Goal: Contribute content: Add original content to the website for others to see

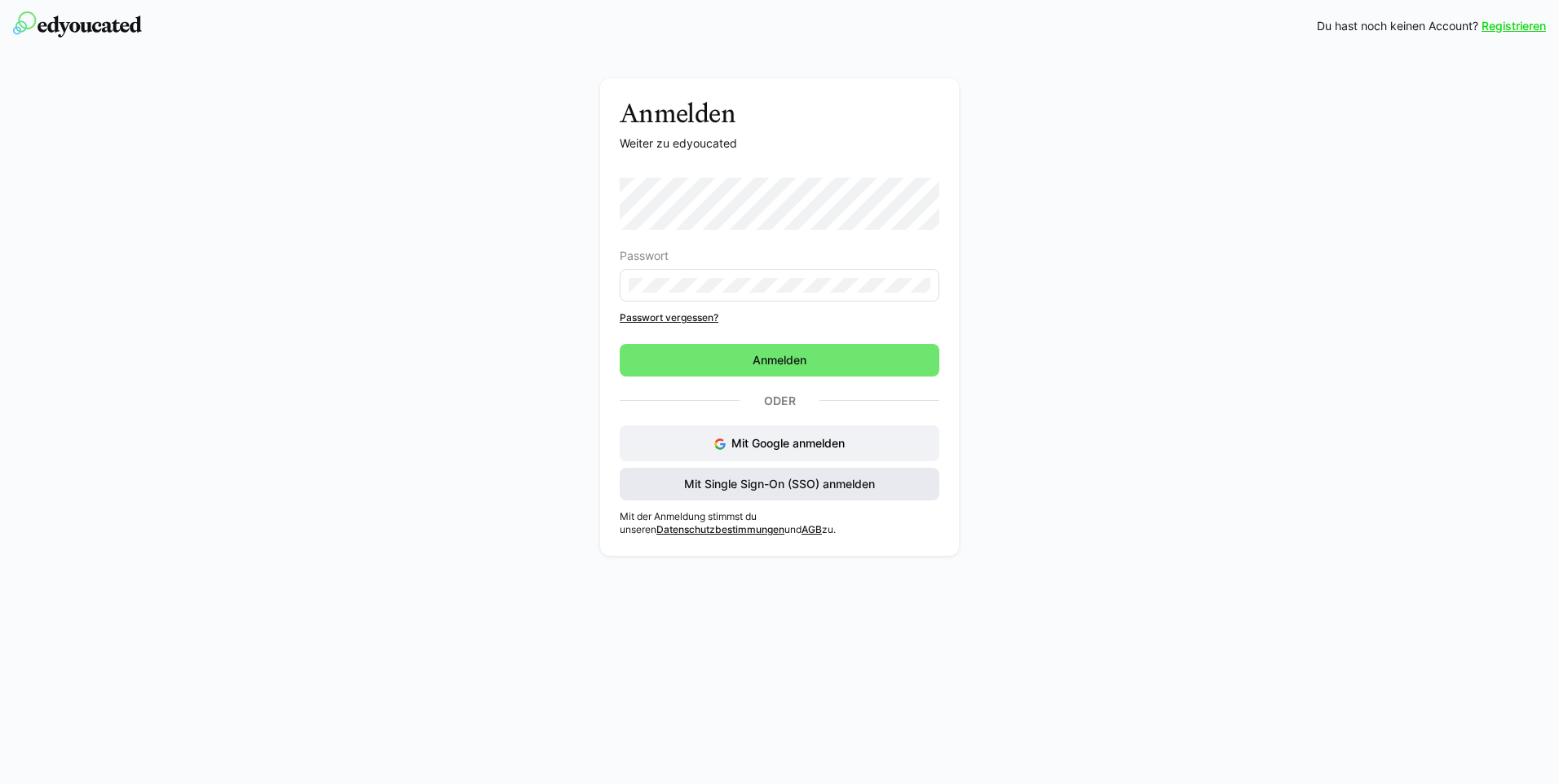
click at [748, 488] on span "Mit Single Sign-On (SSO) anmelden" at bounding box center [780, 484] width 196 height 16
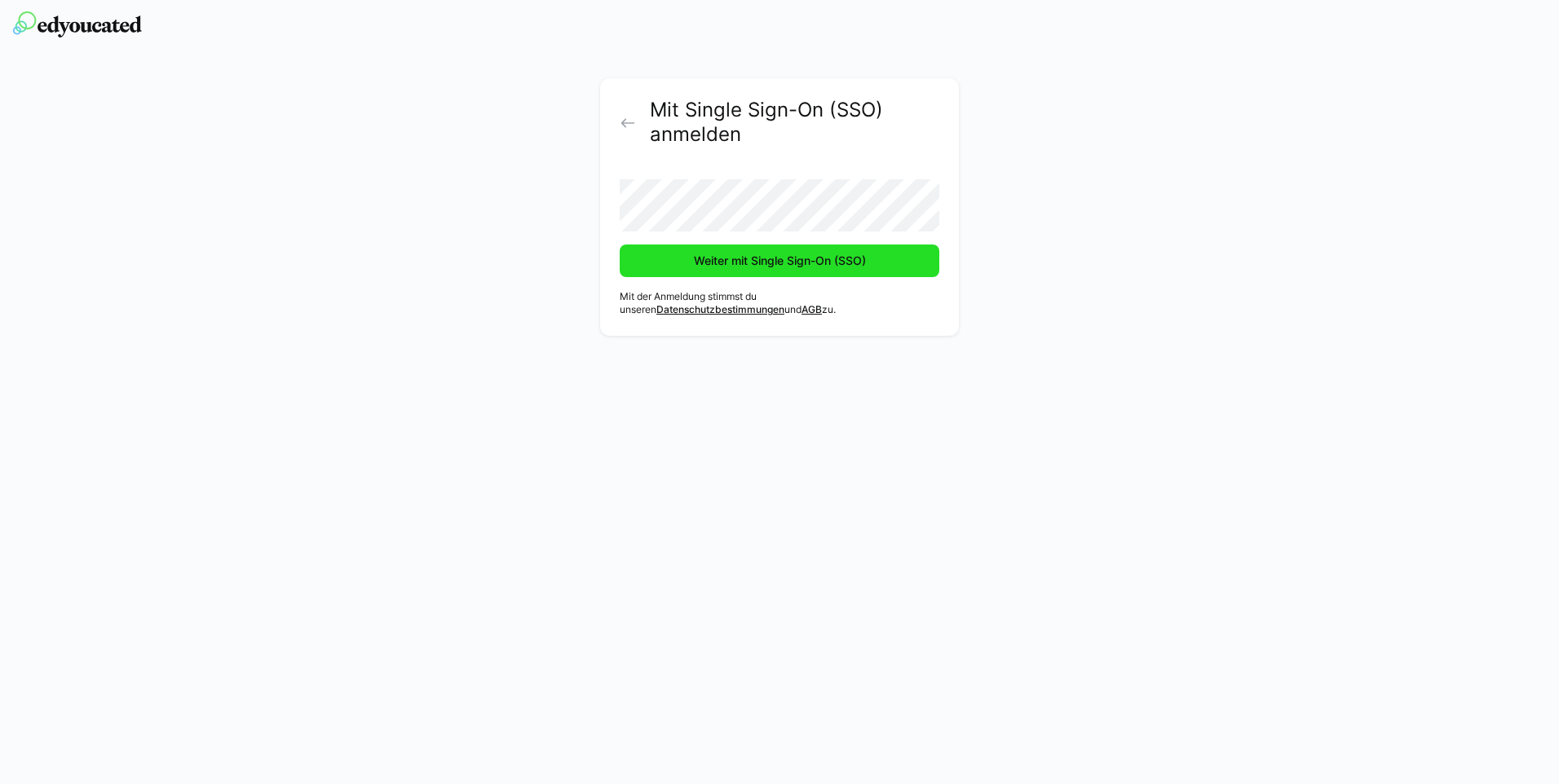
click at [724, 264] on span "Weiter mit Single Sign-On (SSO)" at bounding box center [780, 261] width 177 height 16
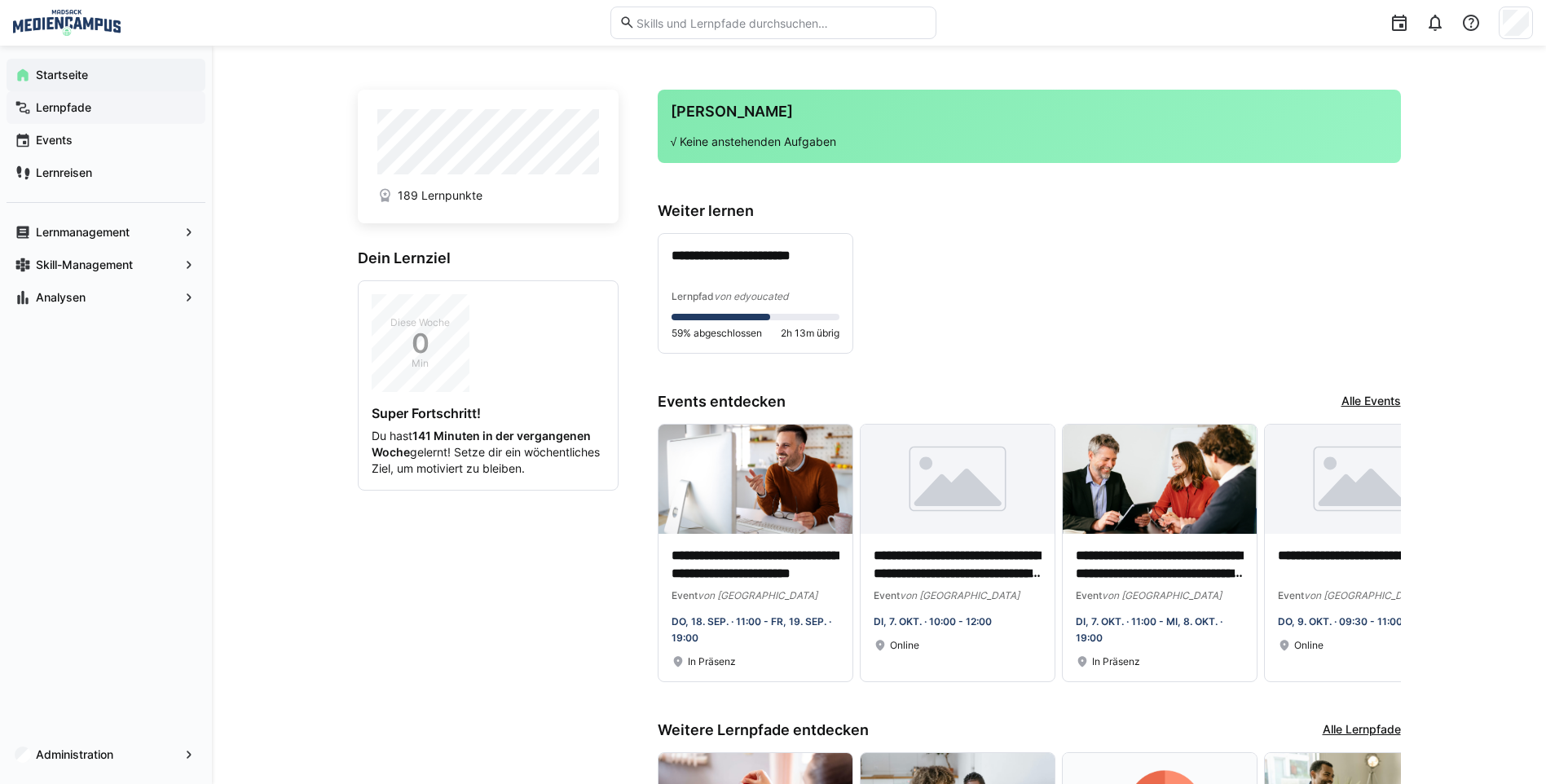
click at [145, 119] on div "Lernpfade" at bounding box center [106, 108] width 199 height 33
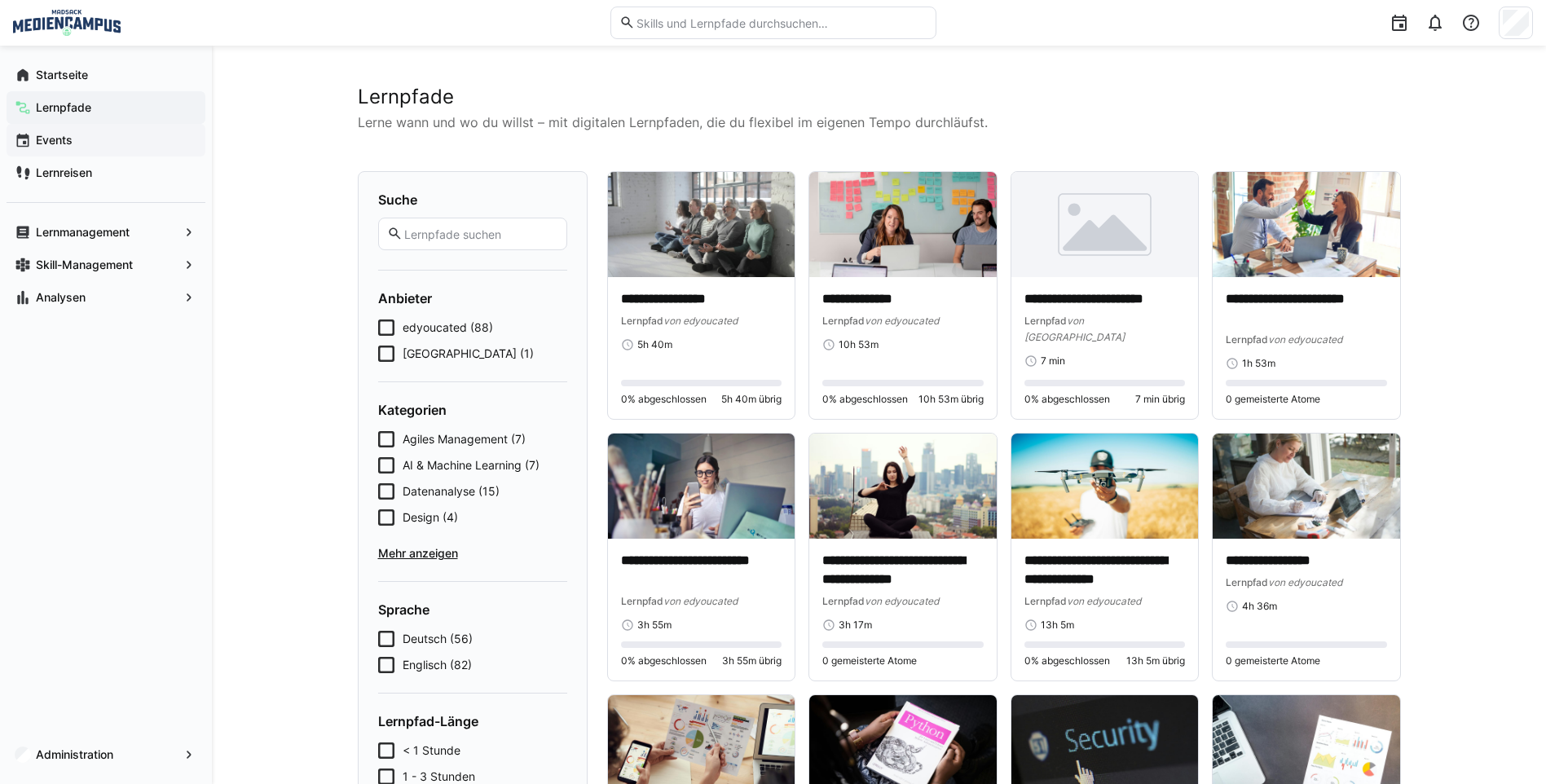
click at [156, 138] on span "Events" at bounding box center [115, 140] width 164 height 16
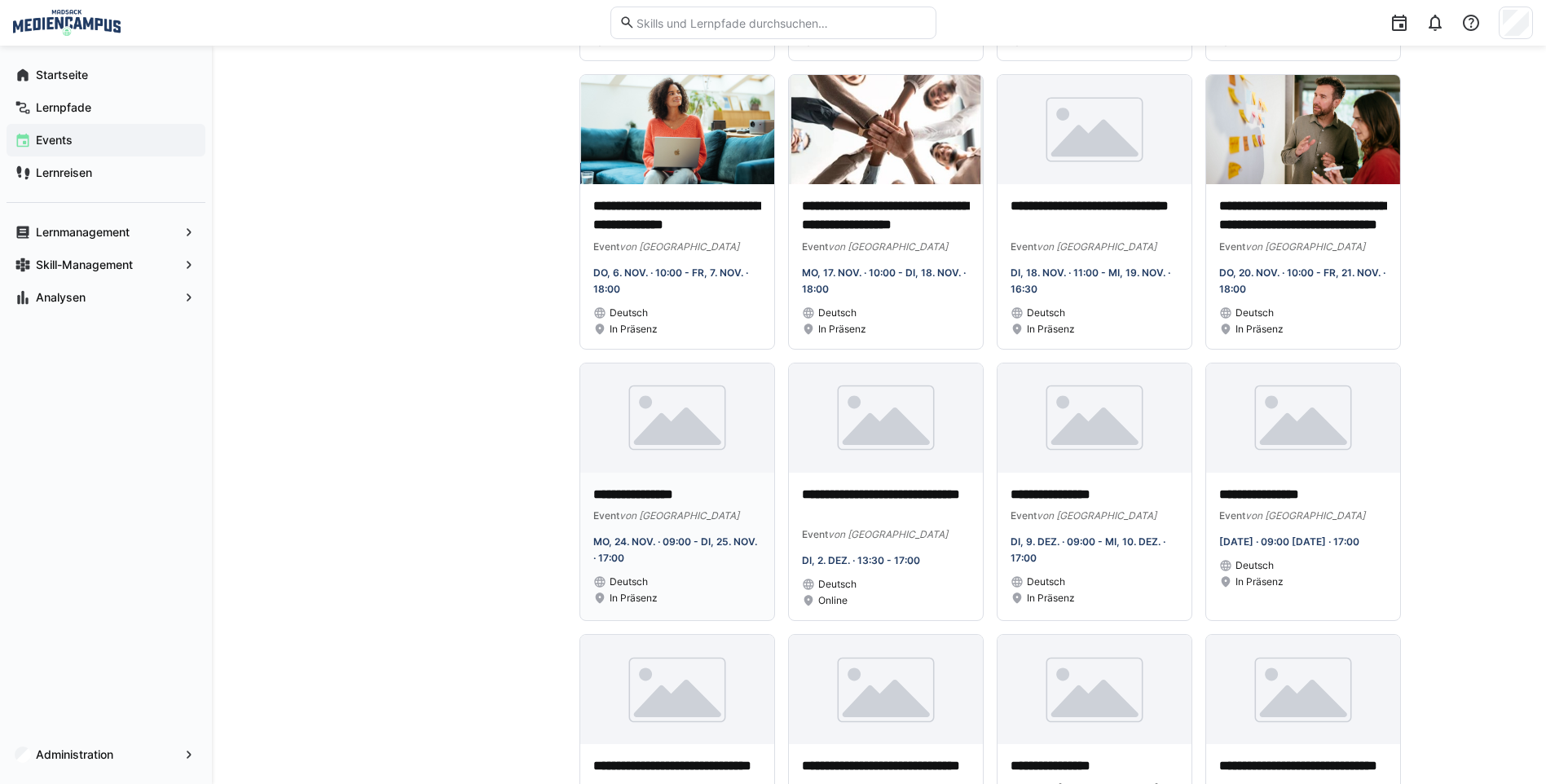
scroll to position [733, 0]
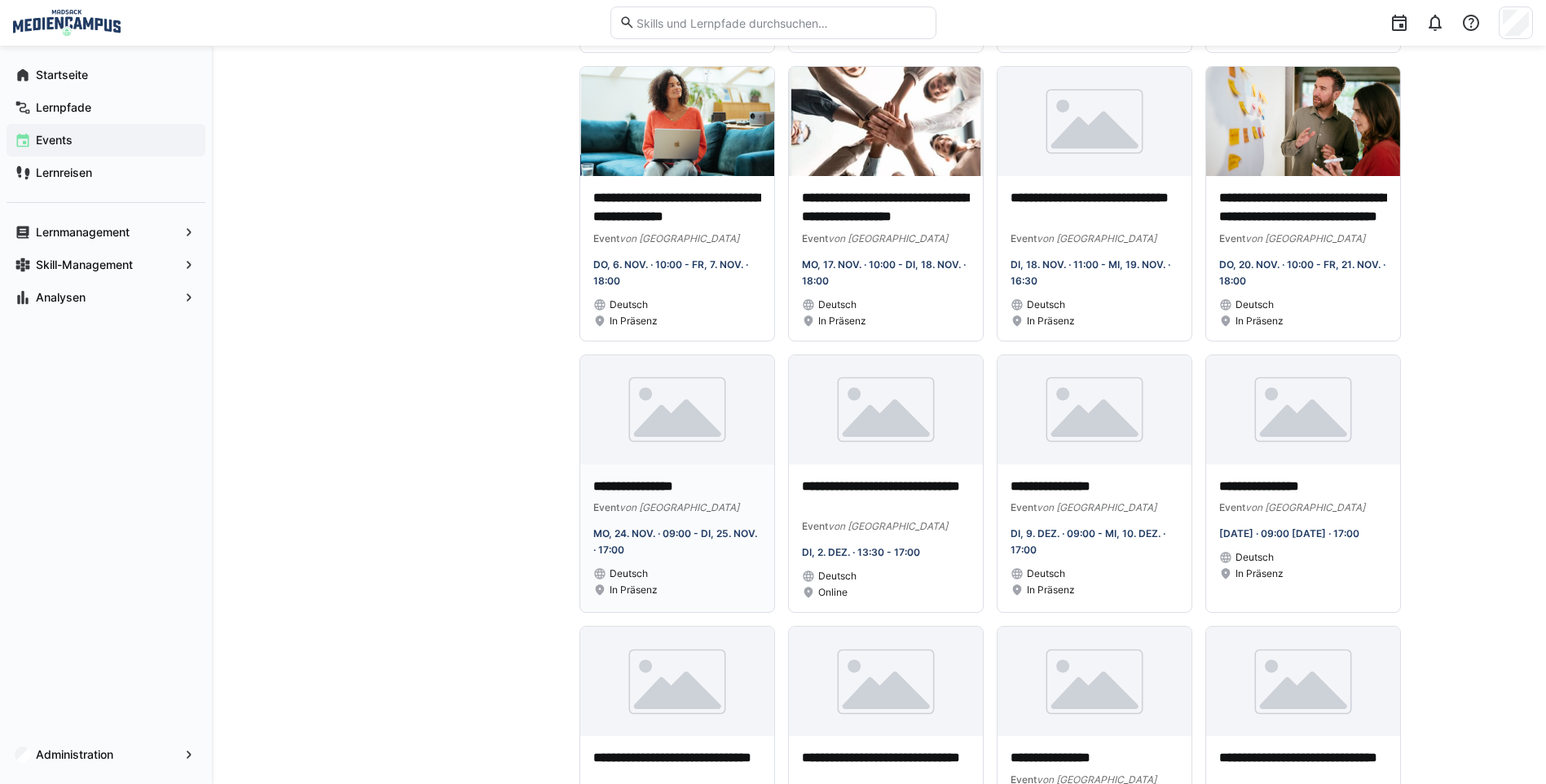
click at [665, 497] on p "**********" at bounding box center [677, 487] width 168 height 19
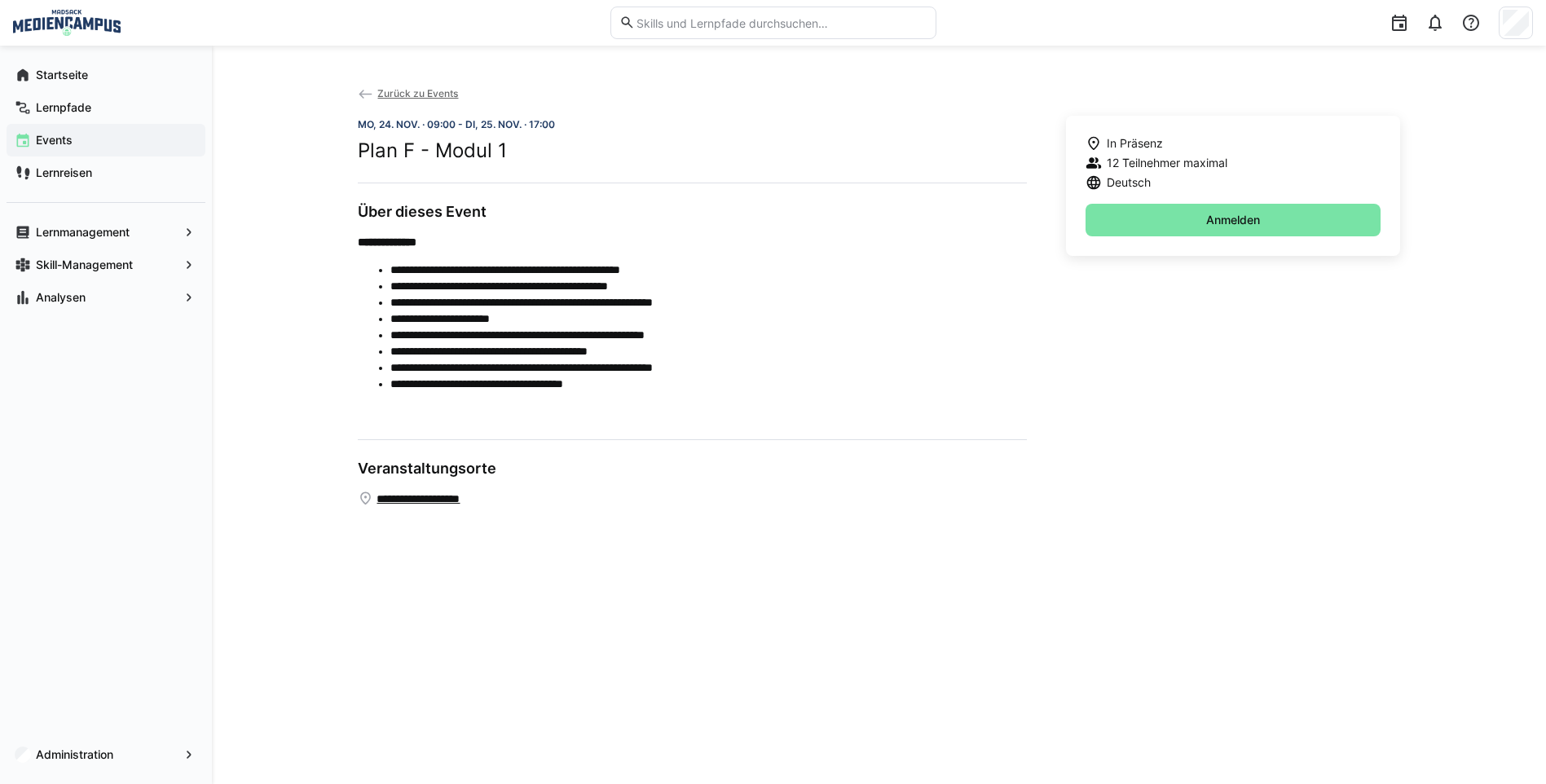
click at [415, 101] on app-back-navigation "Zurück zu Events" at bounding box center [879, 101] width 1043 height 31
click at [419, 95] on span "Zurück zu Events" at bounding box center [417, 93] width 81 height 12
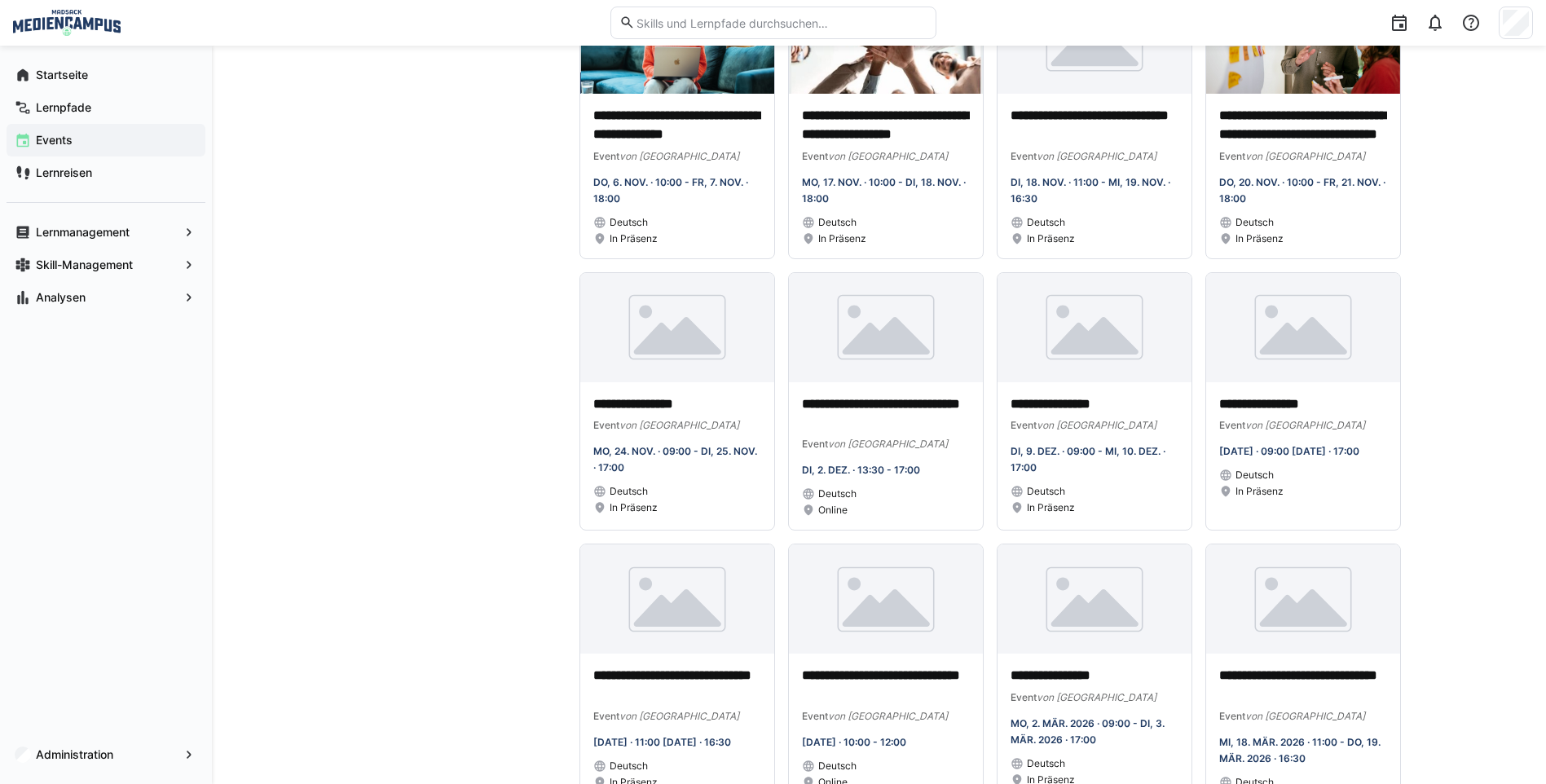
scroll to position [815, 0]
click at [513, 354] on app-learning-events-list-filters "Teilnahme Angemeldet Nicht angemeldet Anfrage gesendet Status Zukünftig Bereits…" at bounding box center [458, 250] width 202 height 1683
click at [629, 444] on div "**********" at bounding box center [677, 457] width 194 height 148
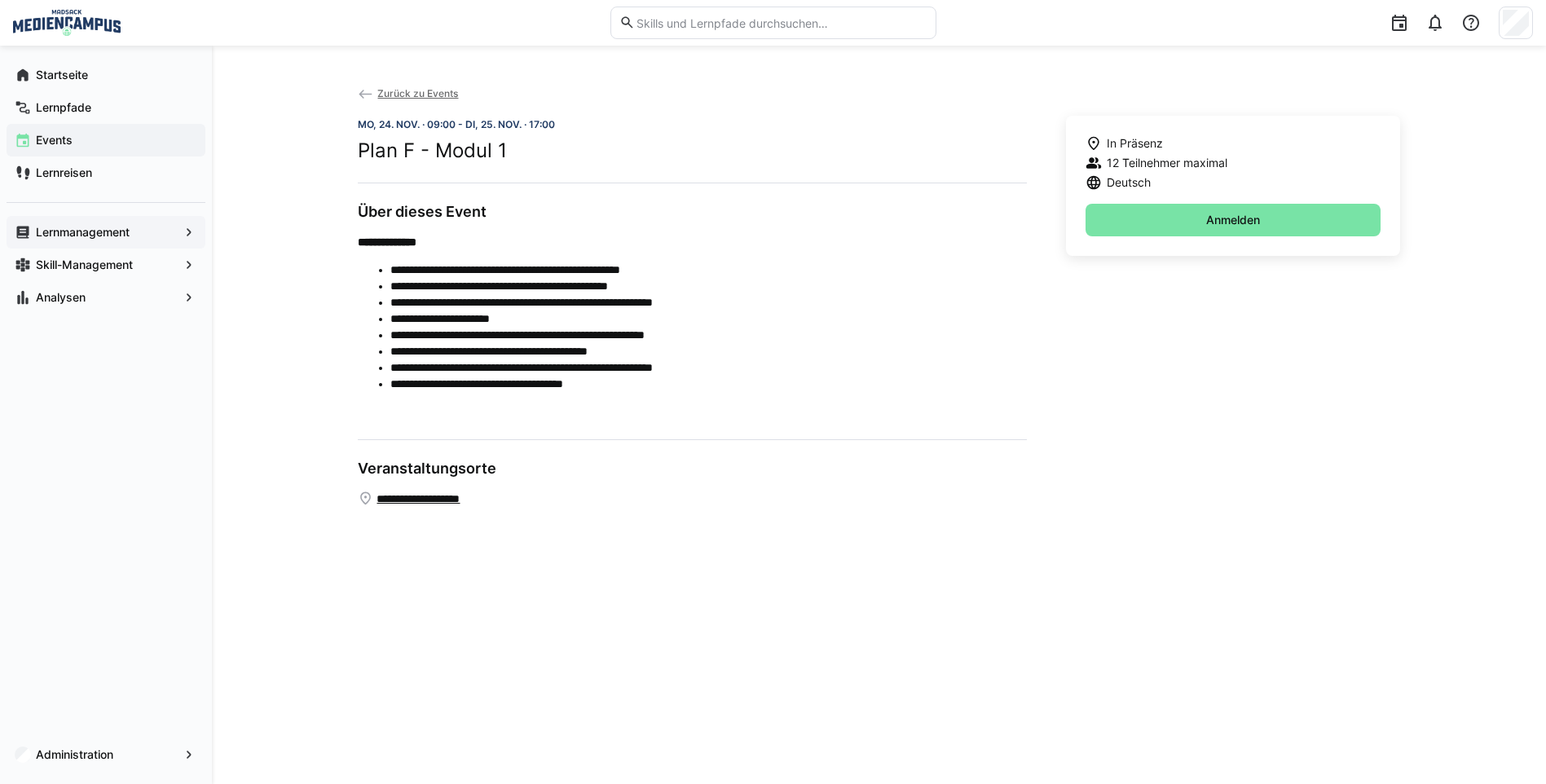
click at [0, 0] on app-navigation-label "Lernmanagement" at bounding box center [0, 0] width 0 height 0
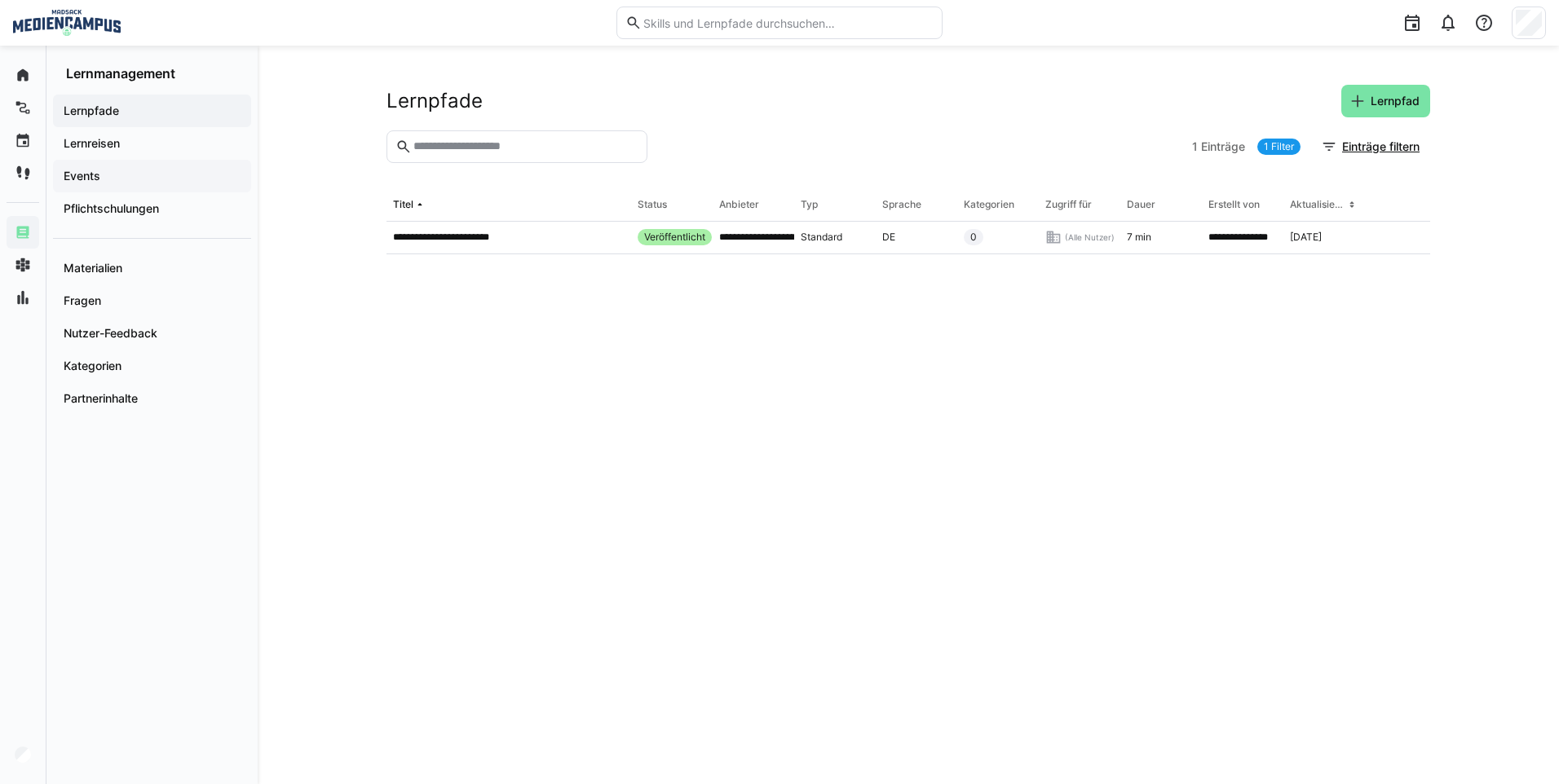
click at [184, 187] on div "Events" at bounding box center [152, 176] width 198 height 33
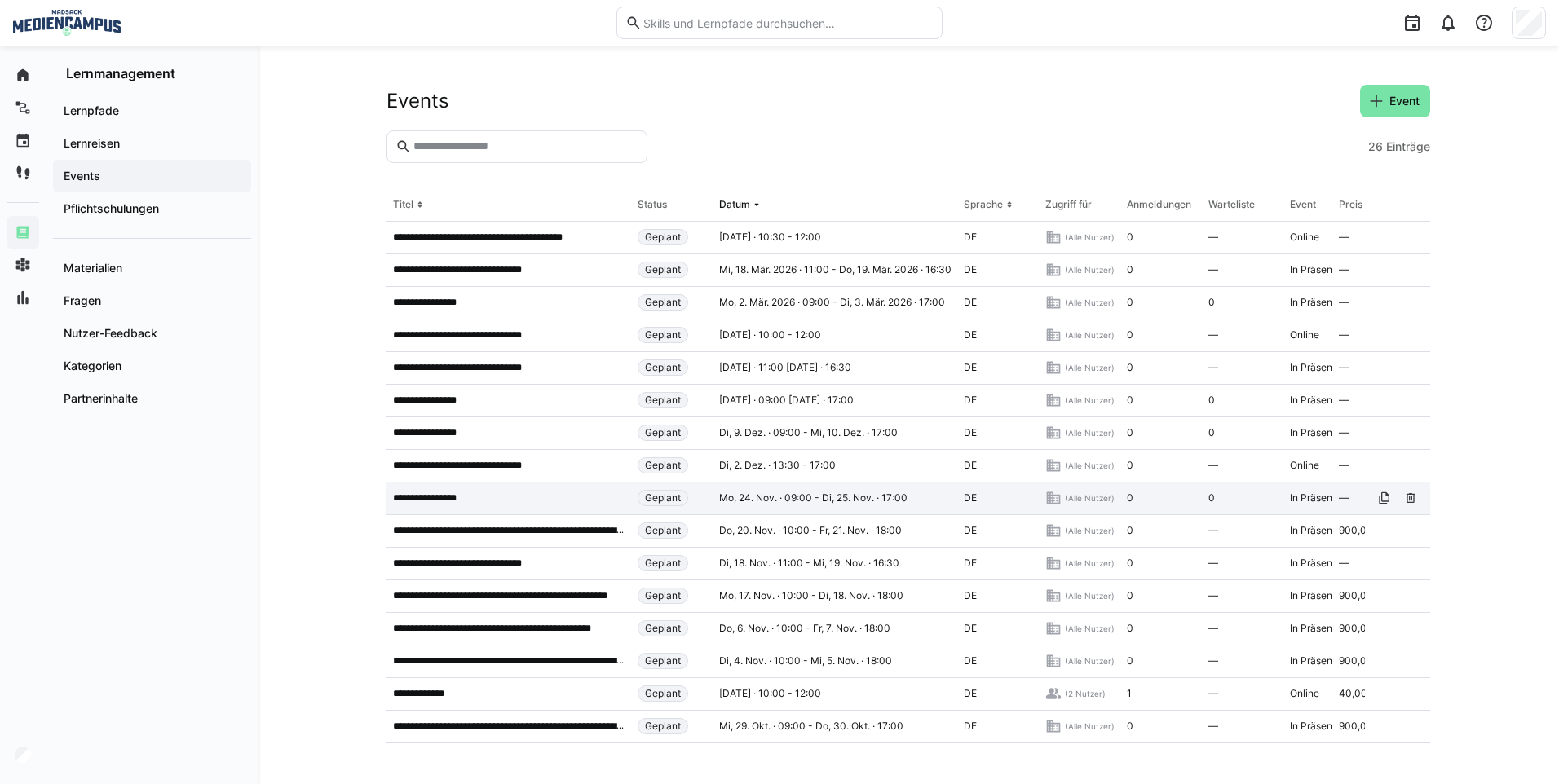
click at [545, 494] on app-table-first-column "**********" at bounding box center [508, 498] width 232 height 13
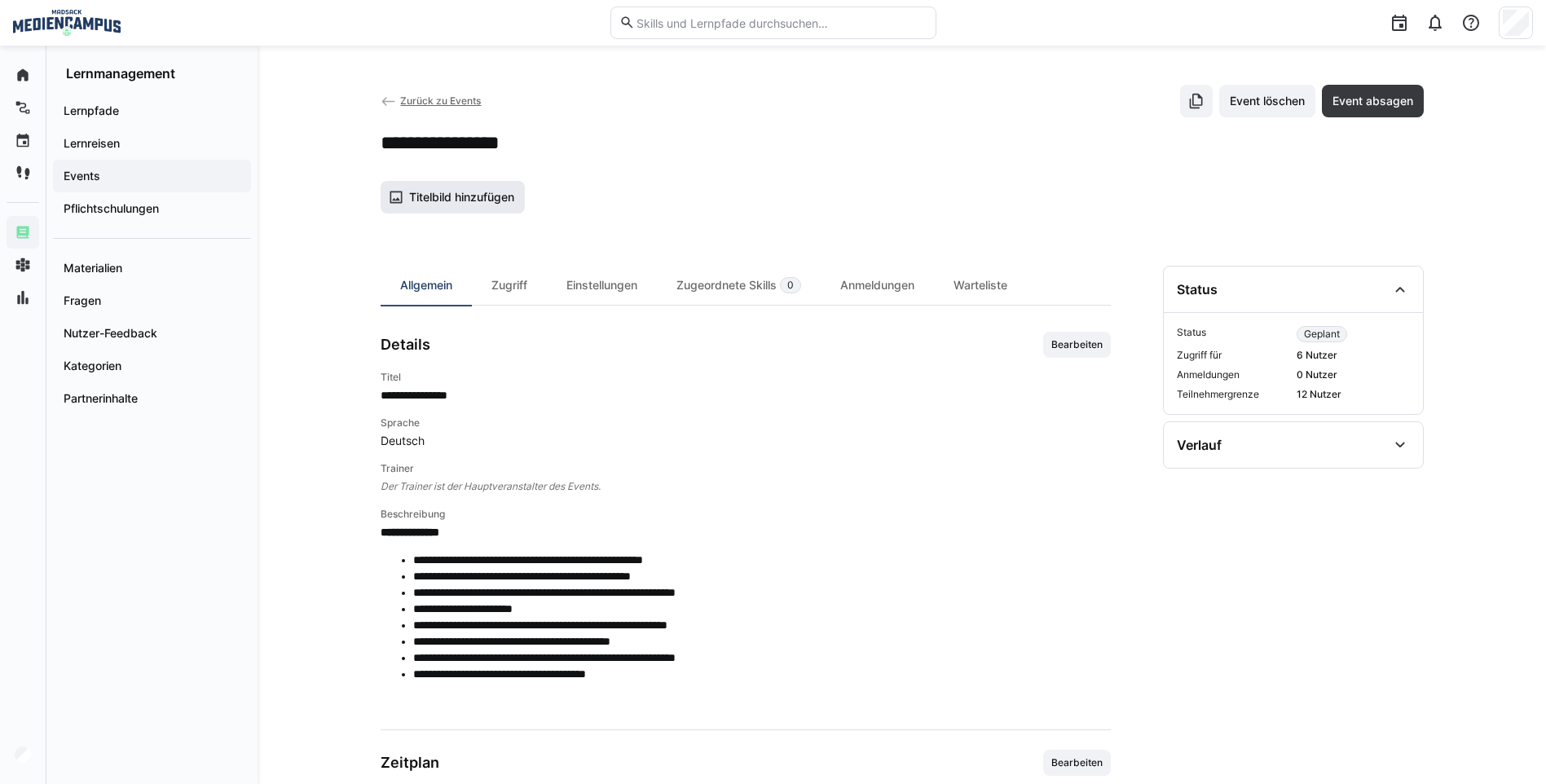
click at [478, 207] on span "Titelbild hinzufügen" at bounding box center [453, 197] width 145 height 33
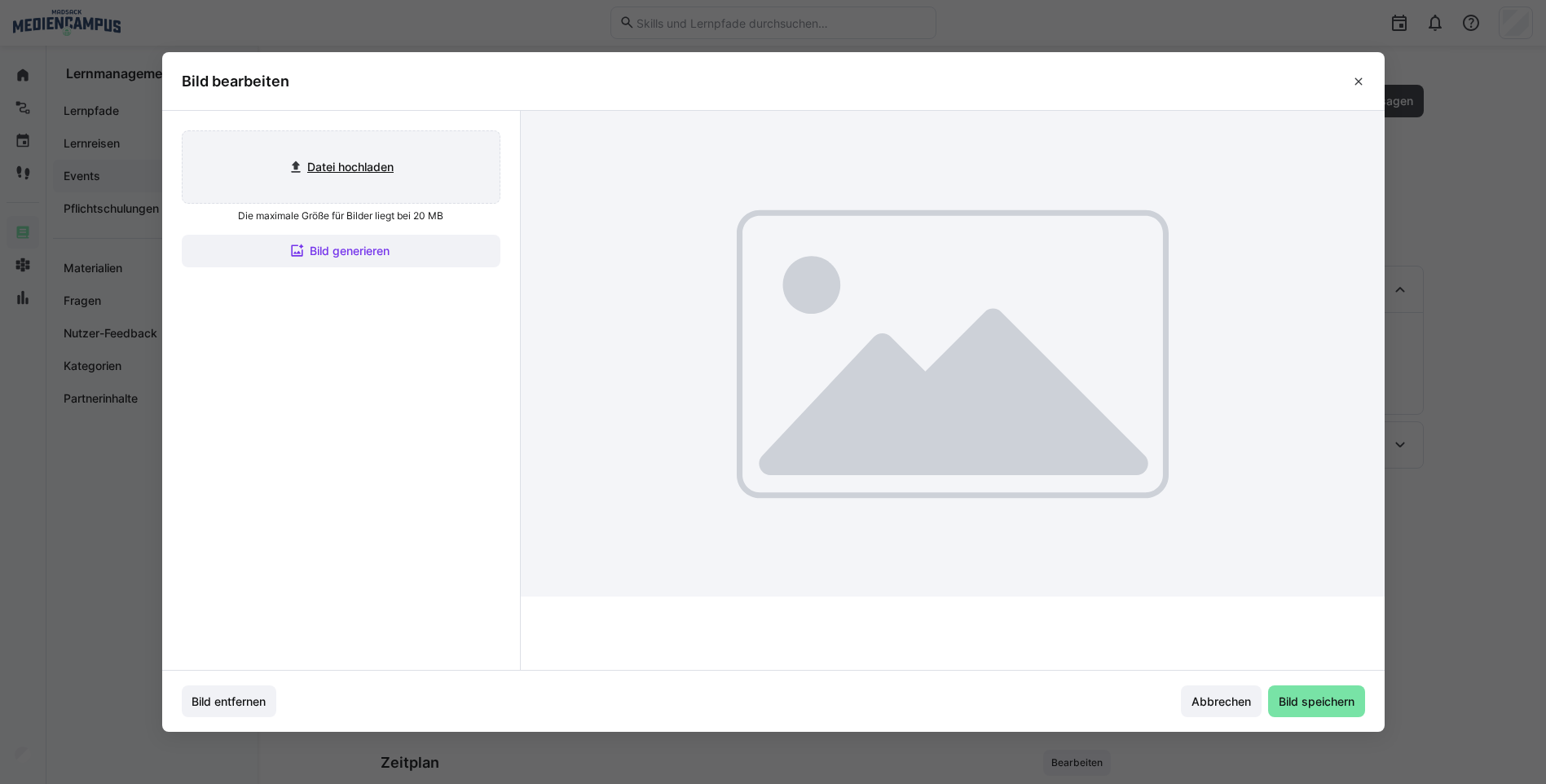
click at [382, 173] on input "file" at bounding box center [340, 167] width 317 height 72
click at [1365, 81] on eds-icon at bounding box center [1359, 82] width 13 height 13
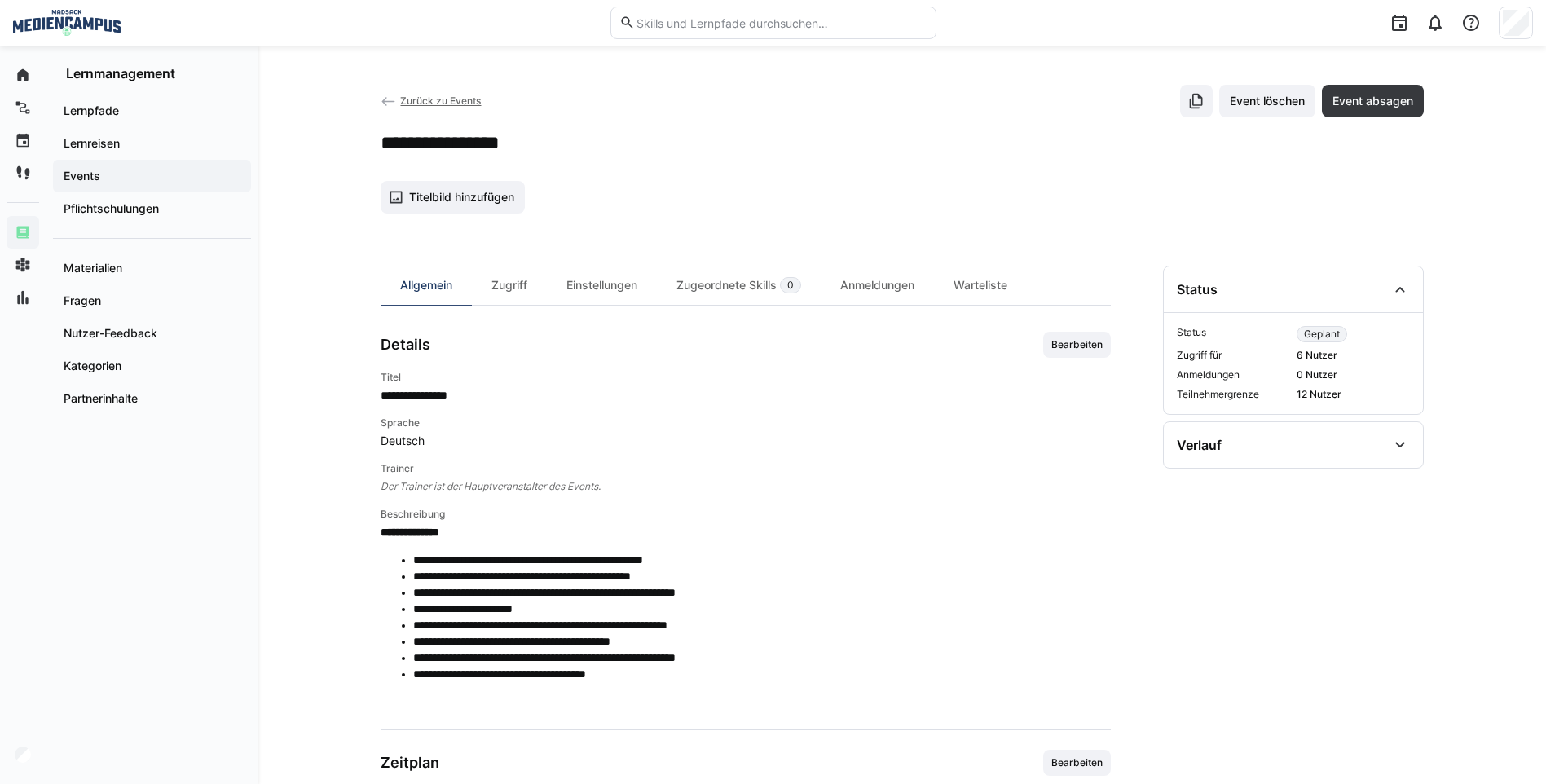
drag, startPoint x: 1406, startPoint y: 1, endPoint x: 1091, endPoint y: 159, distance: 352.4
click at [1084, 169] on app-details-header "**********" at bounding box center [902, 149] width 1043 height 128
click at [502, 200] on span "Titelbild hinzufügen" at bounding box center [462, 197] width 110 height 16
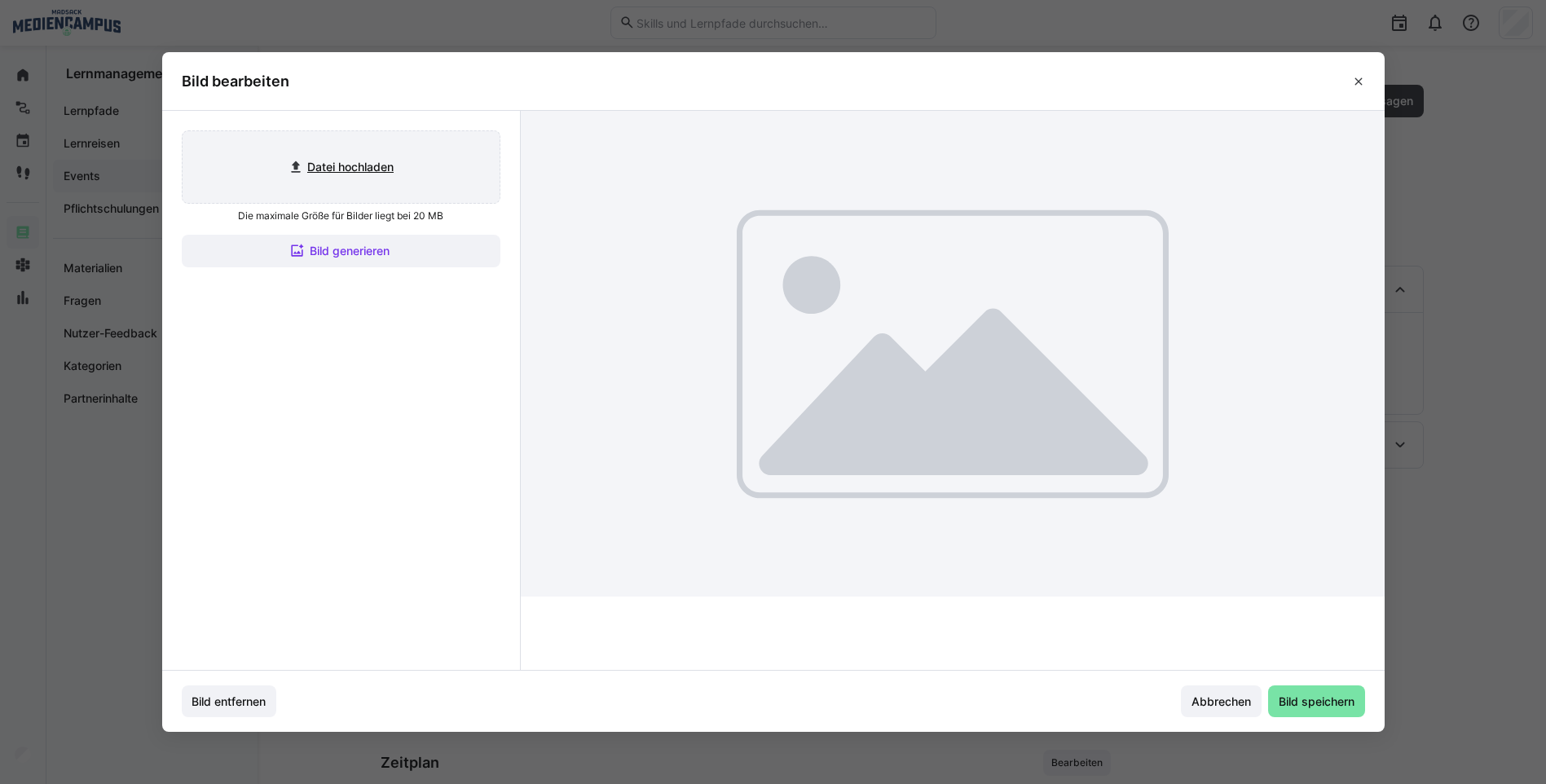
click at [338, 166] on input "file" at bounding box center [340, 167] width 317 height 72
type input "C:\fakepath\Bild6.png"
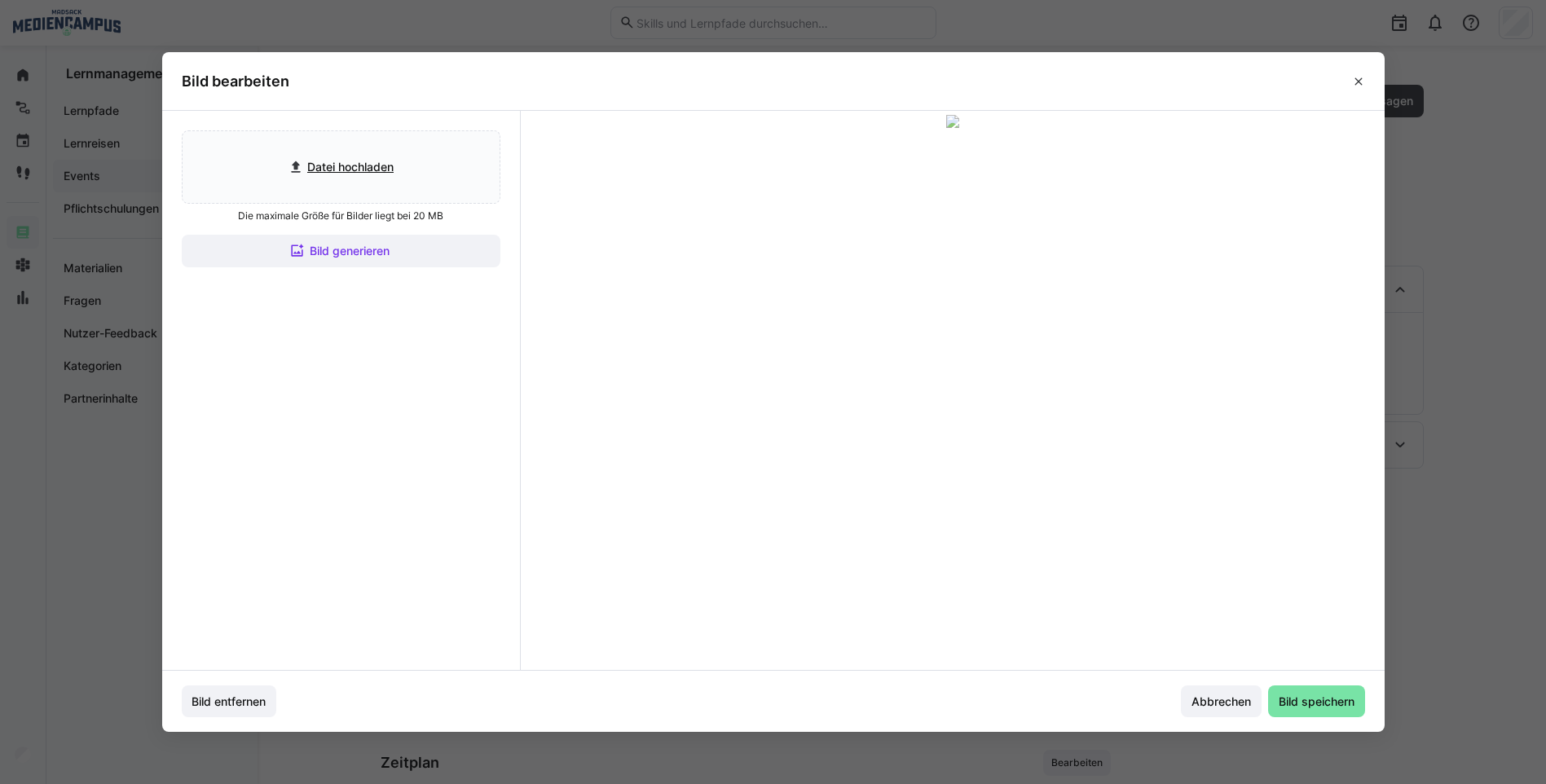
drag, startPoint x: 915, startPoint y: 241, endPoint x: 919, endPoint y: 255, distance: 14.6
click at [919, 256] on div at bounding box center [953, 268] width 391 height 220
drag, startPoint x: 919, startPoint y: 249, endPoint x: 919, endPoint y: 236, distance: 13.0
click at [919, 240] on div at bounding box center [953, 260] width 391 height 220
click at [919, 236] on div at bounding box center [953, 260] width 391 height 220
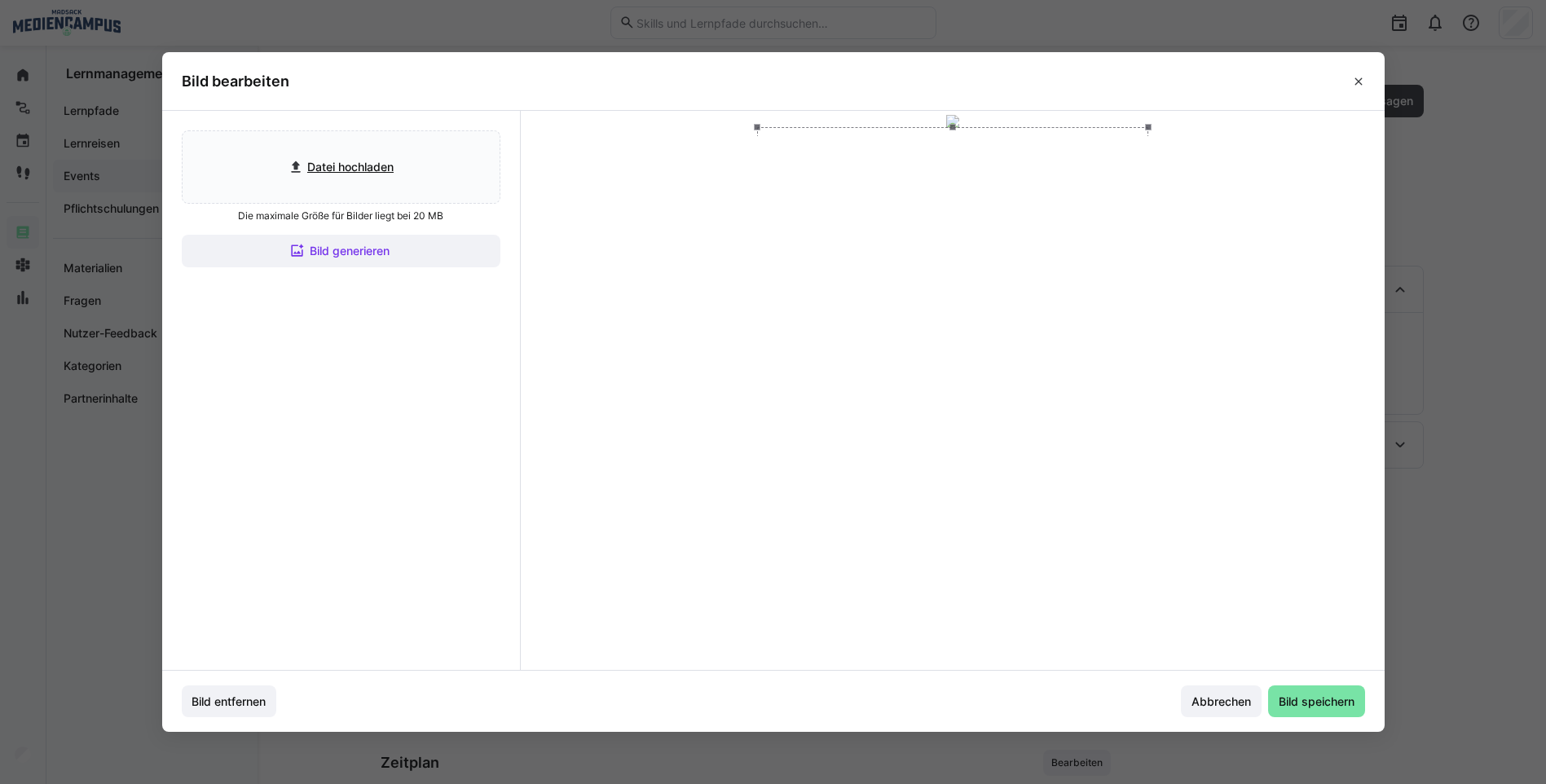
drag, startPoint x: 916, startPoint y: 266, endPoint x: 914, endPoint y: 250, distance: 16.1
click at [914, 250] on div at bounding box center [953, 237] width 391 height 220
click at [1294, 703] on span "Bild speichern" at bounding box center [1317, 702] width 81 height 16
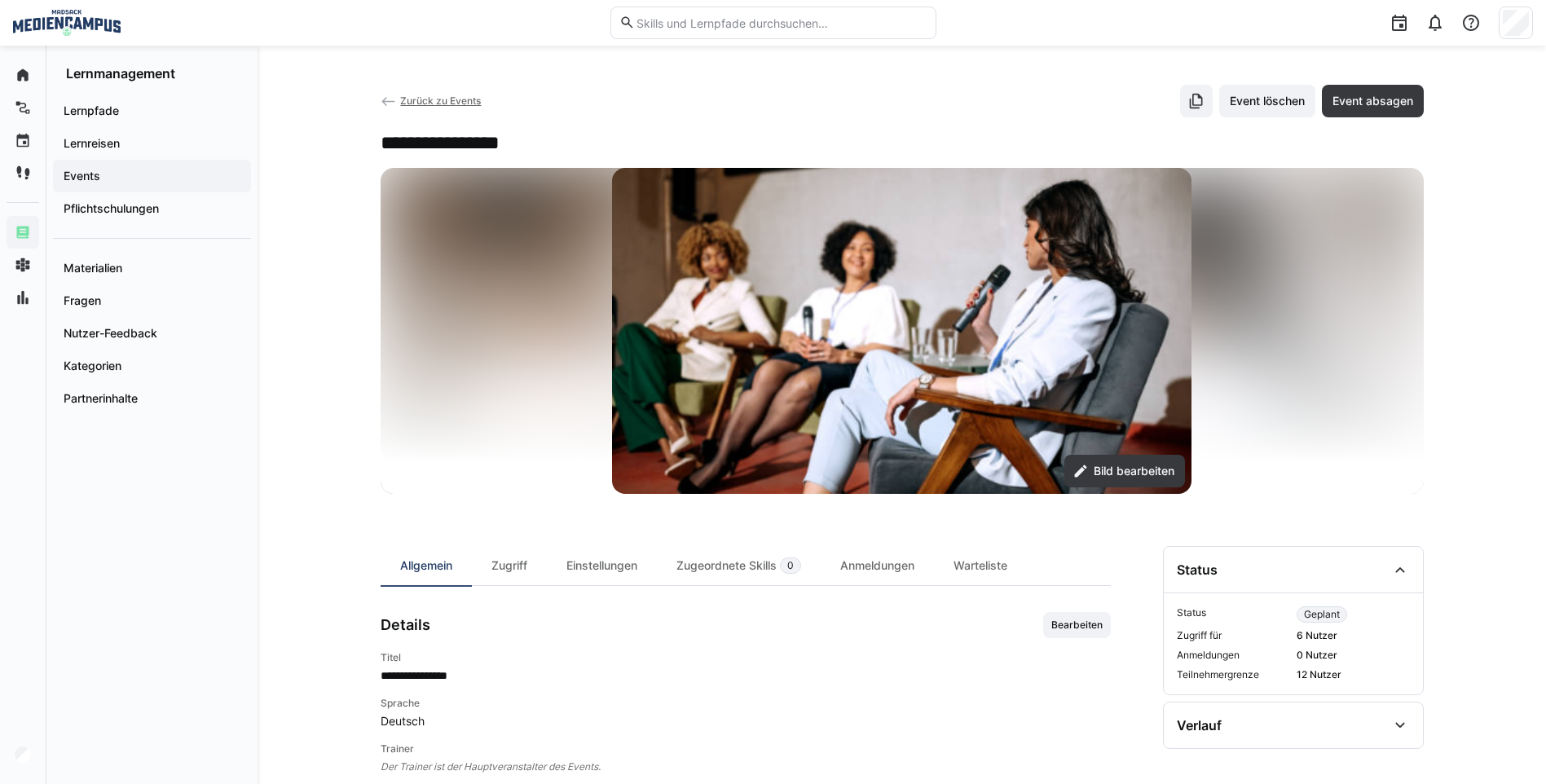
click at [428, 101] on span "Zurück zu Events" at bounding box center [440, 101] width 81 height 12
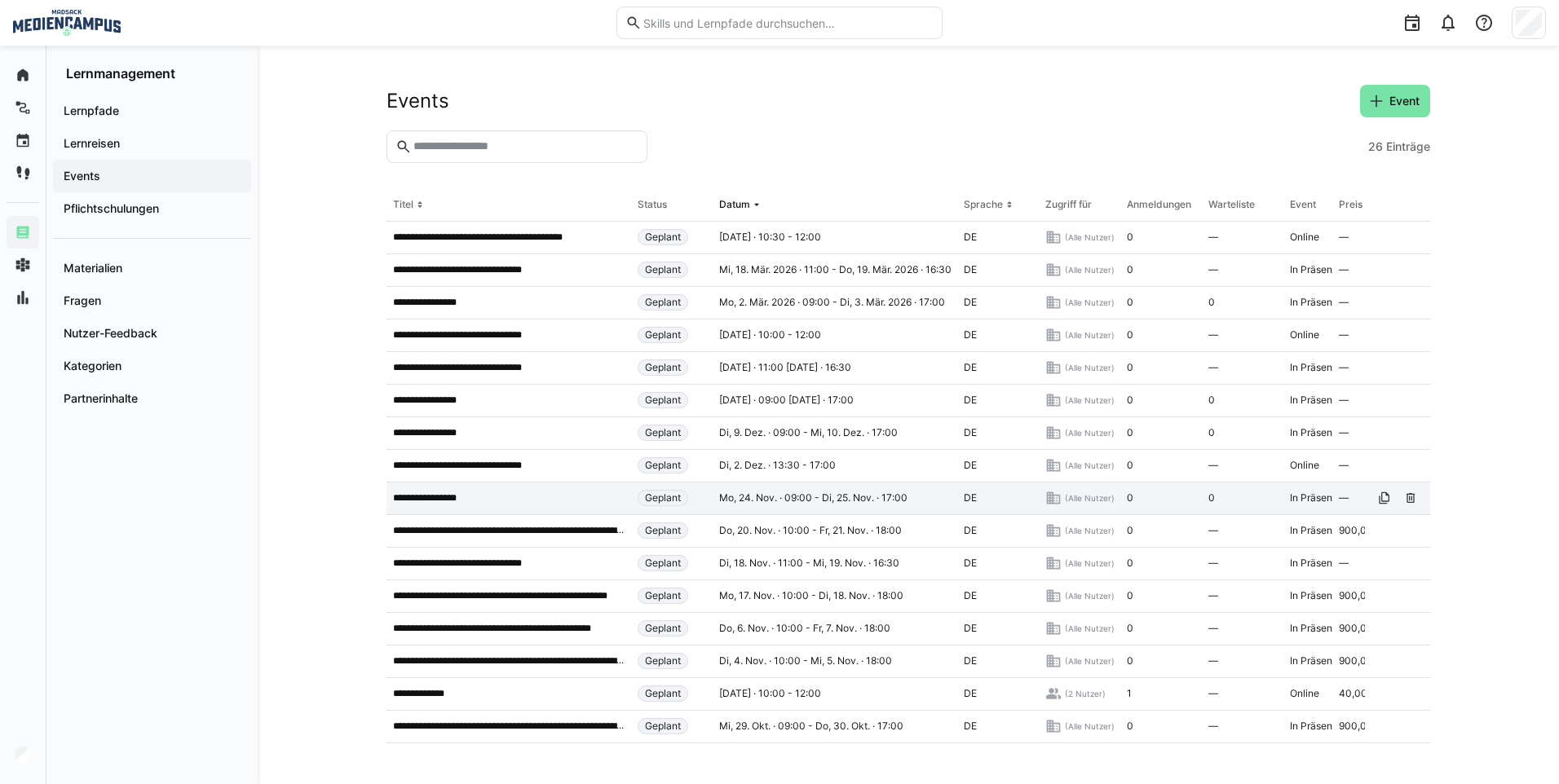
click at [526, 498] on app-table-first-column "**********" at bounding box center [508, 498] width 232 height 13
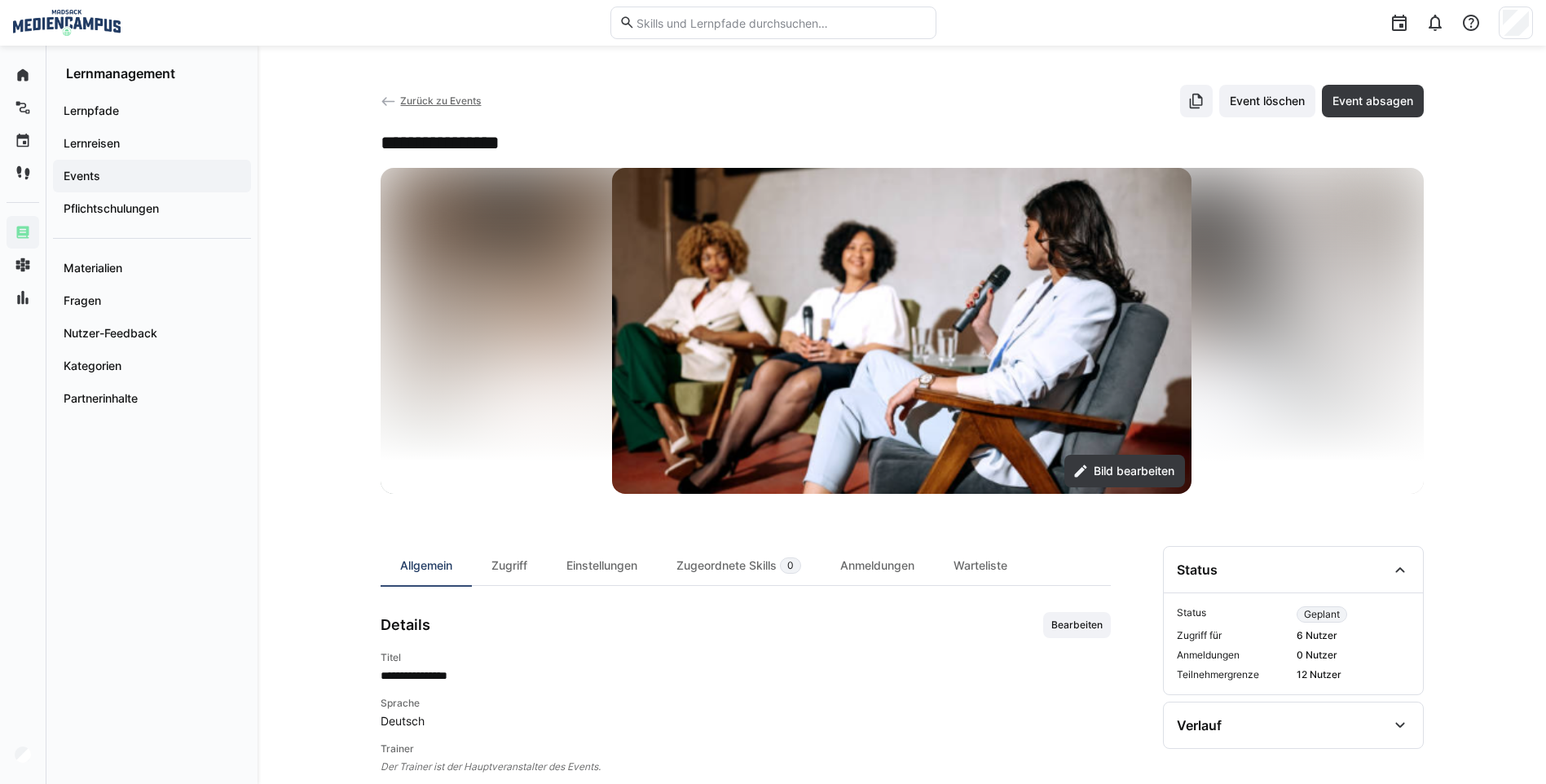
click at [449, 95] on span "Zurück zu Events" at bounding box center [440, 101] width 81 height 12
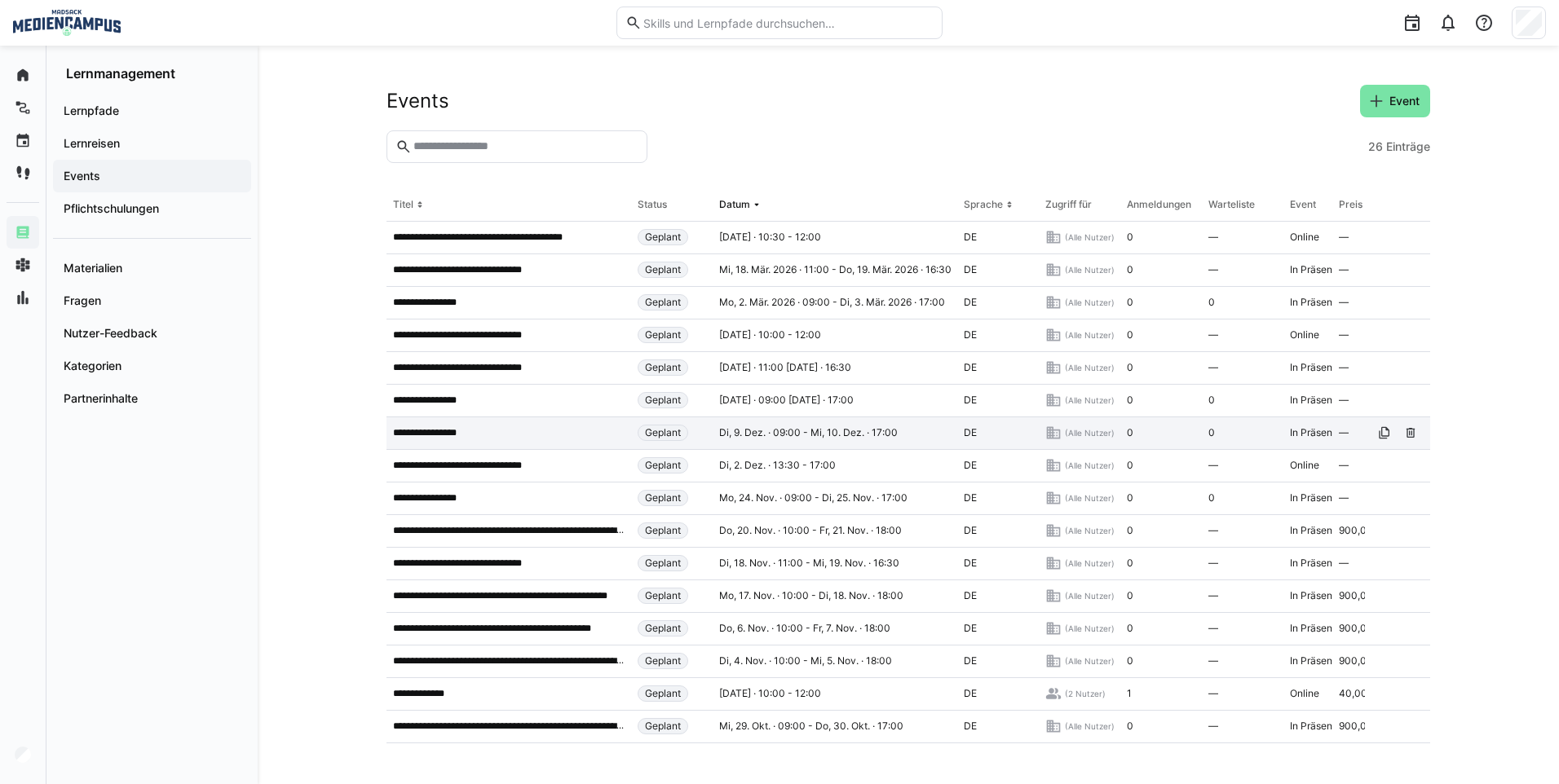
click at [513, 430] on app-table-first-column "**********" at bounding box center [508, 433] width 232 height 13
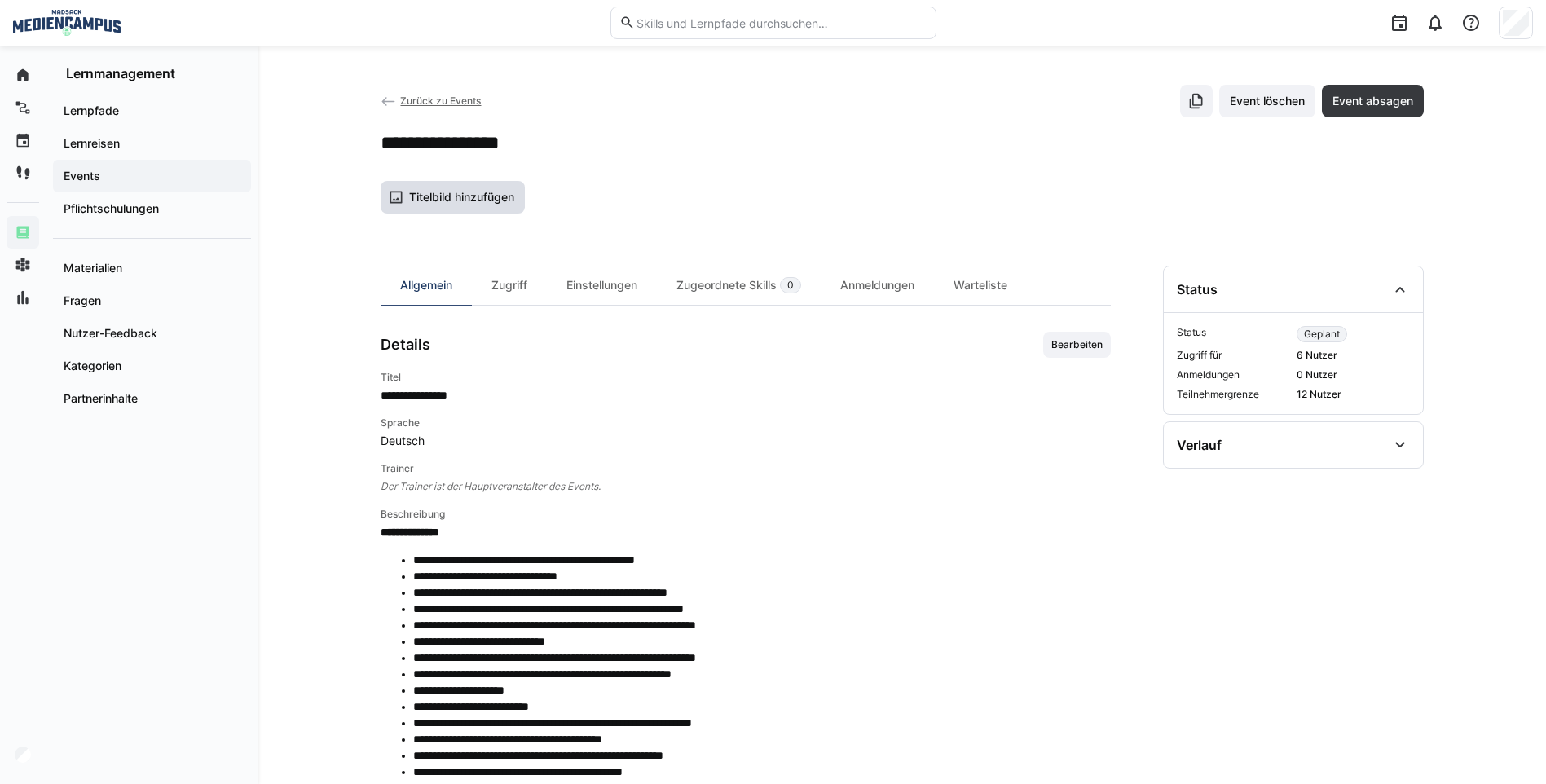
click at [473, 196] on span "Titelbild hinzufügen" at bounding box center [462, 197] width 110 height 16
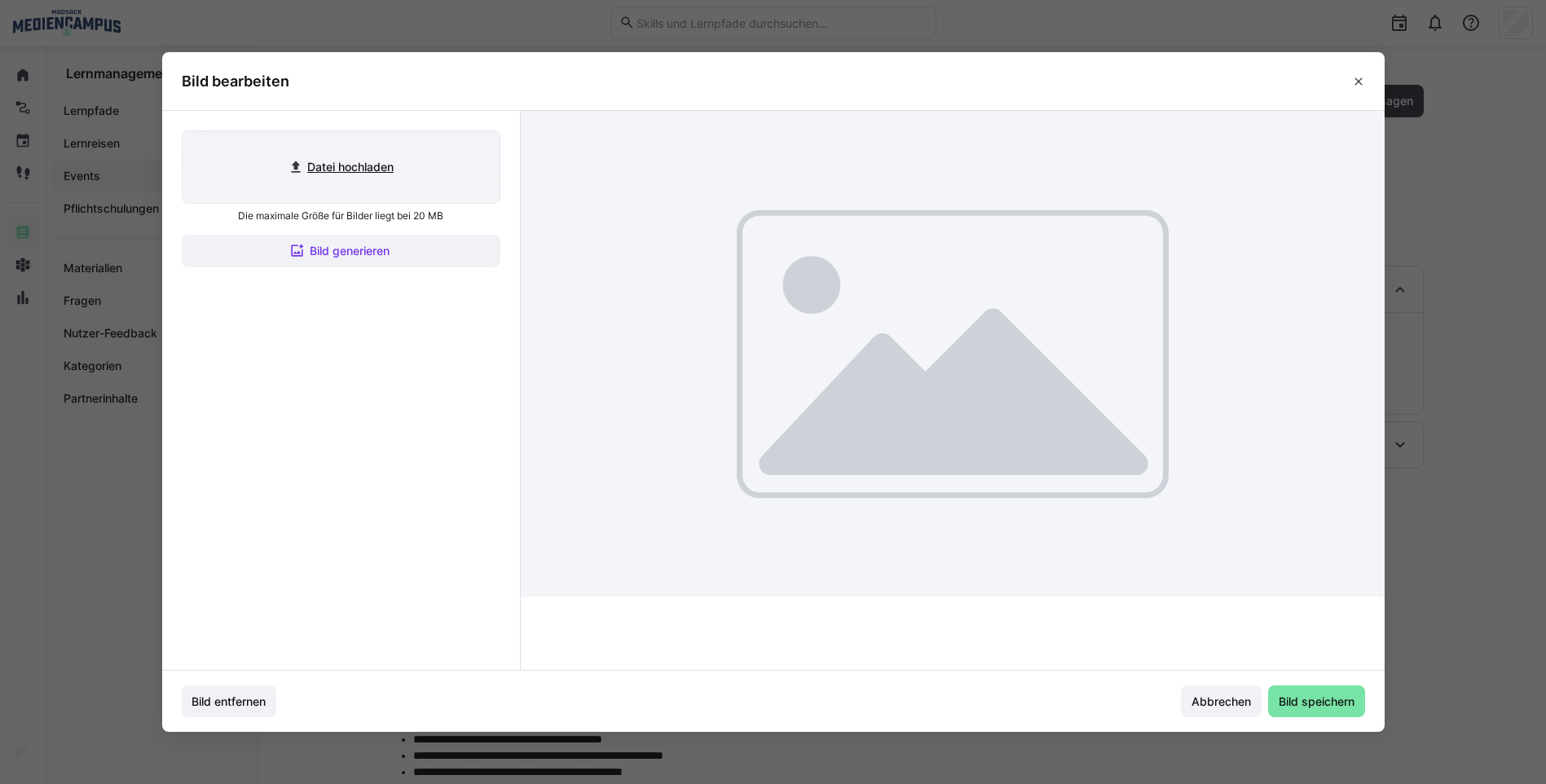
click at [362, 140] on input "file" at bounding box center [340, 167] width 317 height 72
type input "C:\fakepath\Bild6.png"
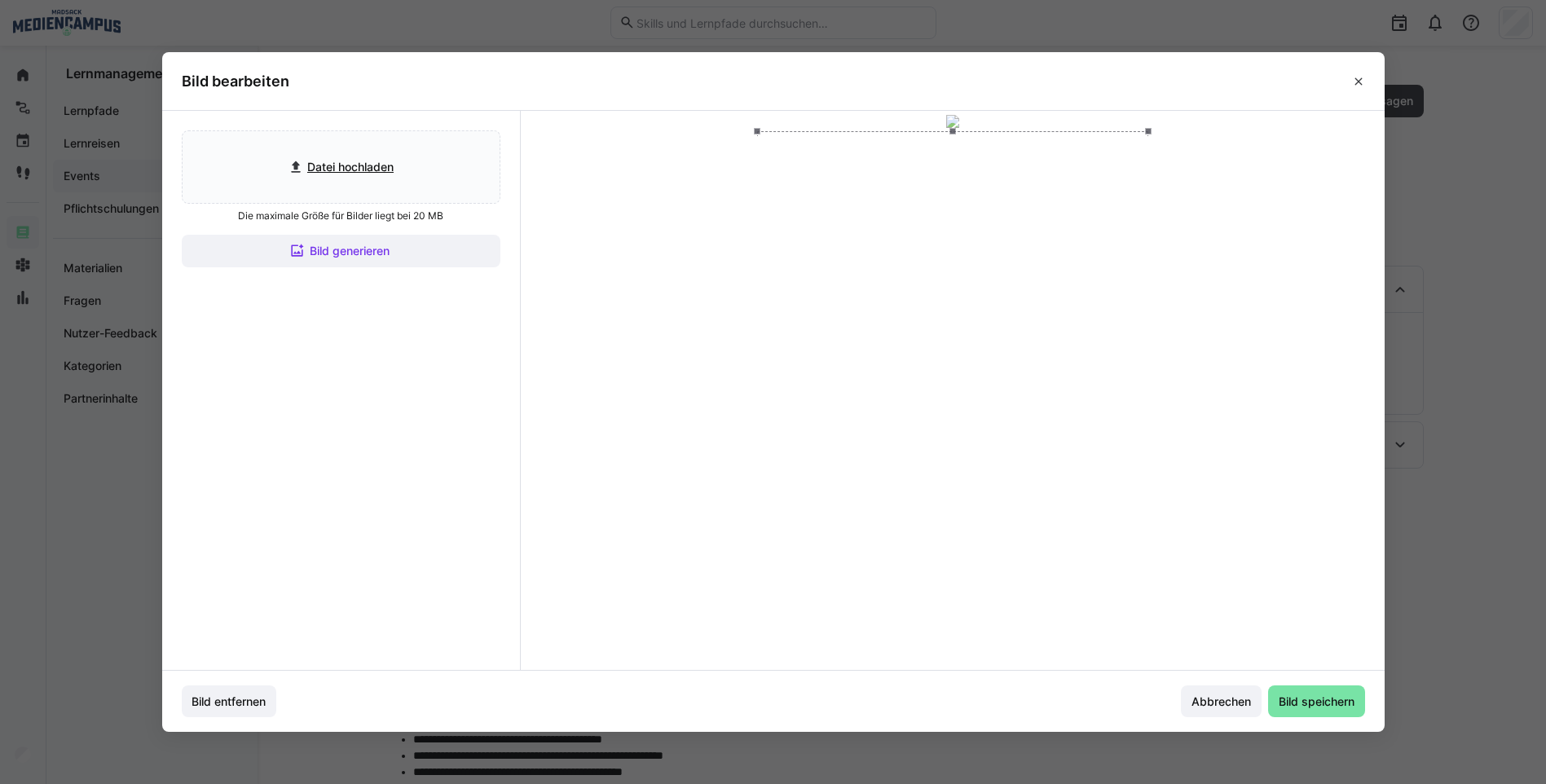
click at [1006, 248] on div at bounding box center [953, 241] width 391 height 220
click at [1299, 695] on span "Bild speichern" at bounding box center [1317, 702] width 81 height 16
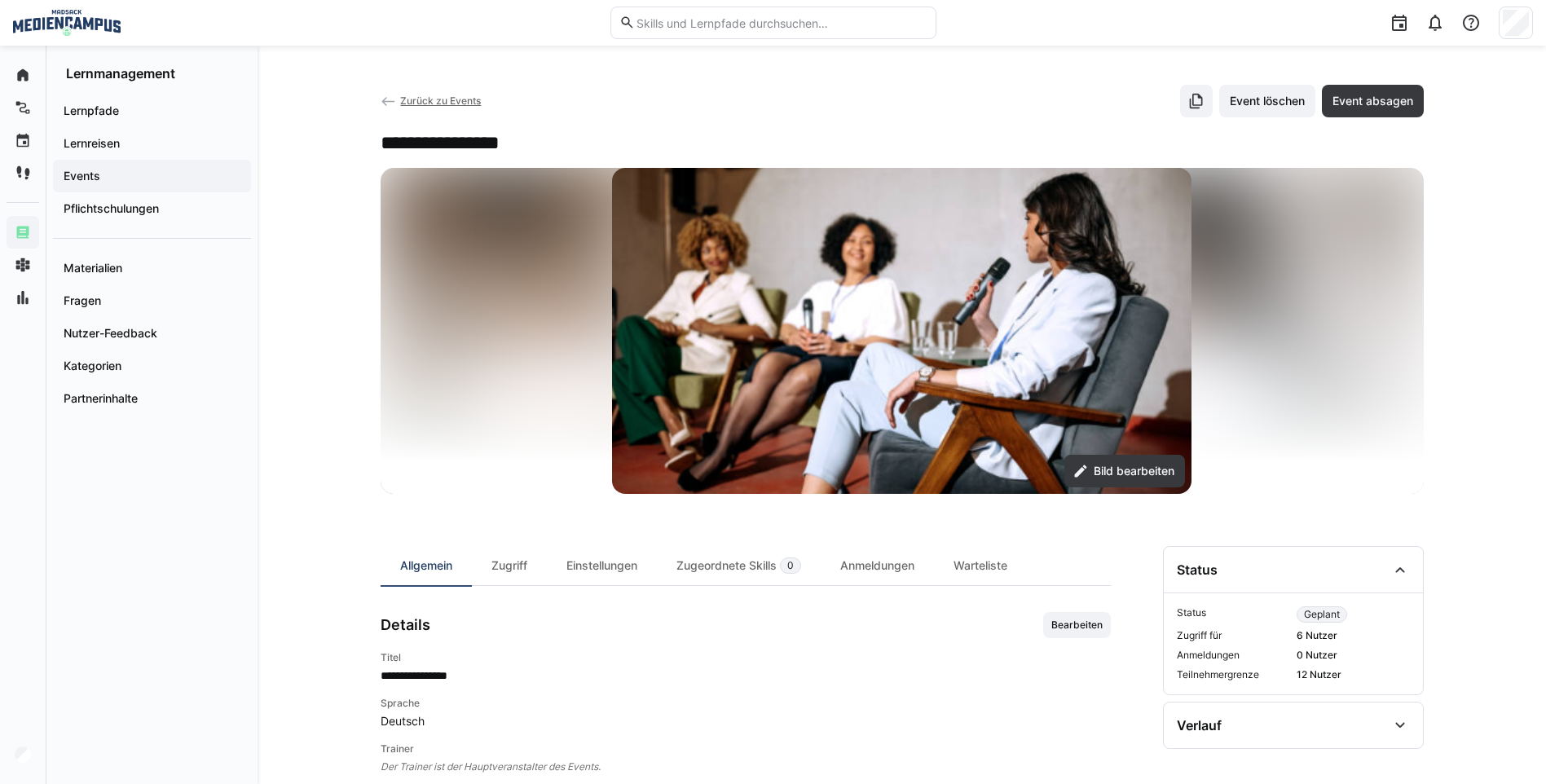
click at [423, 94] on app-back-navigation "Zurück zu Events" at bounding box center [431, 101] width 101 height 18
click at [418, 101] on span "Zurück zu Events" at bounding box center [440, 101] width 81 height 12
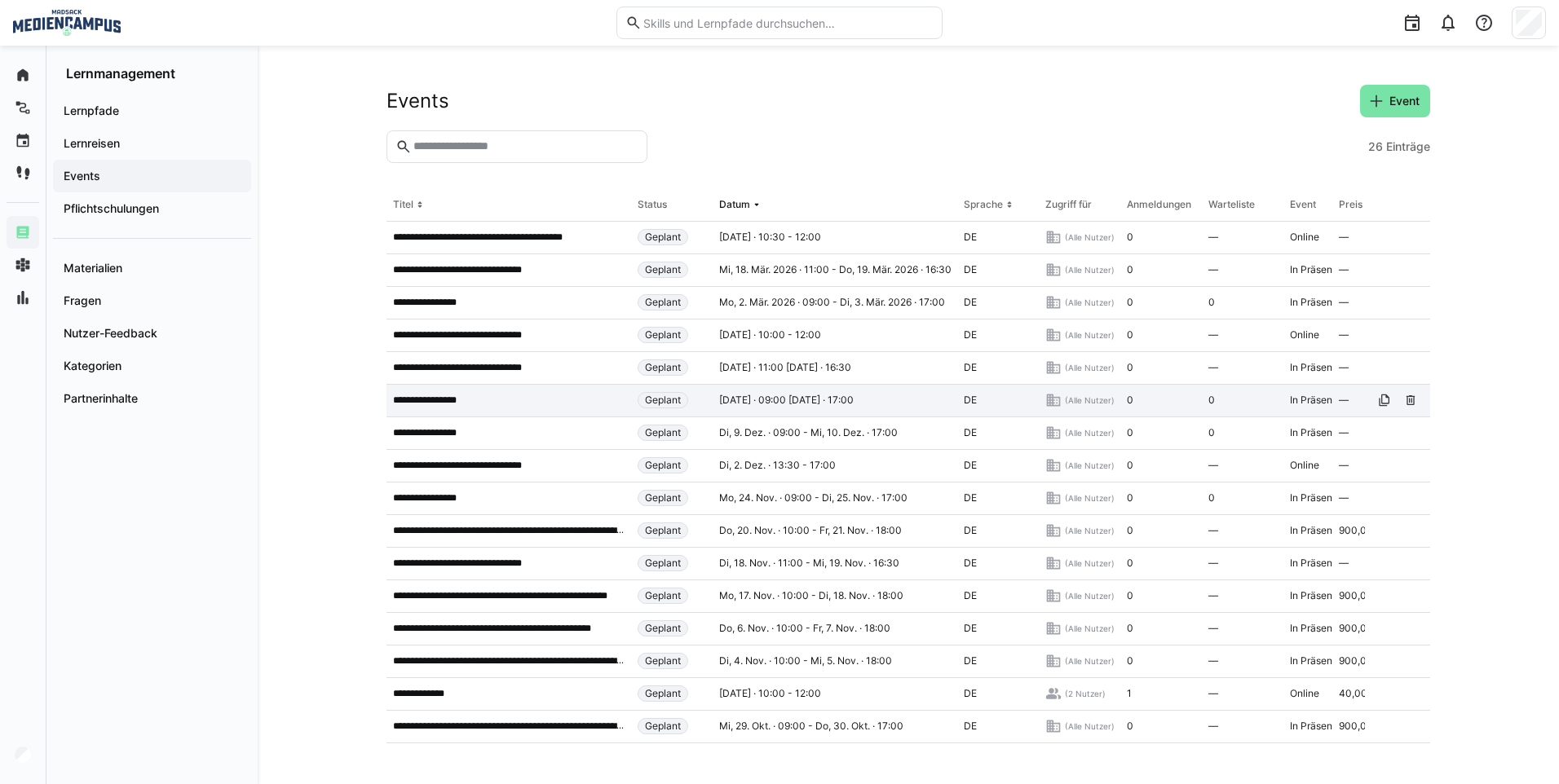
click at [447, 394] on p "**********" at bounding box center [431, 400] width 76 height 13
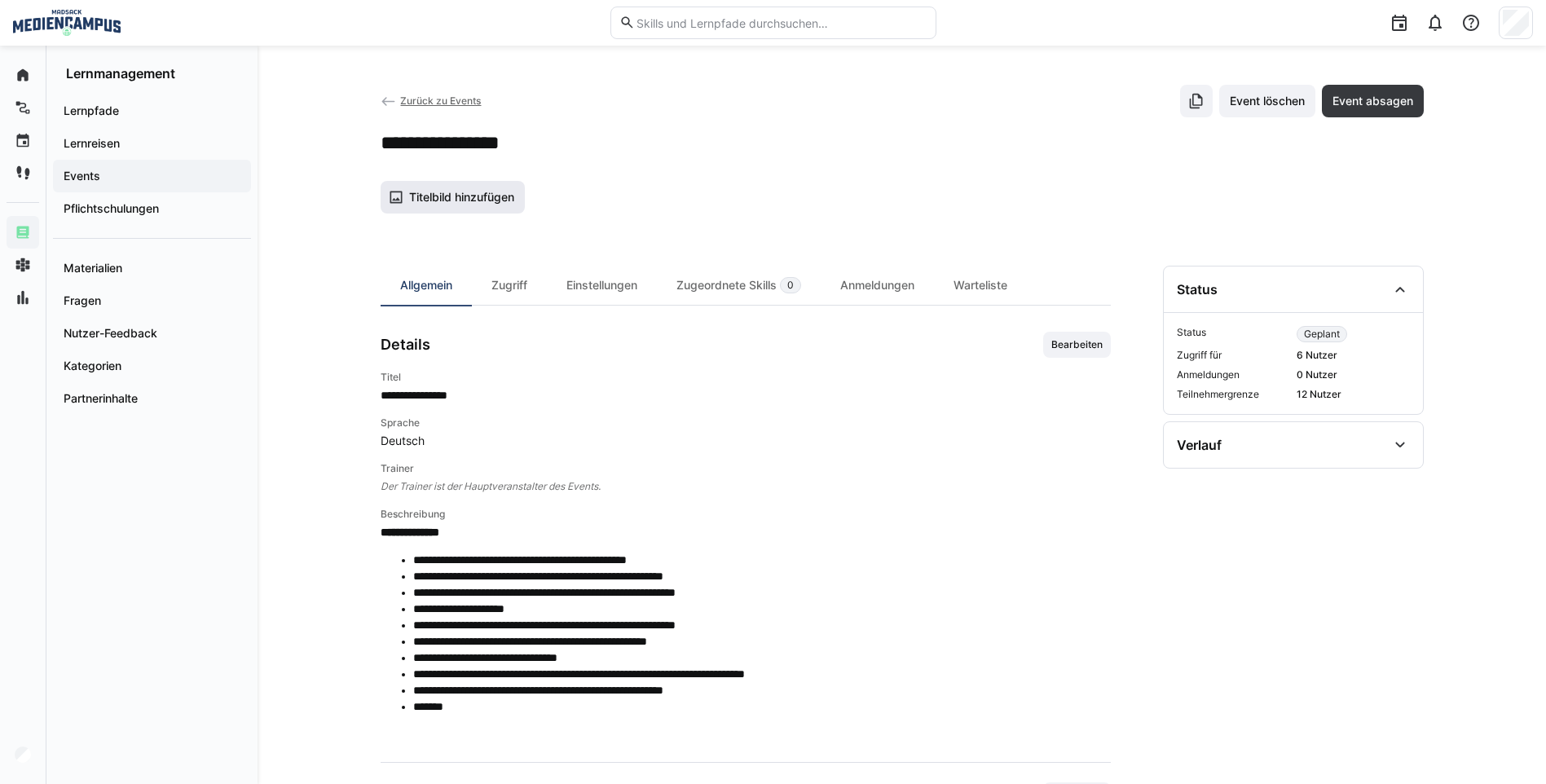
click at [473, 194] on span "Titelbild hinzufügen" at bounding box center [462, 197] width 110 height 16
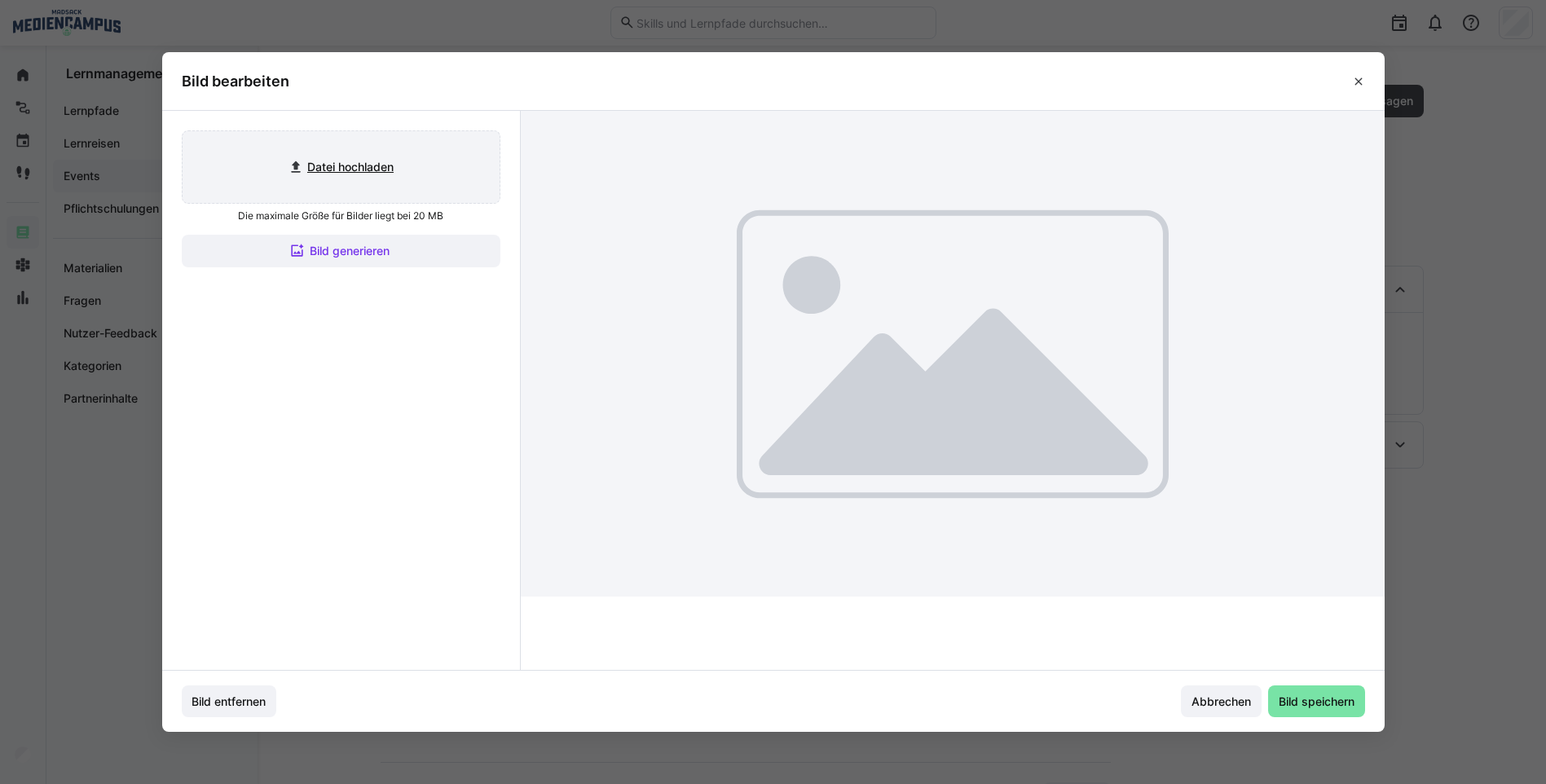
click at [403, 169] on input "file" at bounding box center [340, 167] width 317 height 72
type input "C:\fakepath\Bild6.png"
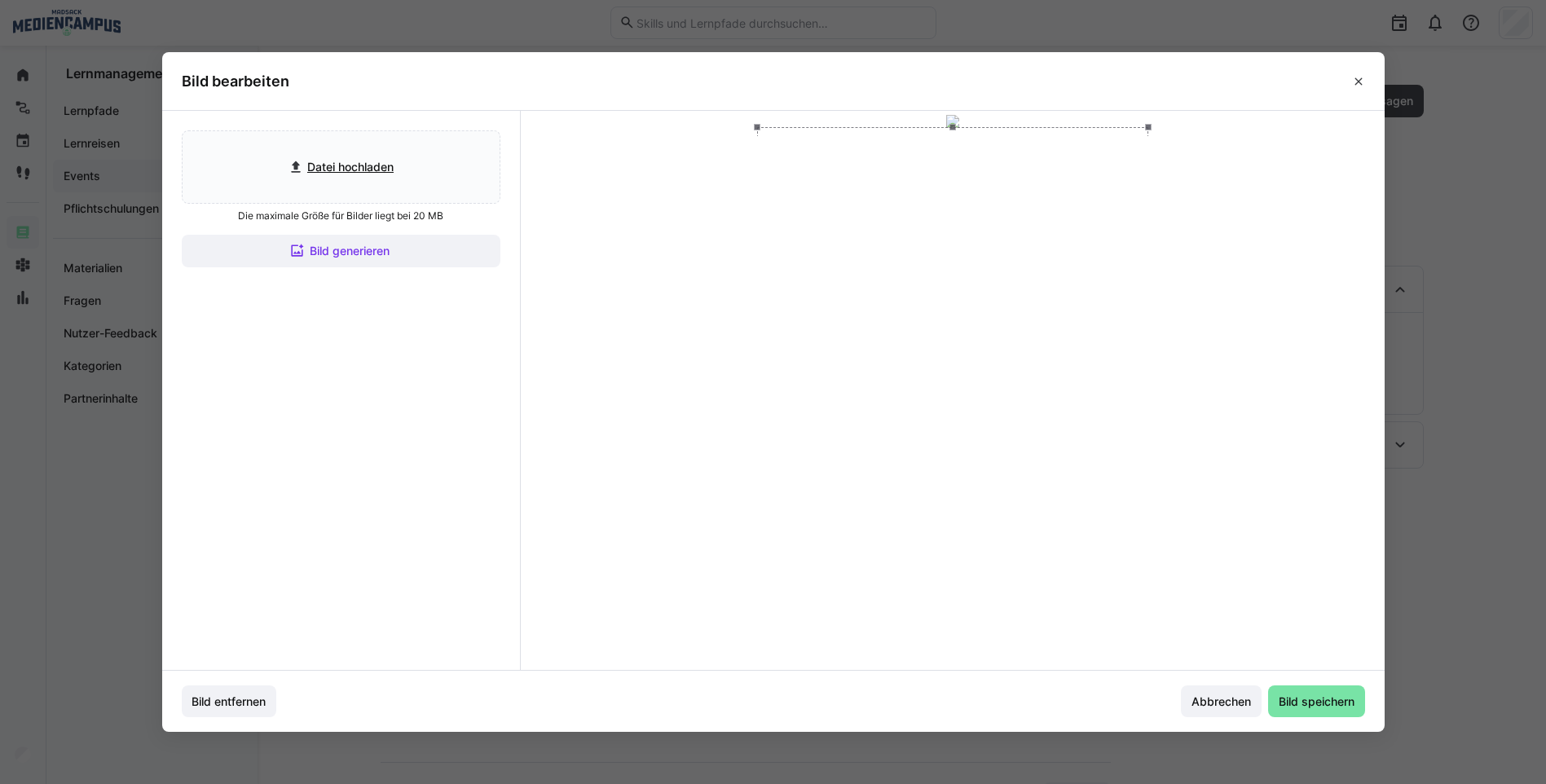
drag, startPoint x: 969, startPoint y: 276, endPoint x: 967, endPoint y: 266, distance: 10.2
click at [967, 266] on div at bounding box center [953, 237] width 391 height 220
click at [1305, 703] on span "Bild speichern" at bounding box center [1317, 702] width 81 height 16
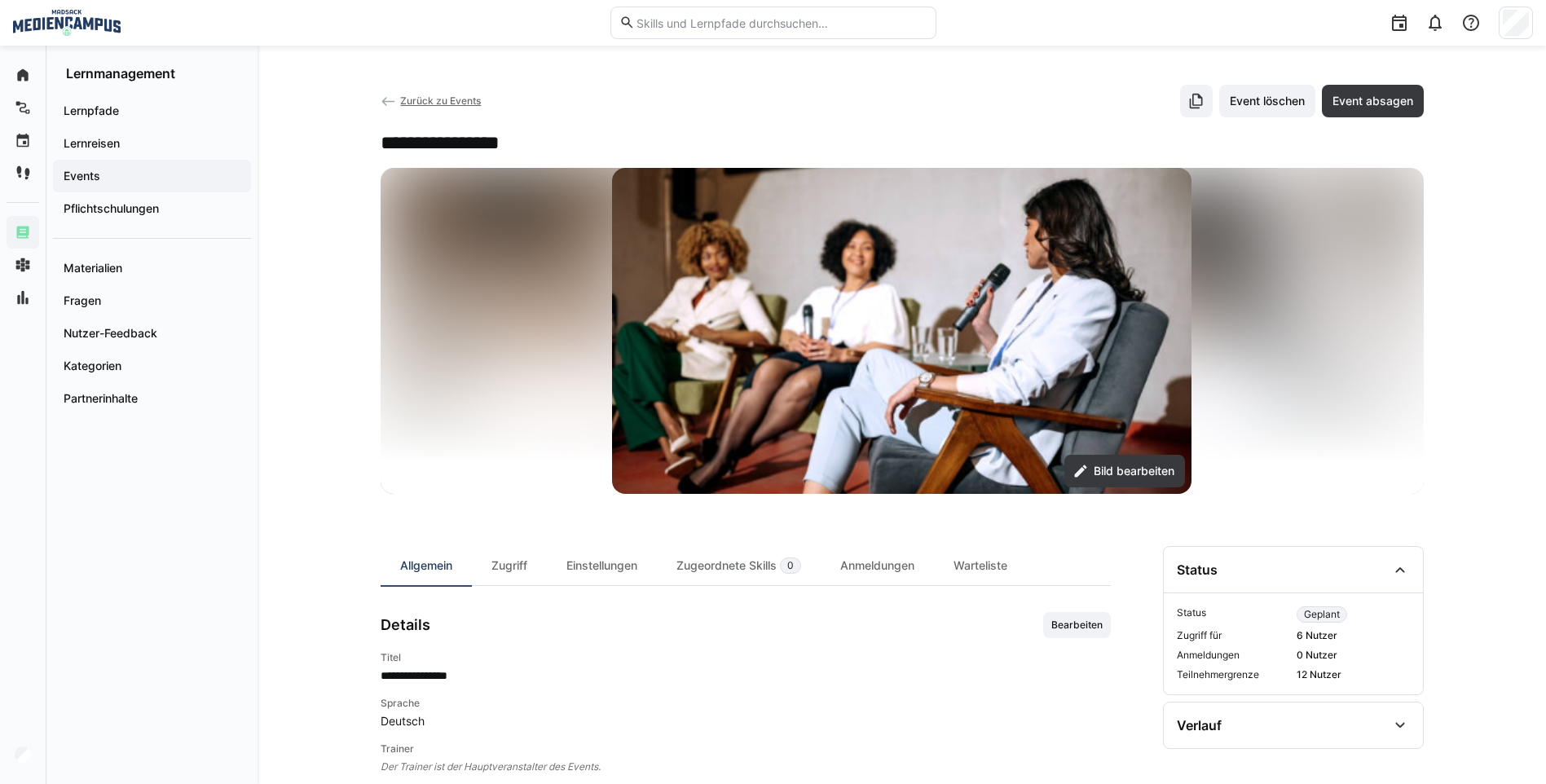
click at [431, 105] on span "Zurück zu Events" at bounding box center [440, 101] width 81 height 12
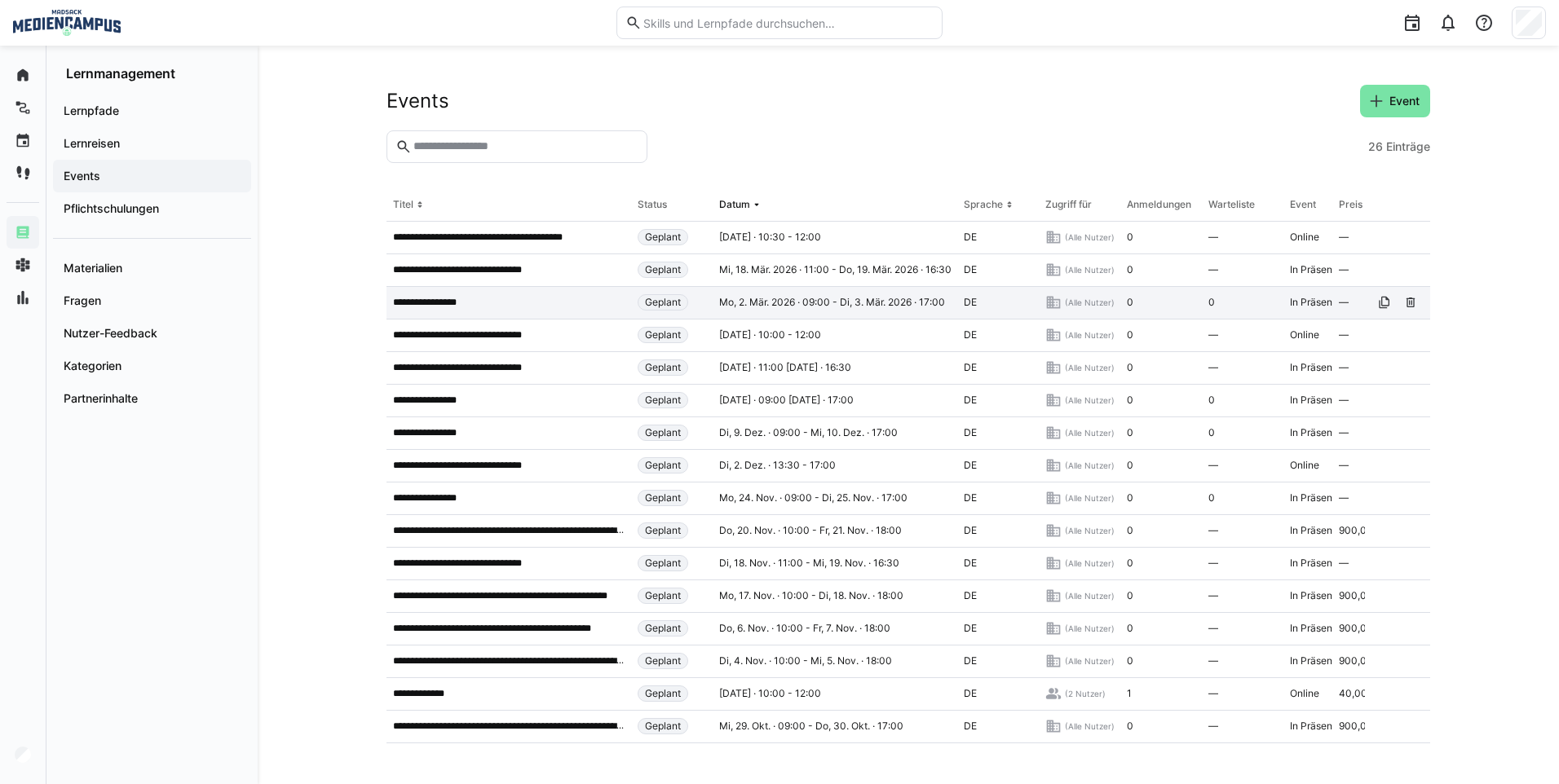
click at [544, 302] on app-table-first-column "**********" at bounding box center [508, 303] width 232 height 13
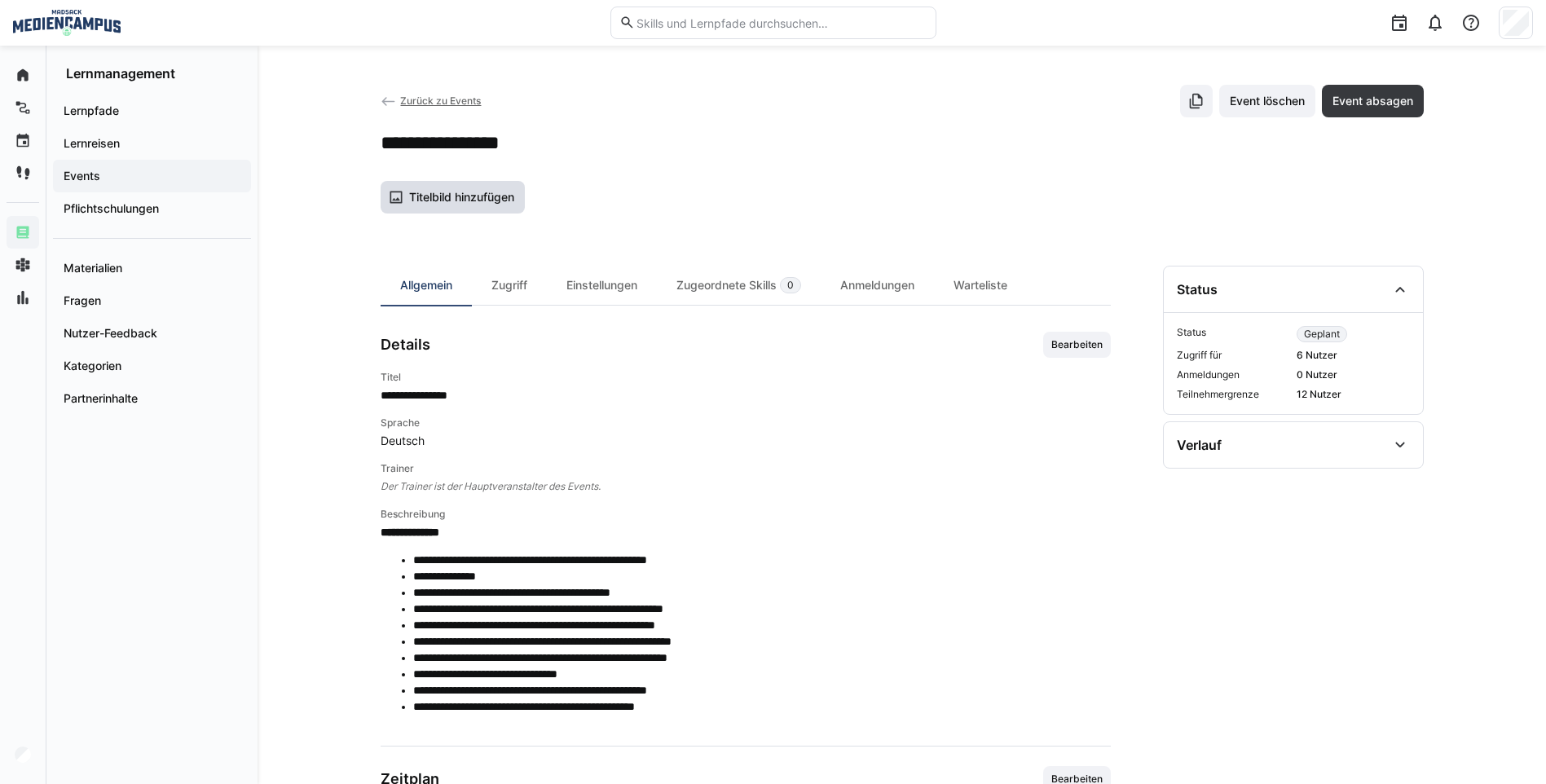
click at [470, 192] on span "Titelbild hinzufügen" at bounding box center [462, 197] width 110 height 16
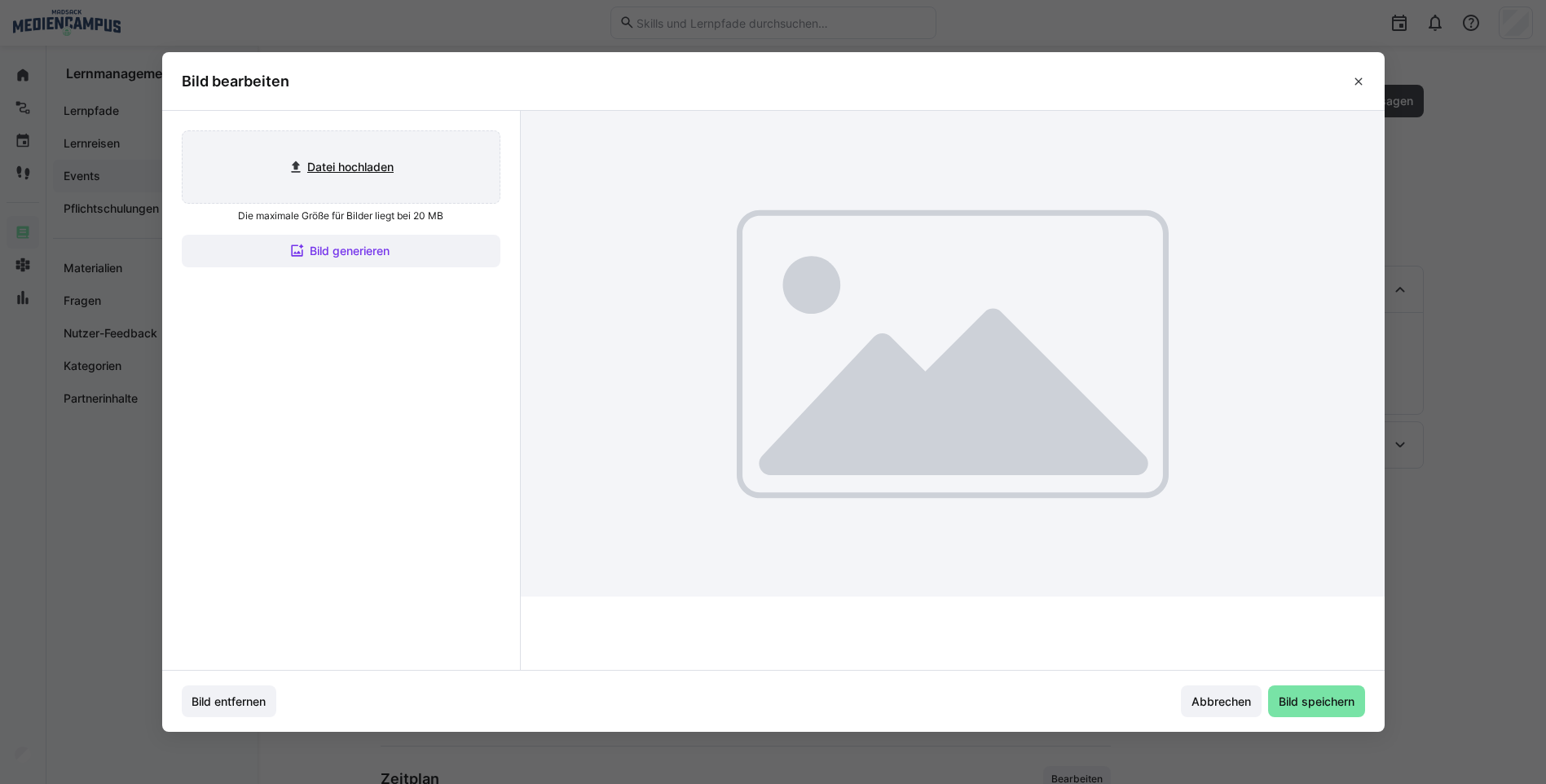
click at [379, 178] on input "file" at bounding box center [340, 167] width 317 height 72
type input "C:\fakepath\Bild6.png"
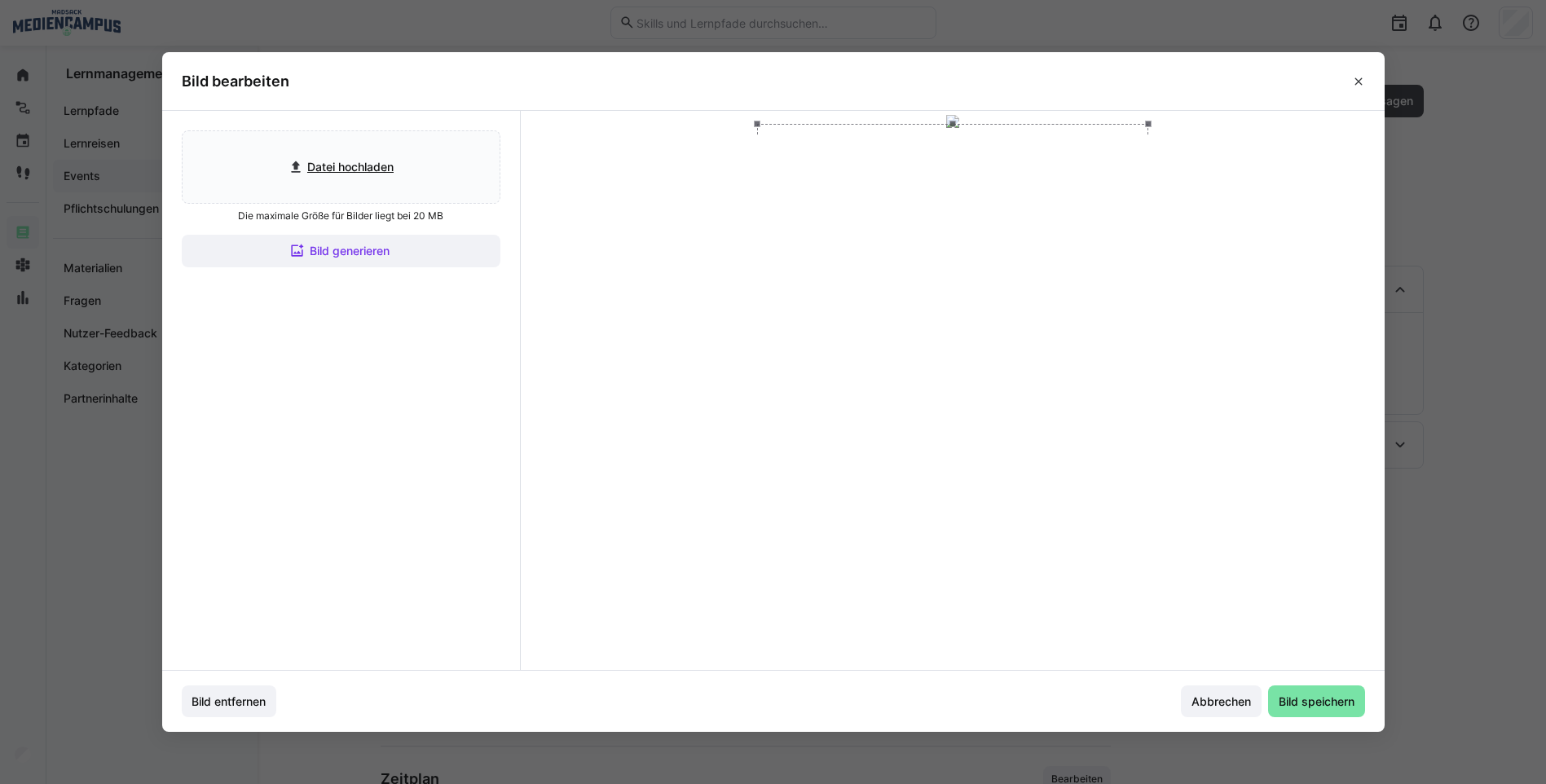
drag, startPoint x: 859, startPoint y: 288, endPoint x: 853, endPoint y: 275, distance: 14.3
click at [853, 275] on div at bounding box center [953, 233] width 391 height 220
drag, startPoint x: 1324, startPoint y: 712, endPoint x: 1314, endPoint y: 677, distance: 36.4
click at [1314, 677] on footer "Bild entfernen Abbrechen Bild speichern" at bounding box center [773, 701] width 1223 height 61
click at [1323, 699] on span "Bild speichern" at bounding box center [1317, 702] width 81 height 16
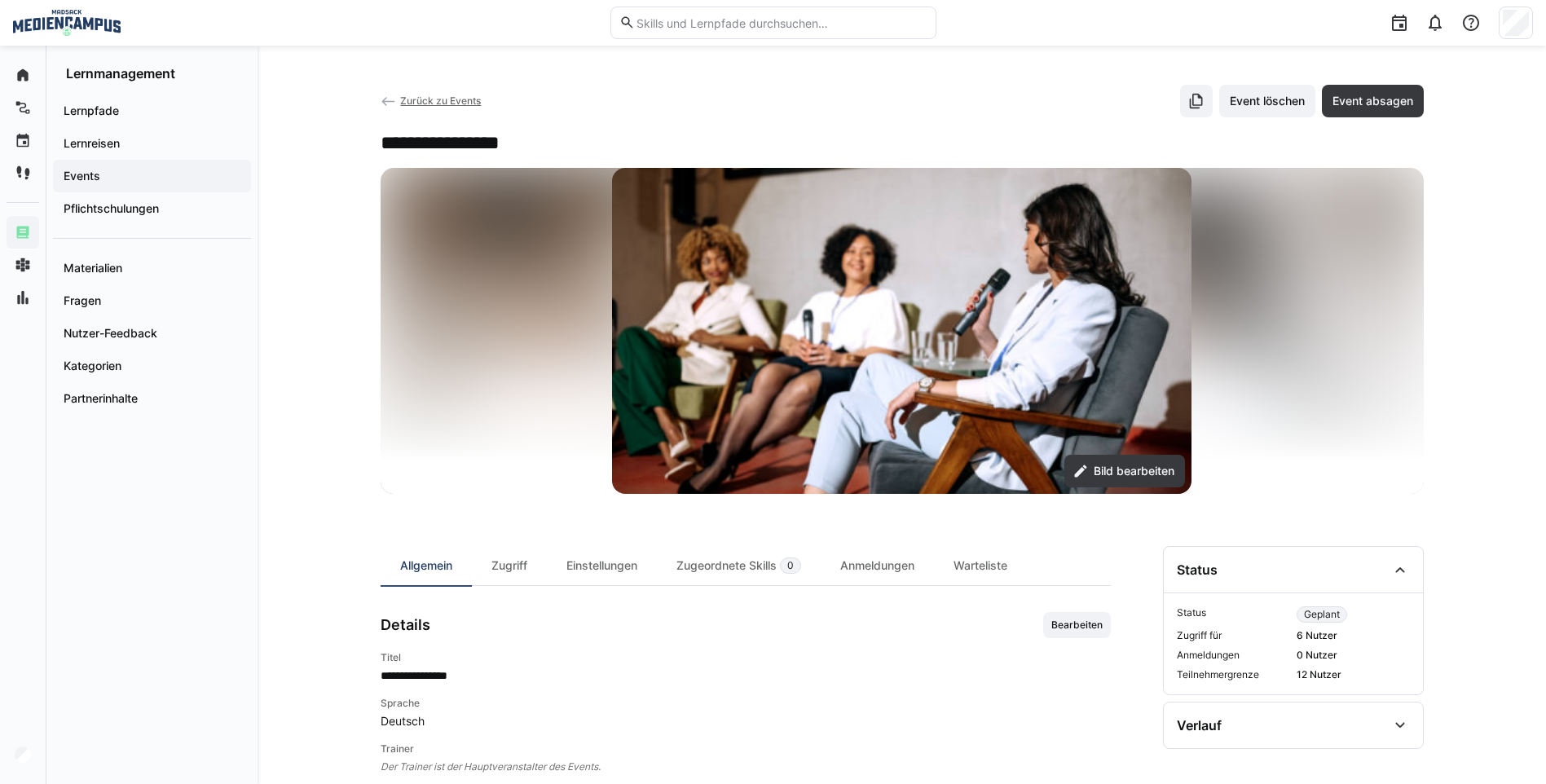
click at [431, 92] on app-back-navigation "Zurück zu Events" at bounding box center [431, 101] width 101 height 18
click at [433, 104] on span "Zurück zu Events" at bounding box center [440, 101] width 81 height 12
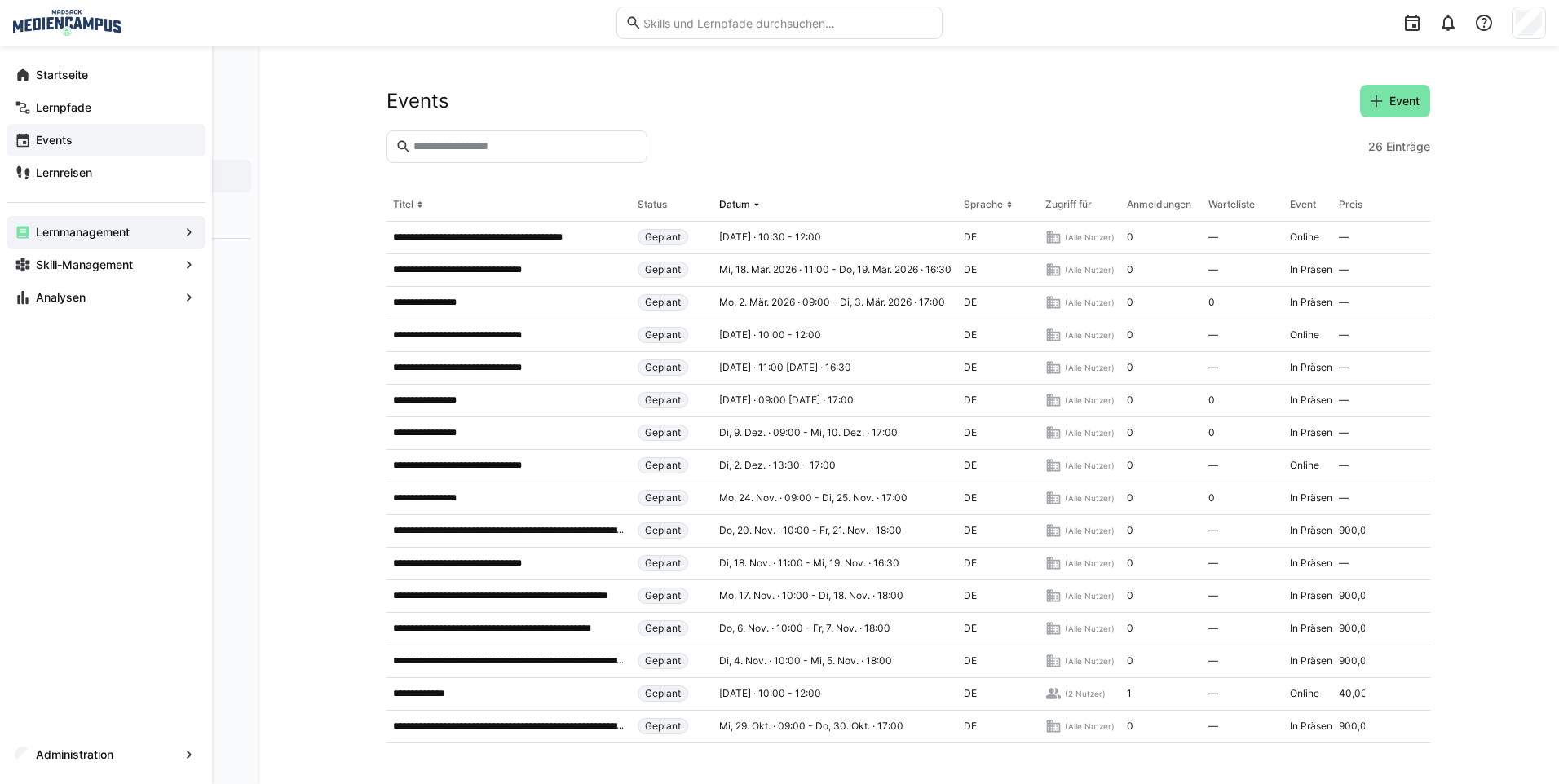
click at [79, 139] on span "Events" at bounding box center [115, 140] width 164 height 16
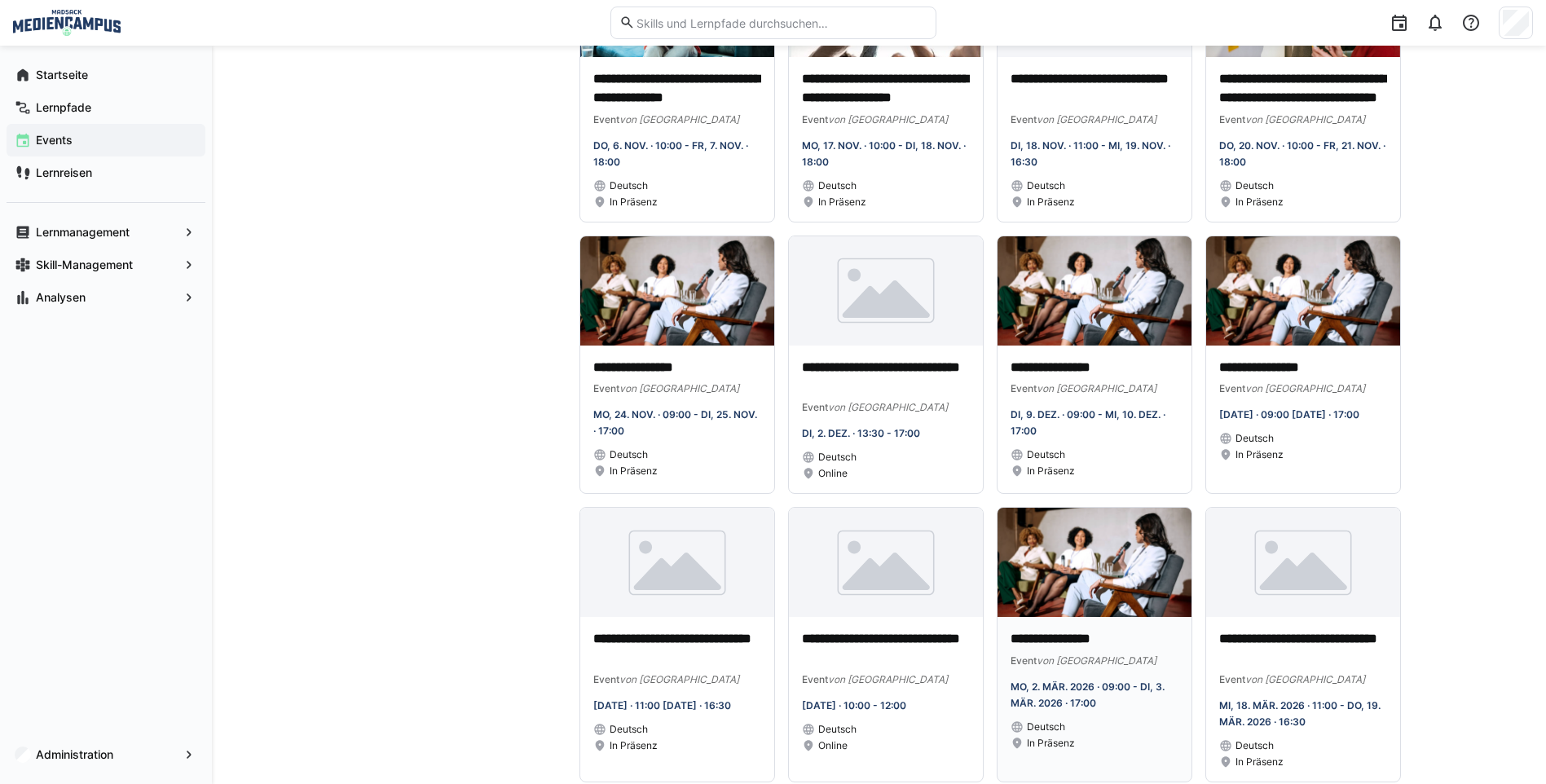
scroll to position [690, 0]
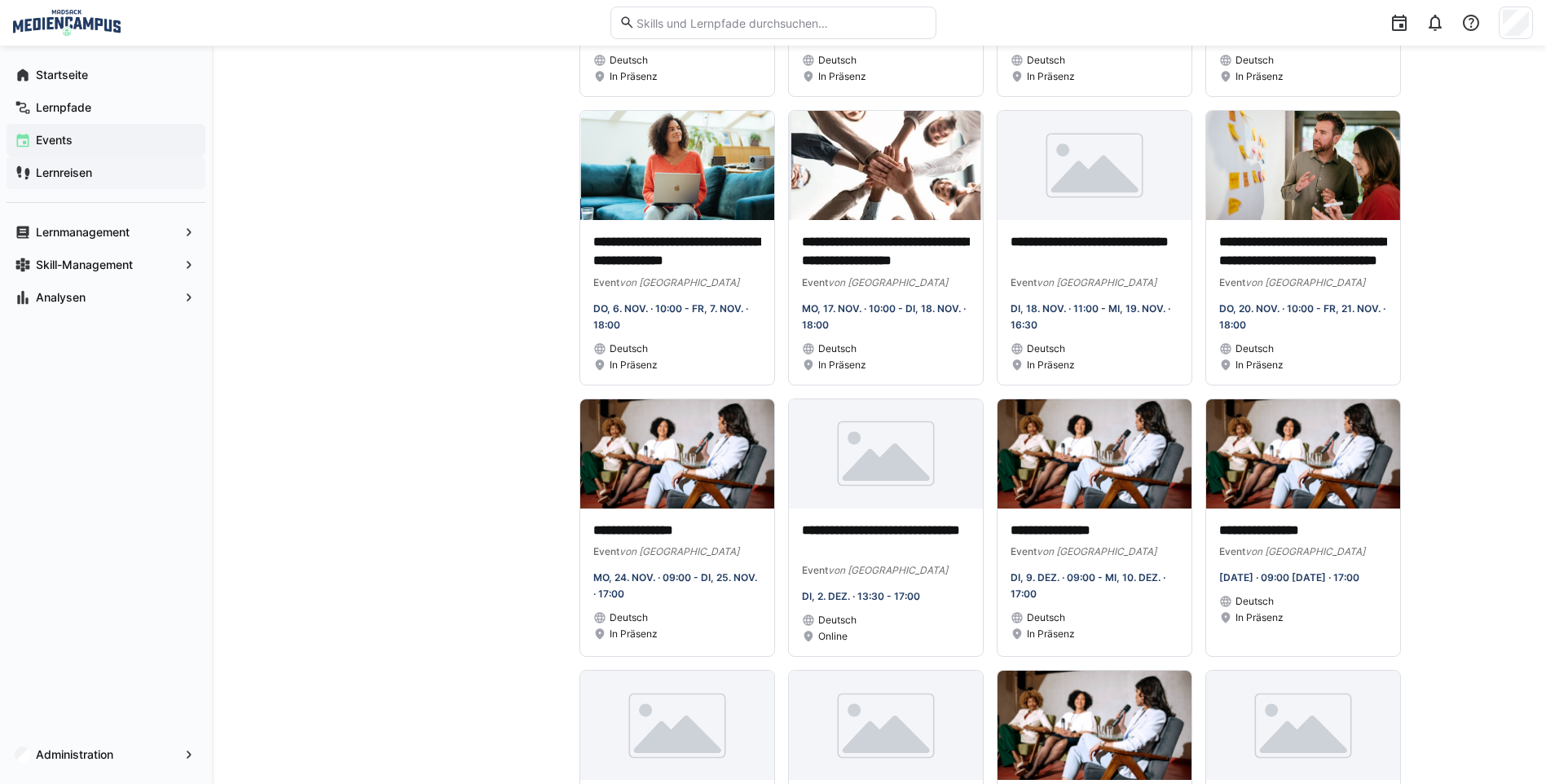
click at [104, 158] on div "Lernreisen" at bounding box center [106, 173] width 199 height 33
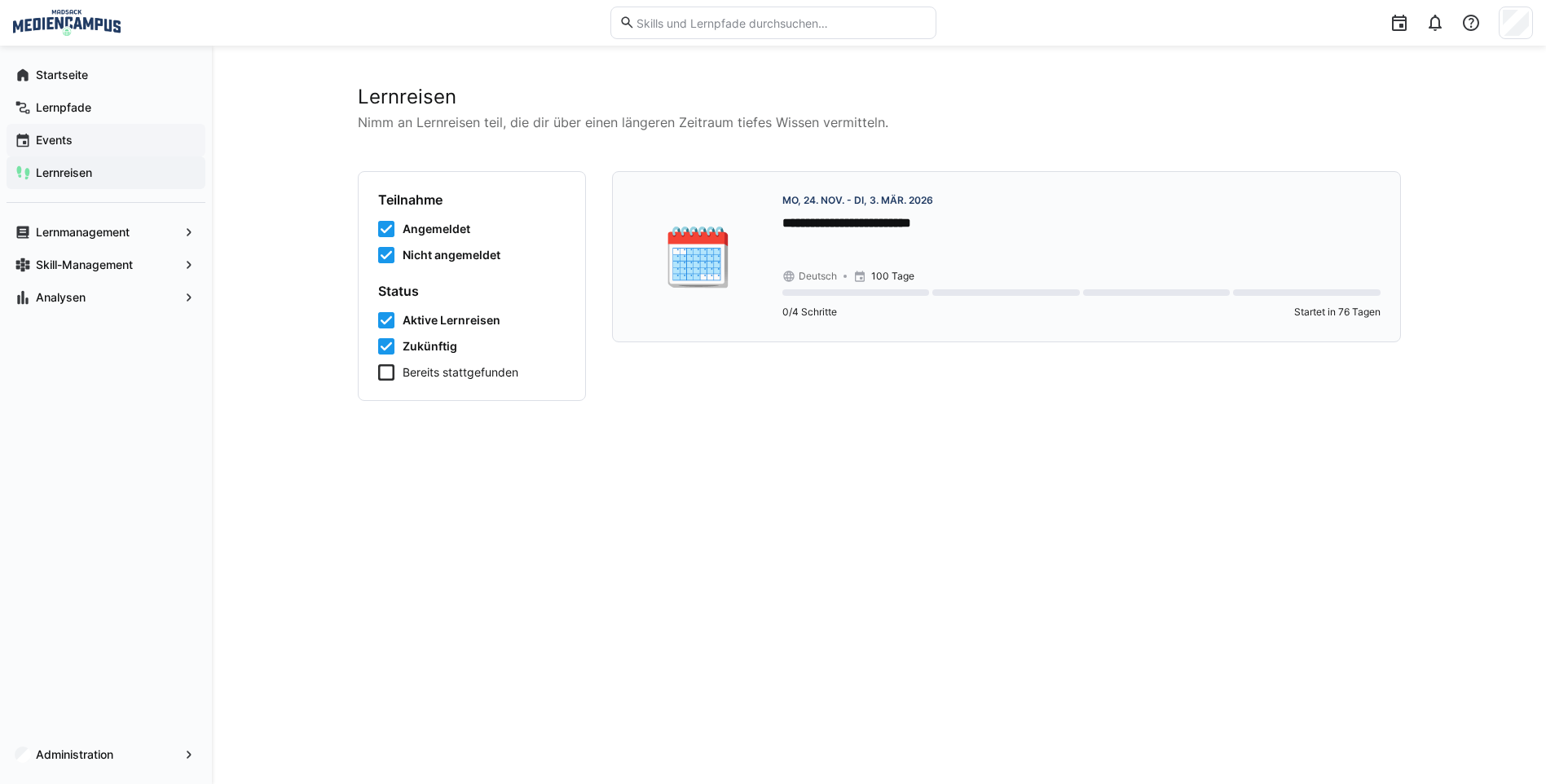
click at [862, 248] on div "**********" at bounding box center [1081, 256] width 598 height 130
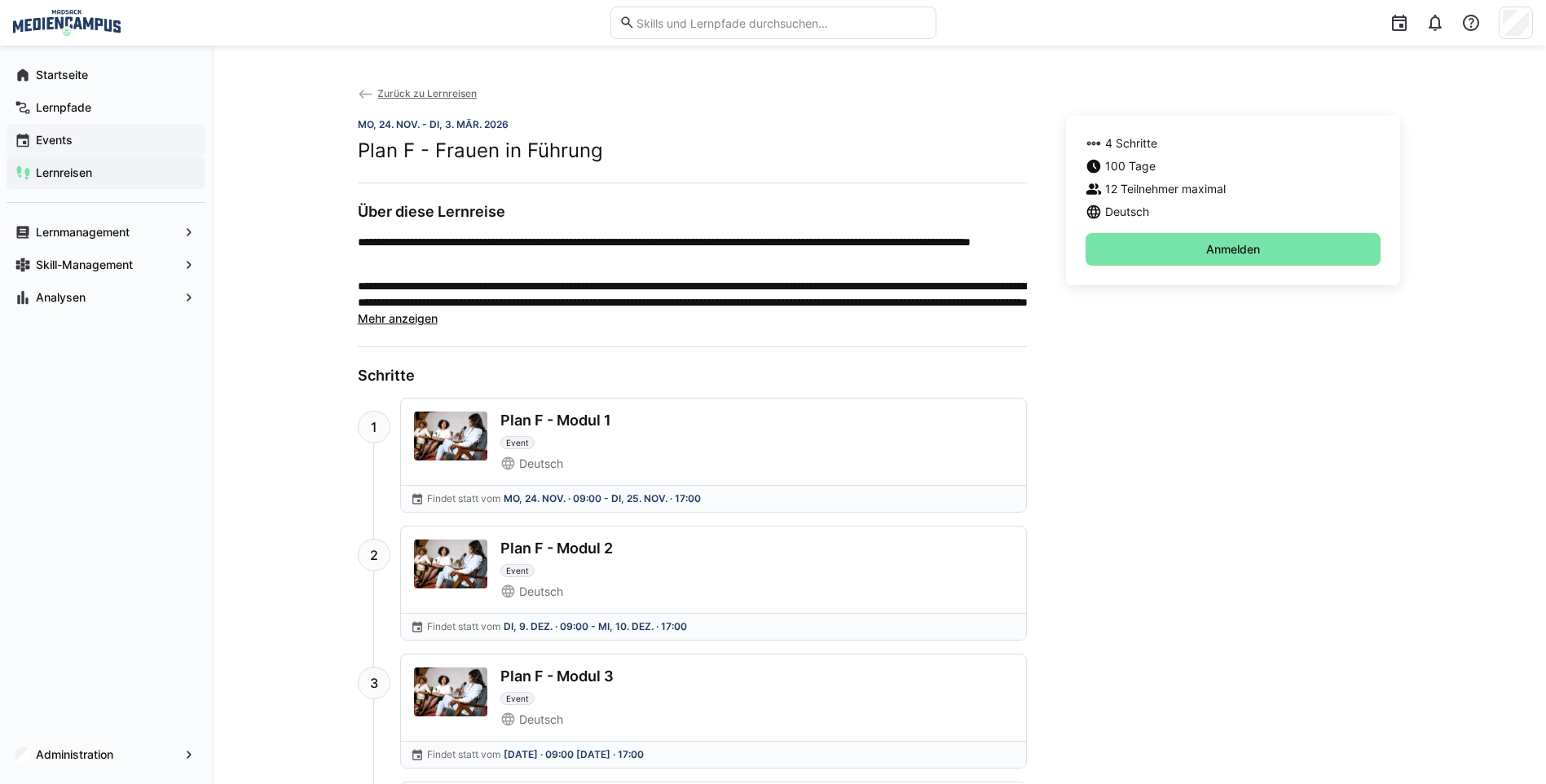
click at [408, 92] on span "Zurück zu Lernreisen" at bounding box center [427, 93] width 100 height 12
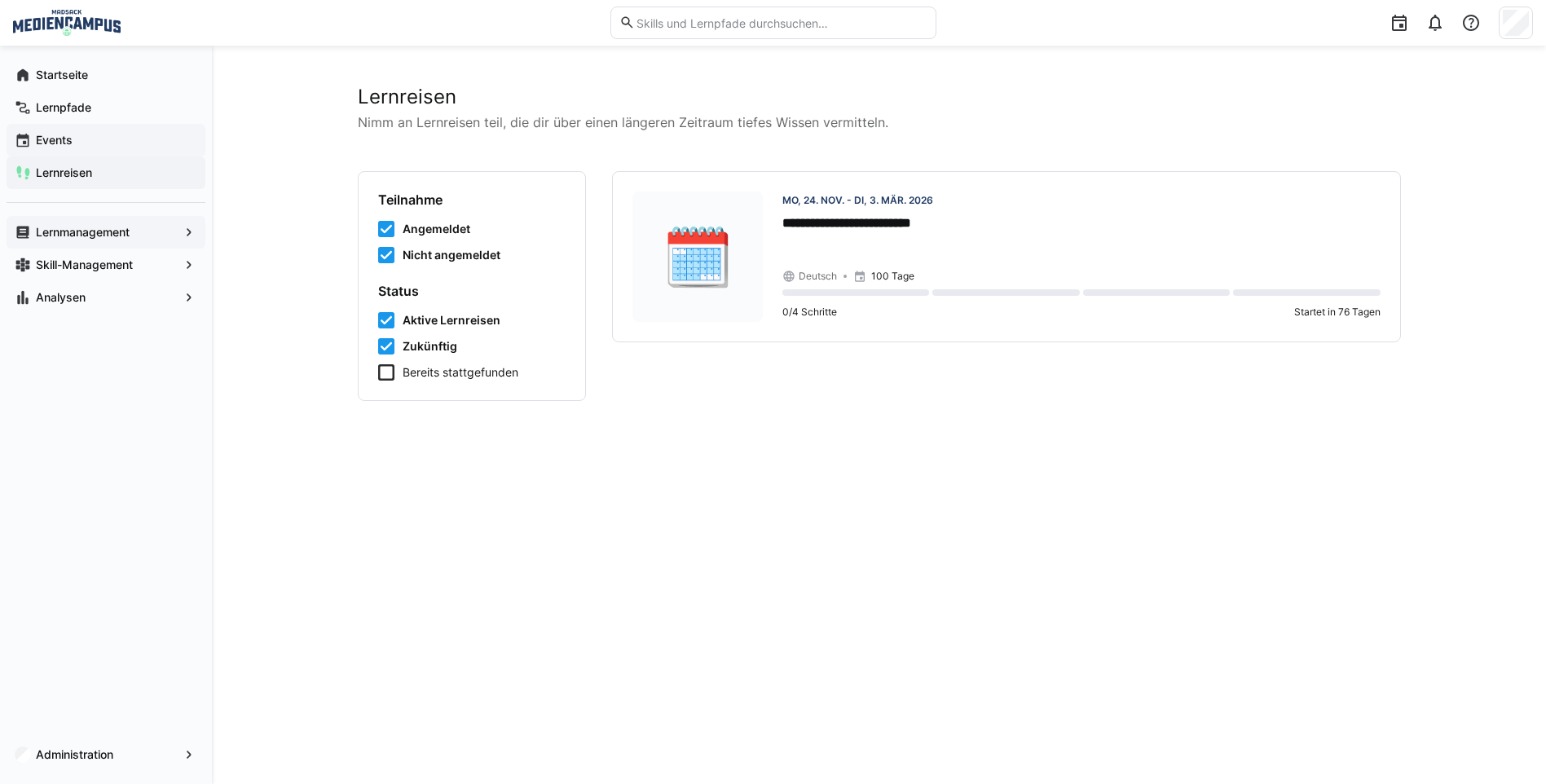
click at [0, 0] on app-navigation-label "Lernmanagement" at bounding box center [0, 0] width 0 height 0
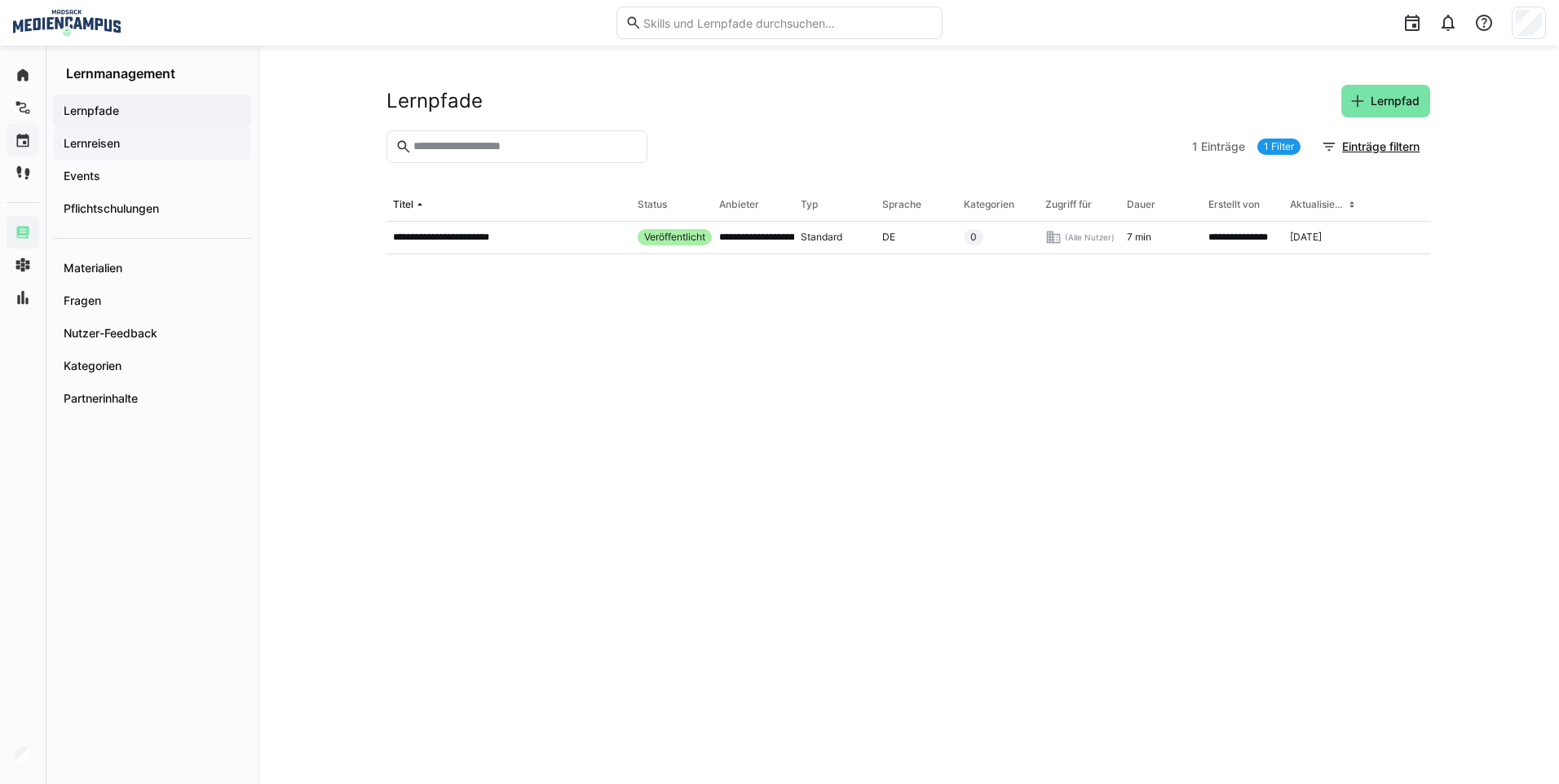
click at [151, 159] on div "Lernreisen" at bounding box center [152, 143] width 198 height 33
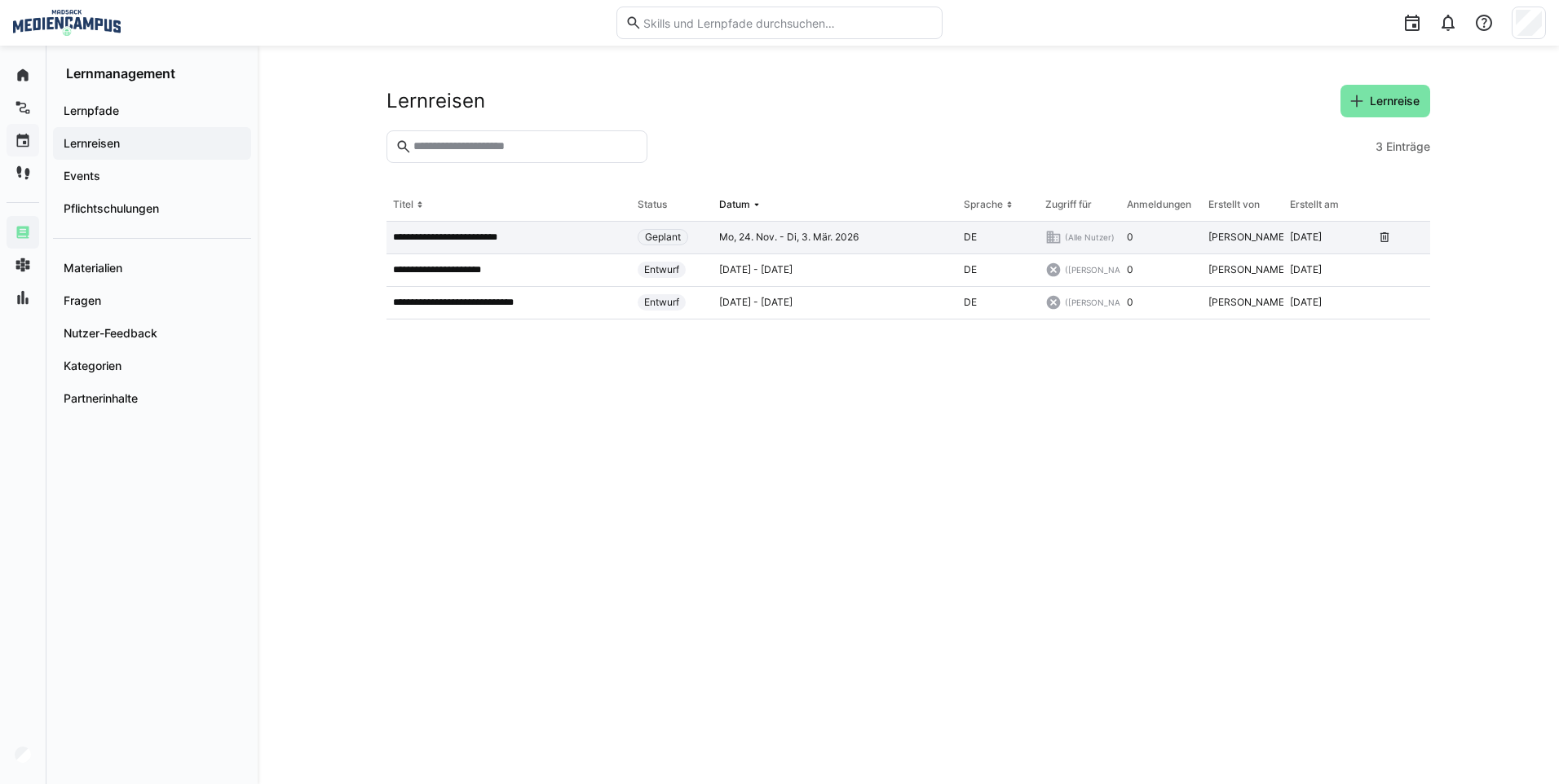
click at [509, 233] on p "**********" at bounding box center [454, 237] width 122 height 13
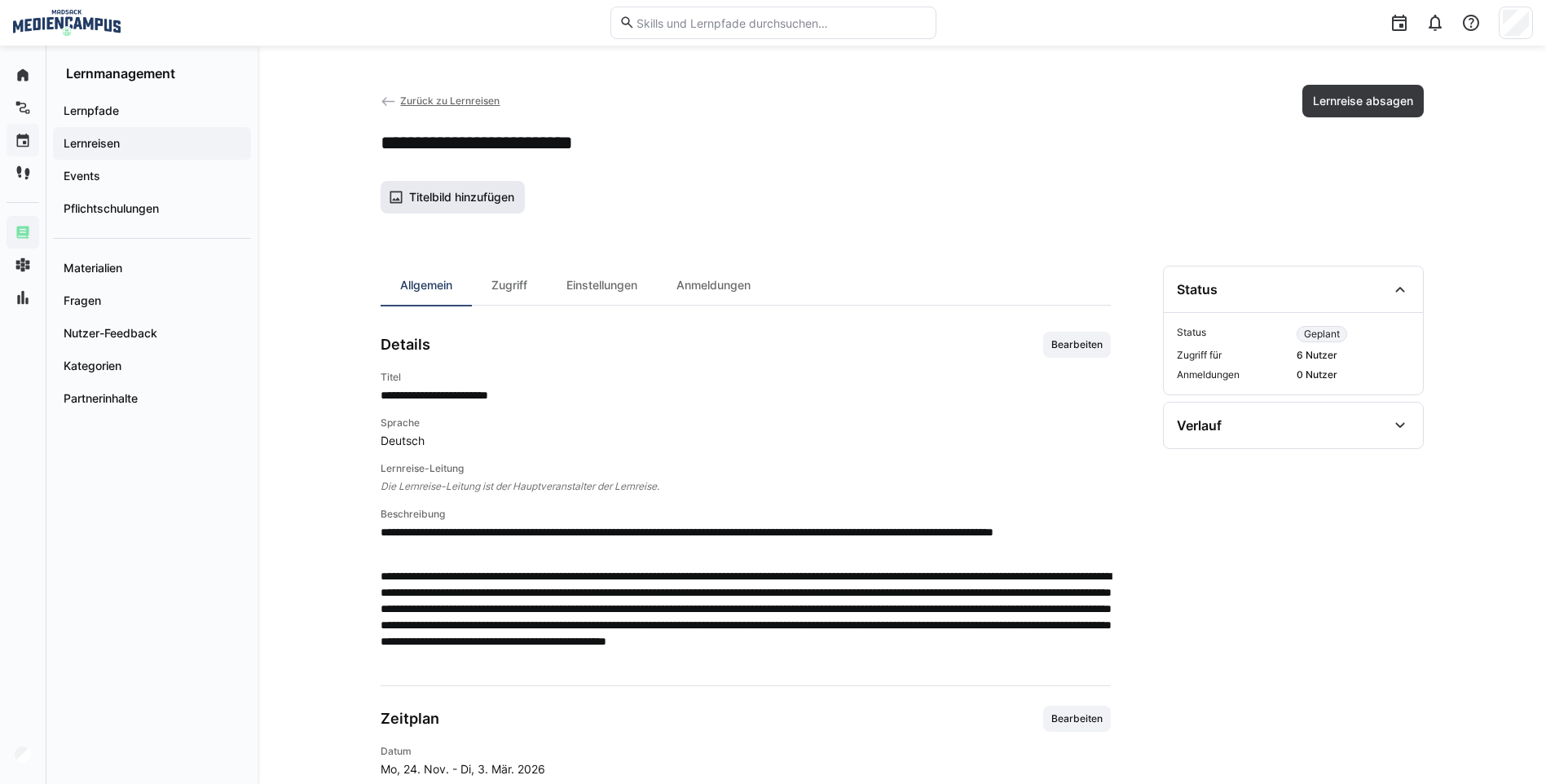
click at [472, 188] on span "Titelbild hinzufügen" at bounding box center [453, 197] width 145 height 33
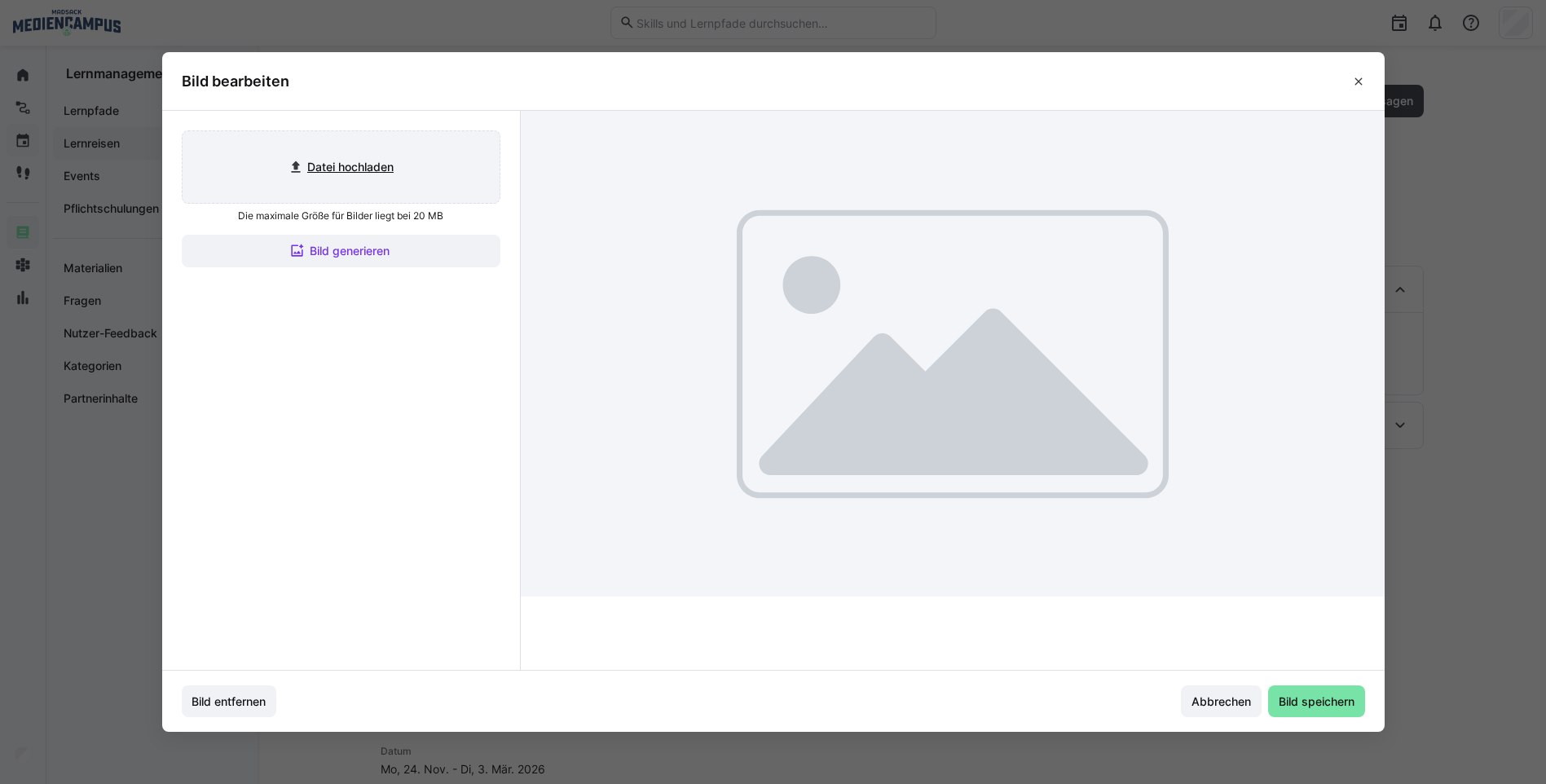
click at [373, 179] on input "file" at bounding box center [340, 167] width 317 height 72
type input "C:\fakepath\Bild6.png"
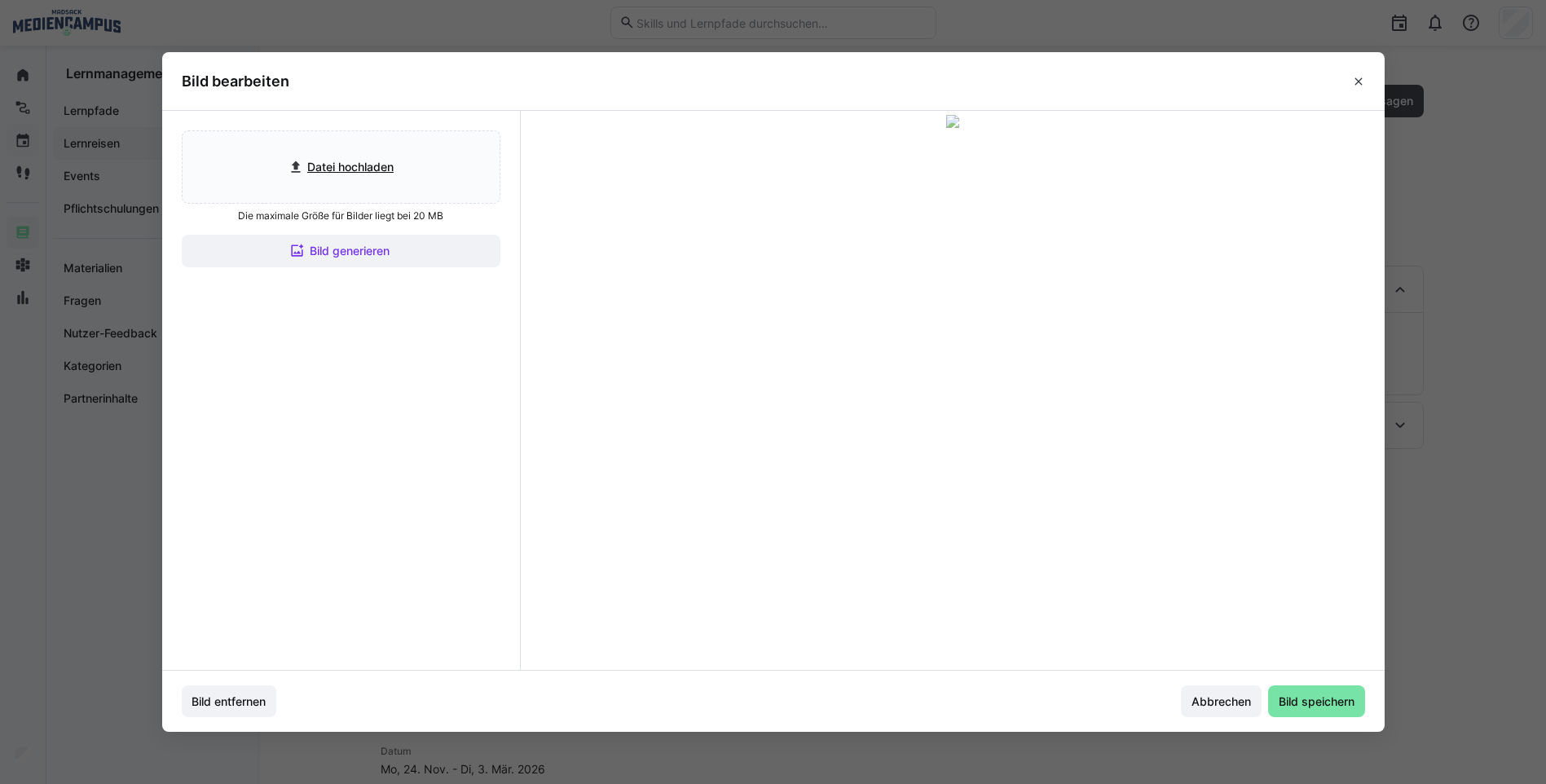
drag, startPoint x: 871, startPoint y: 286, endPoint x: 870, endPoint y: 278, distance: 8.1
click at [870, 281] on div at bounding box center [953, 252] width 391 height 220
click at [870, 278] on div at bounding box center [953, 252] width 391 height 220
click at [870, 275] on div at bounding box center [953, 239] width 391 height 220
click at [1312, 705] on span "Bild speichern" at bounding box center [1317, 702] width 81 height 16
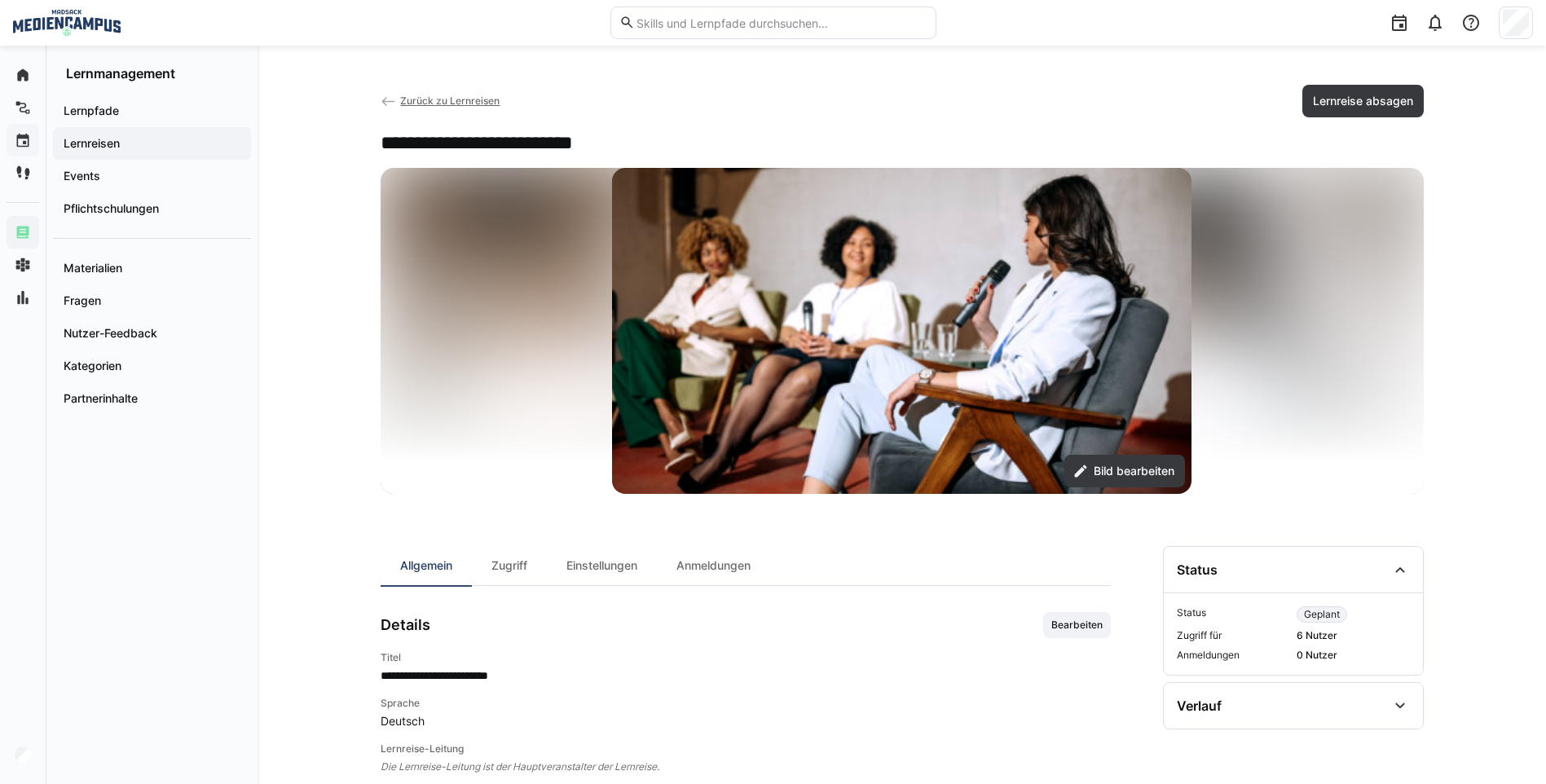
click at [438, 106] on span "Zurück zu Lernreisen" at bounding box center [450, 101] width 100 height 12
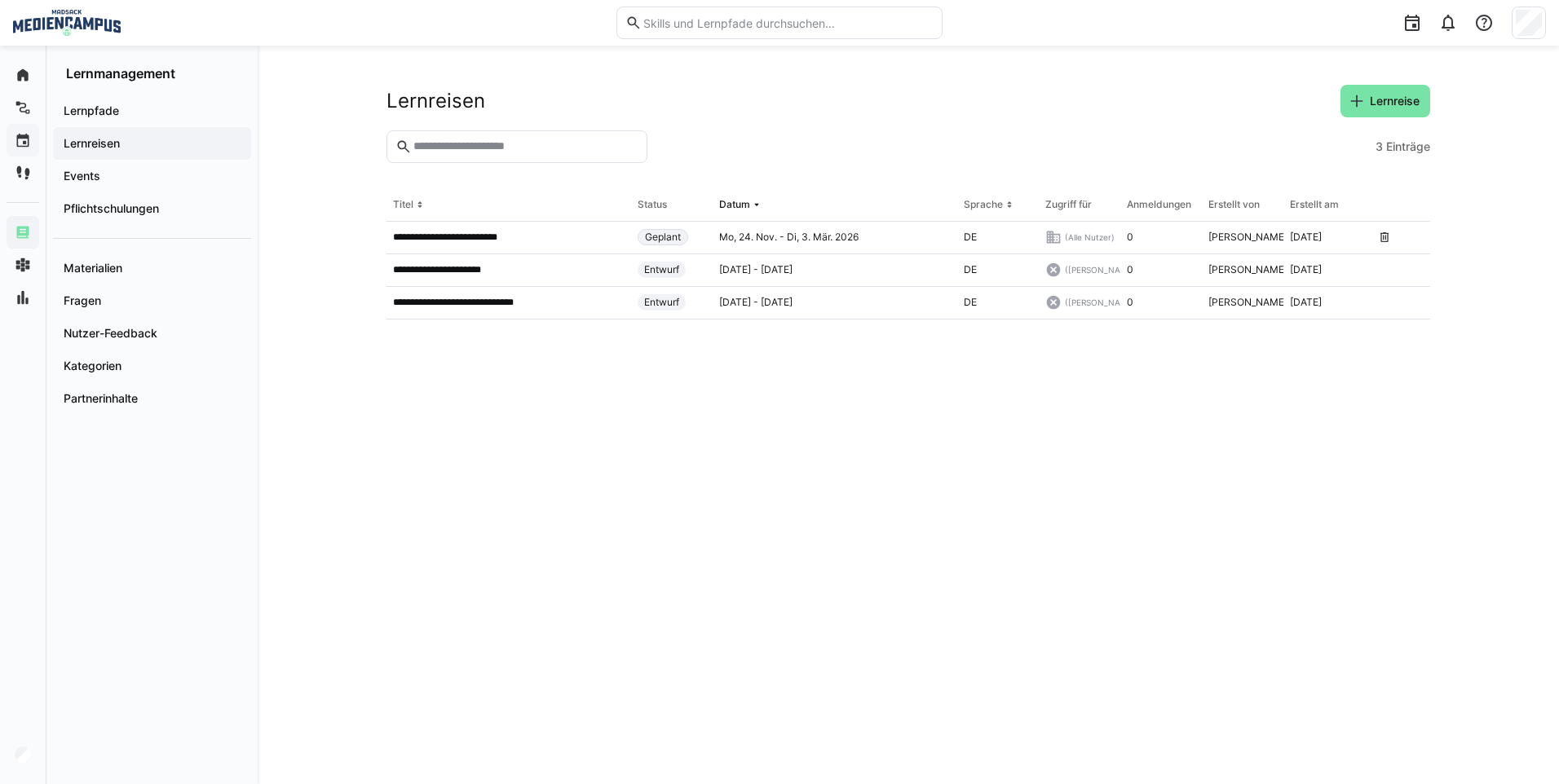
click at [163, 157] on div "Lernreisen" at bounding box center [152, 143] width 198 height 33
click at [158, 146] on span "Lernreisen" at bounding box center [152, 143] width 182 height 16
click at [441, 273] on p "**********" at bounding box center [447, 270] width 109 height 13
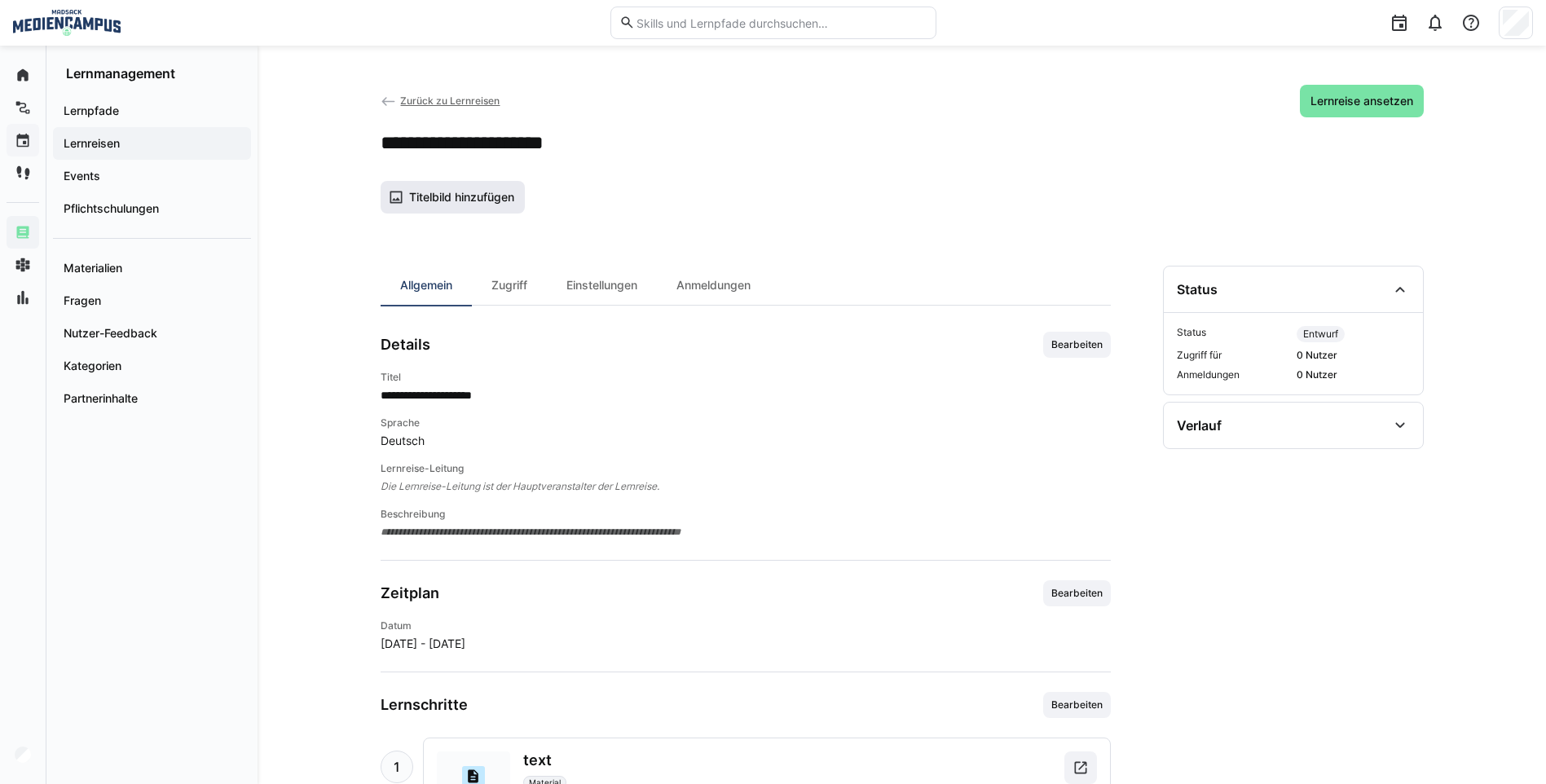
click at [464, 188] on span "Titelbild hinzufügen" at bounding box center [453, 197] width 145 height 33
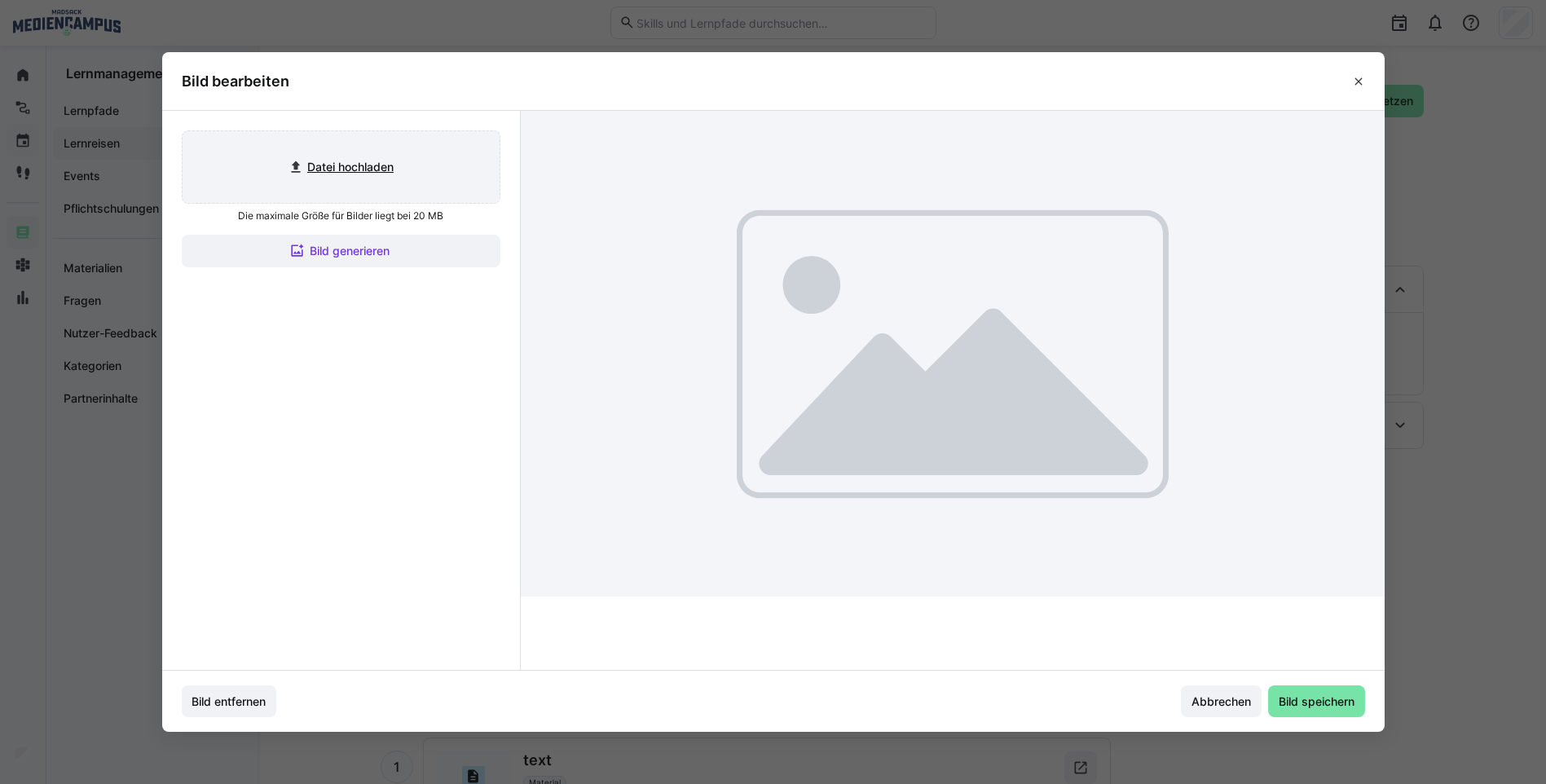
click at [391, 185] on input "file" at bounding box center [340, 167] width 317 height 72
type input "C:\fakepath\Bild4.png"
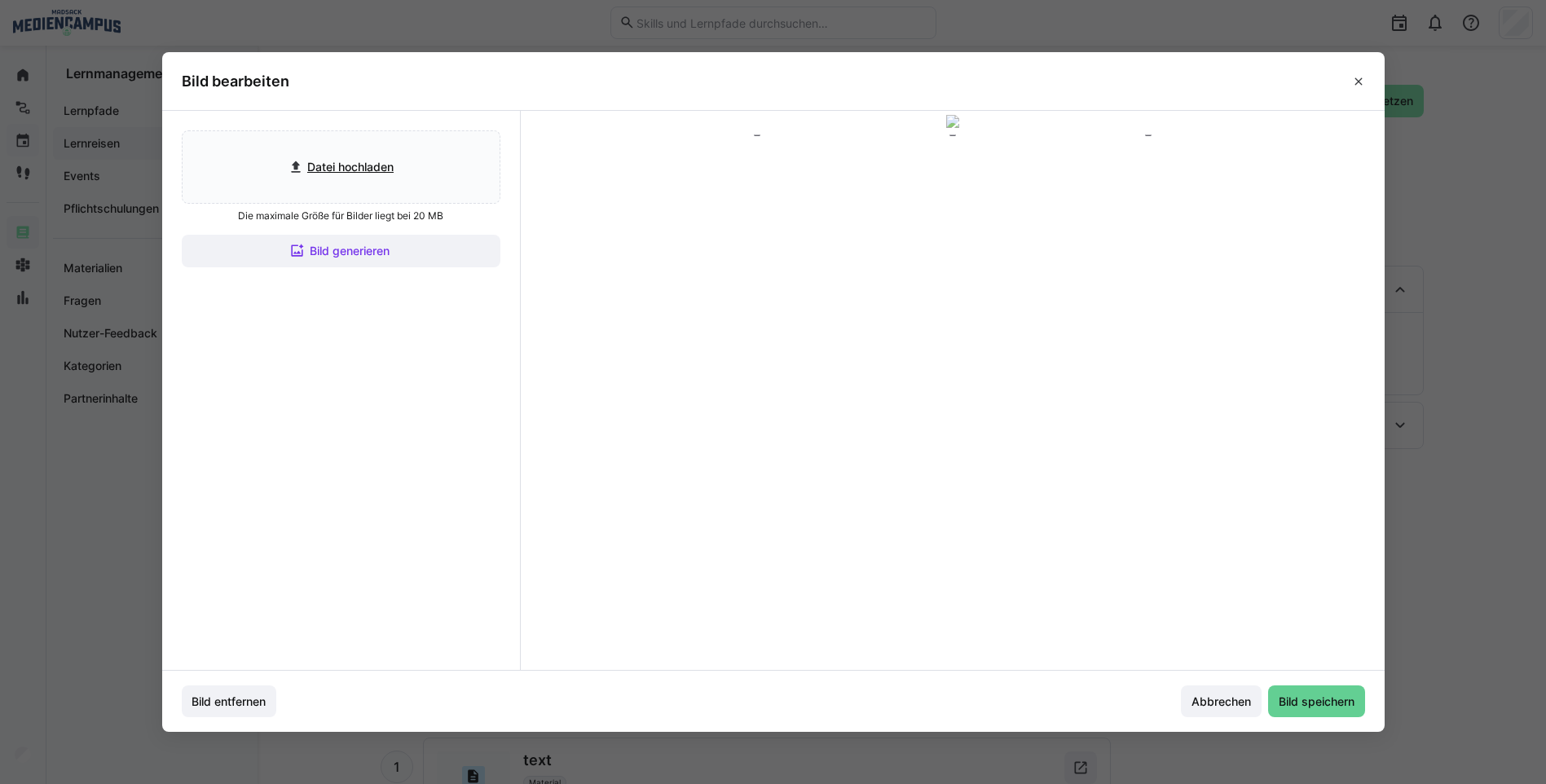
click at [1305, 712] on span "Bild speichern" at bounding box center [1317, 702] width 97 height 33
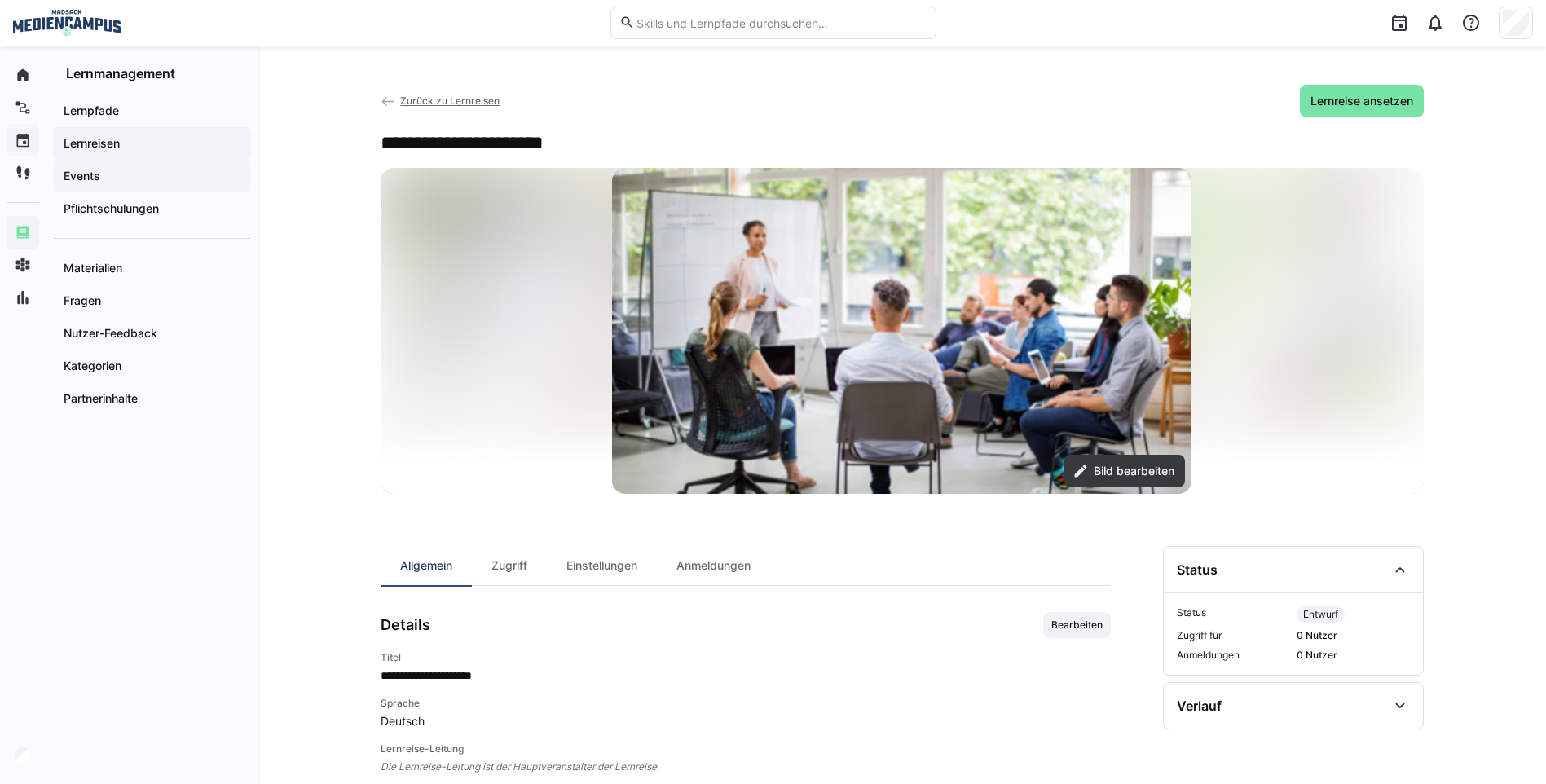
click at [142, 182] on span "Events" at bounding box center [152, 176] width 182 height 16
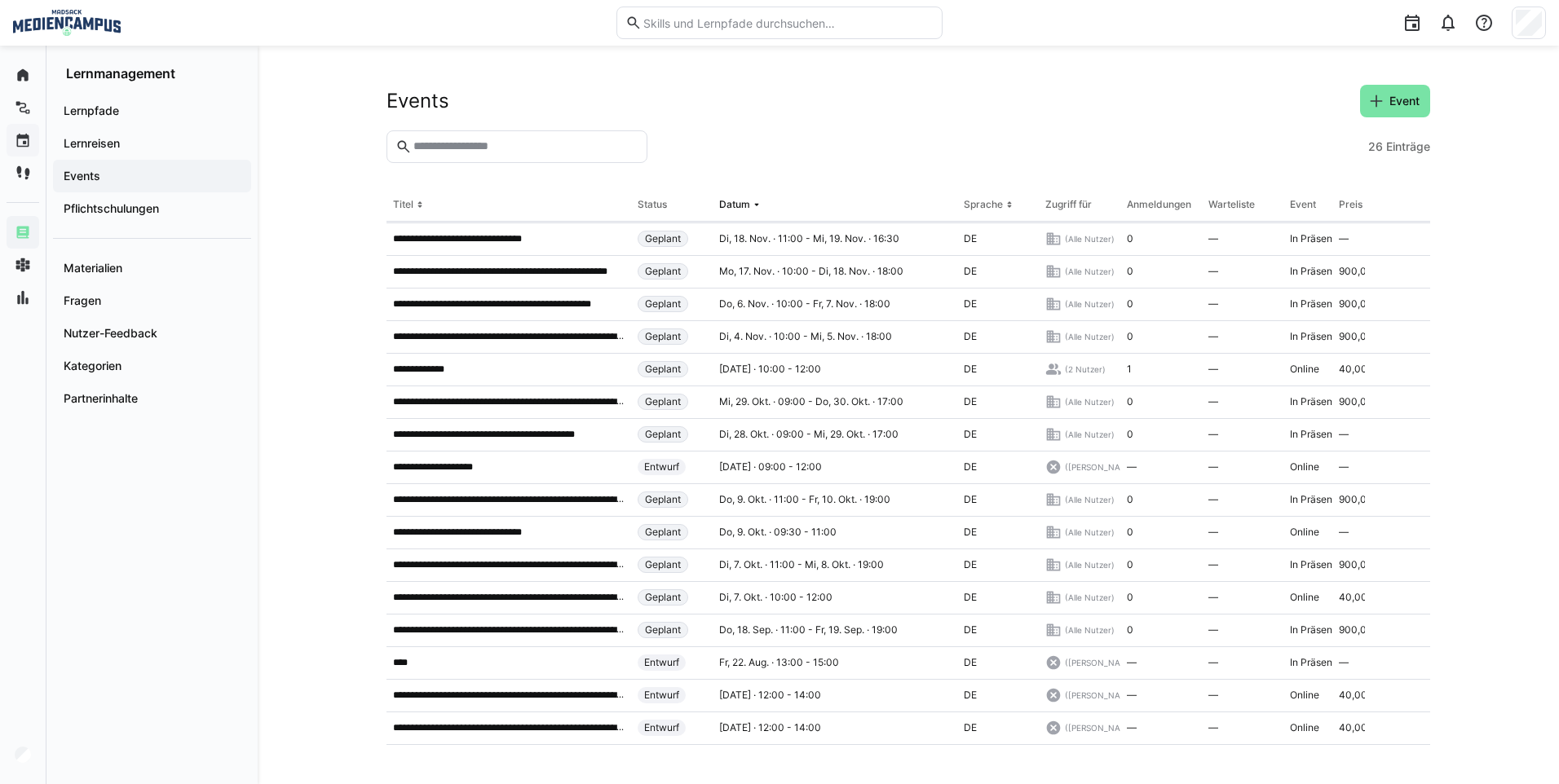
scroll to position [332, 0]
click at [526, 527] on p "**********" at bounding box center [471, 532] width 156 height 13
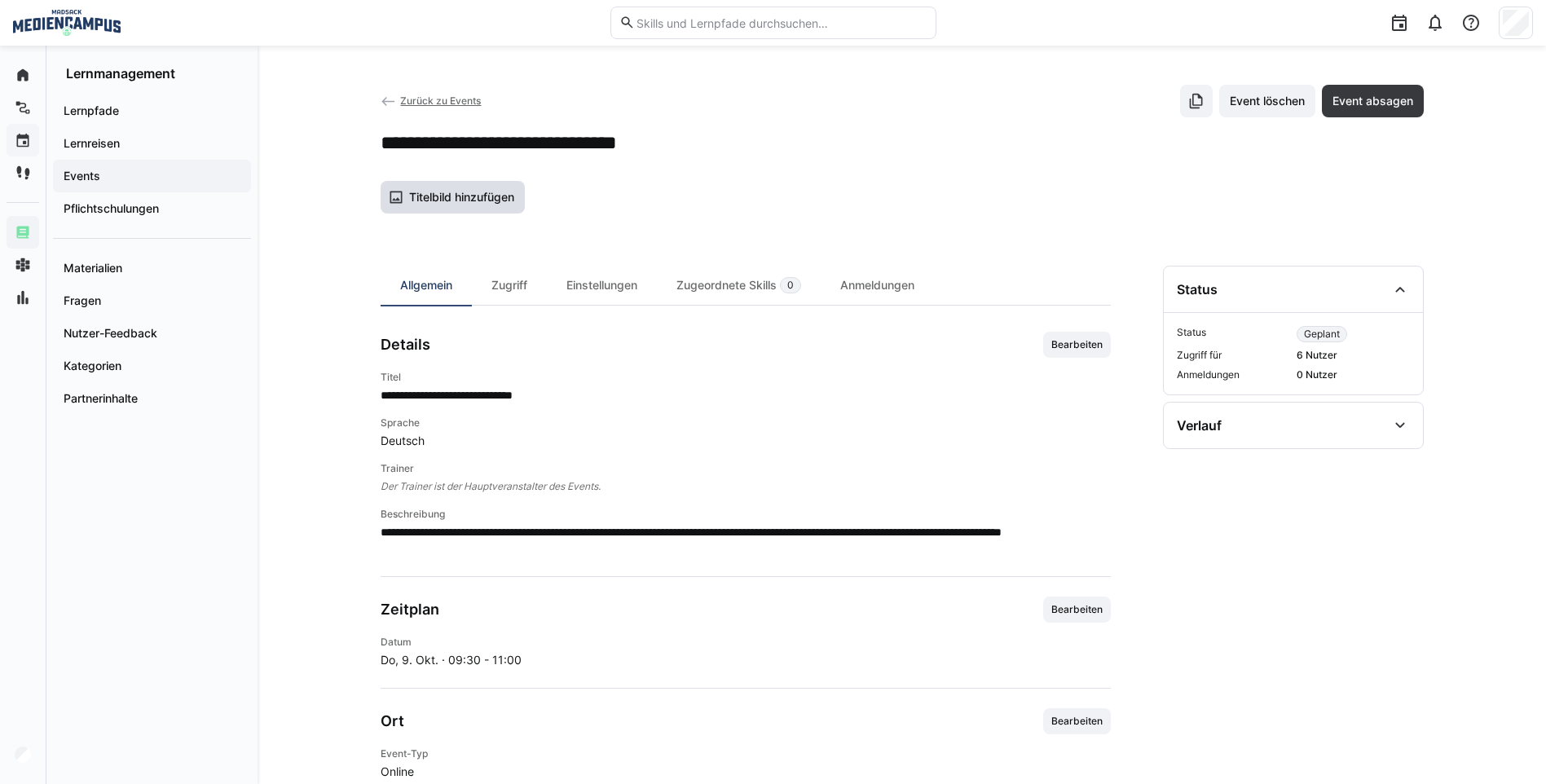
click at [468, 202] on span "Titelbild hinzufügen" at bounding box center [462, 197] width 110 height 16
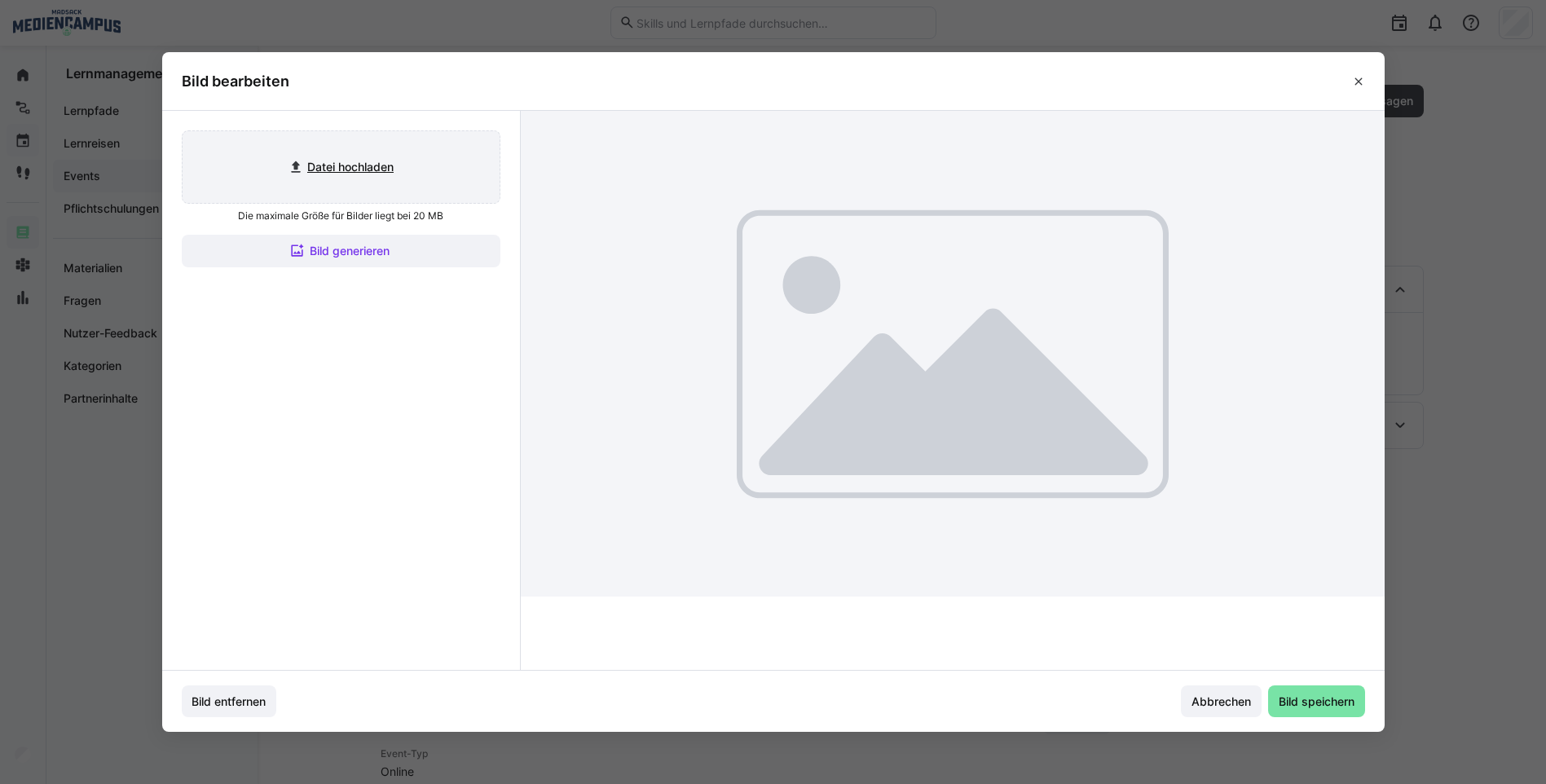
click at [389, 169] on input "file" at bounding box center [340, 167] width 317 height 72
type input "C:\fakepath\Bild4.png"
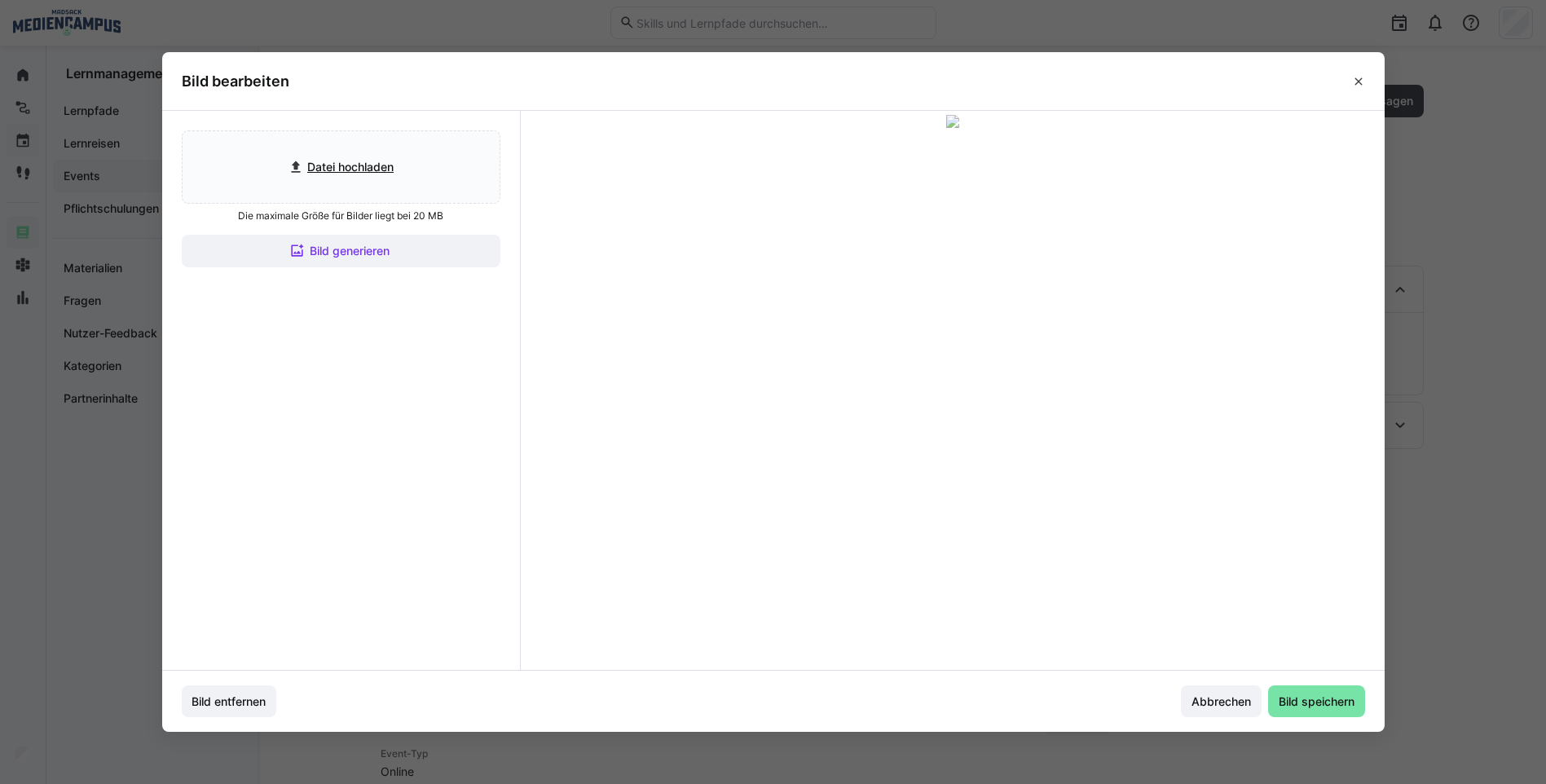
drag, startPoint x: 862, startPoint y: 277, endPoint x: 859, endPoint y: 286, distance: 9.5
click at [859, 286] on div at bounding box center [953, 257] width 391 height 220
click at [1314, 695] on span "Bild speichern" at bounding box center [1317, 702] width 81 height 16
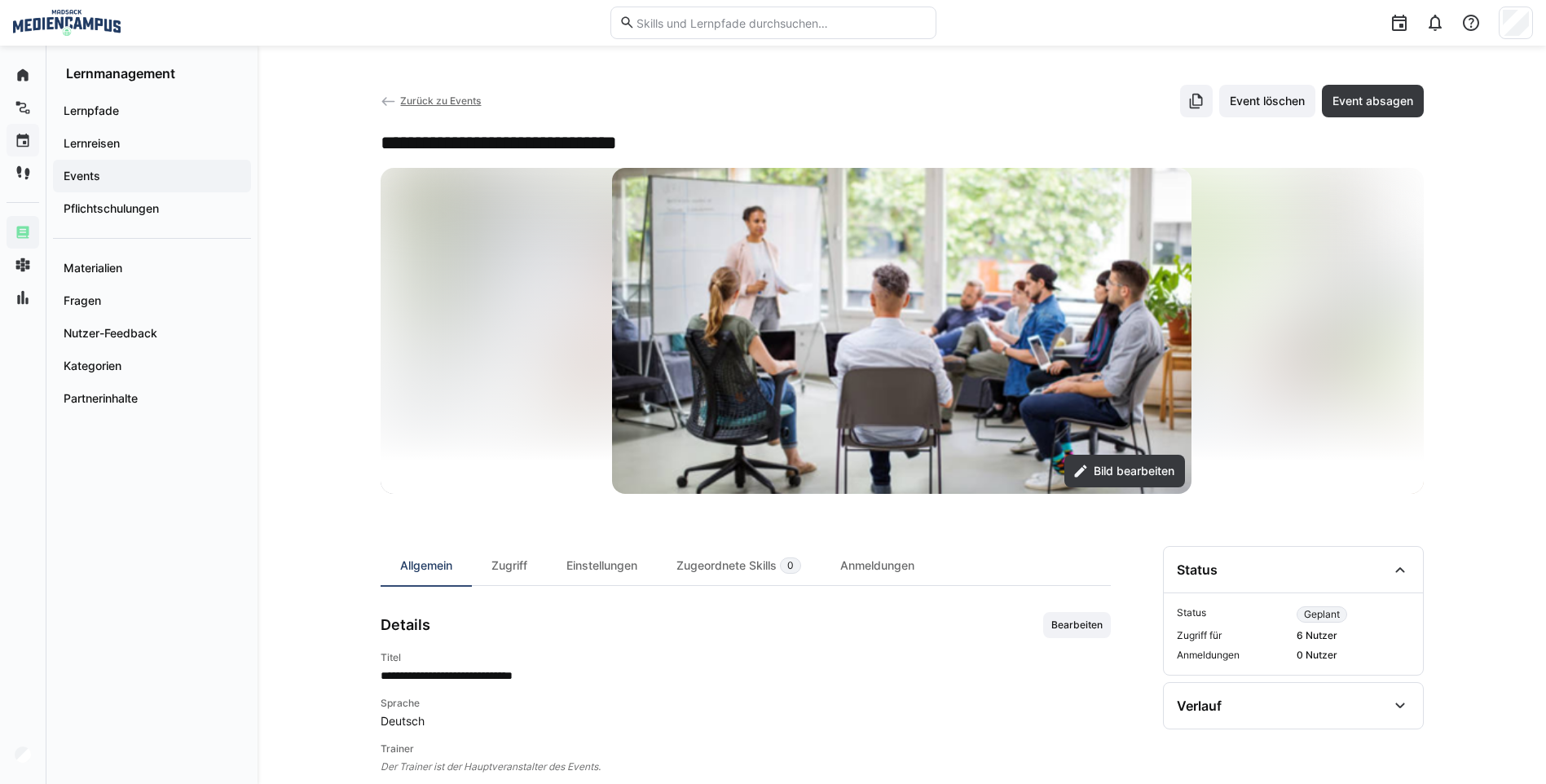
click at [450, 97] on span "Zurück zu Events" at bounding box center [440, 101] width 81 height 12
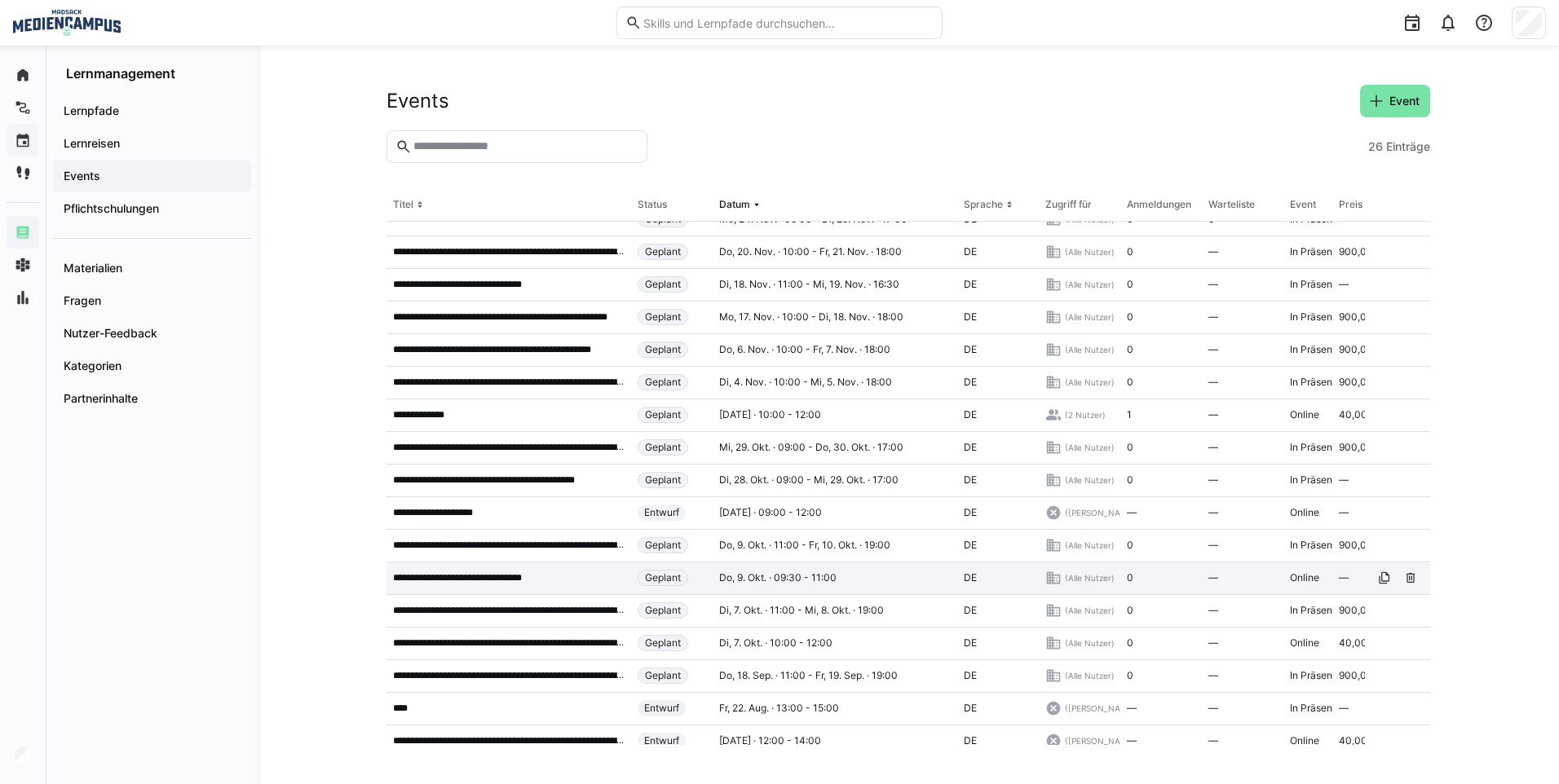
scroll to position [251, 0]
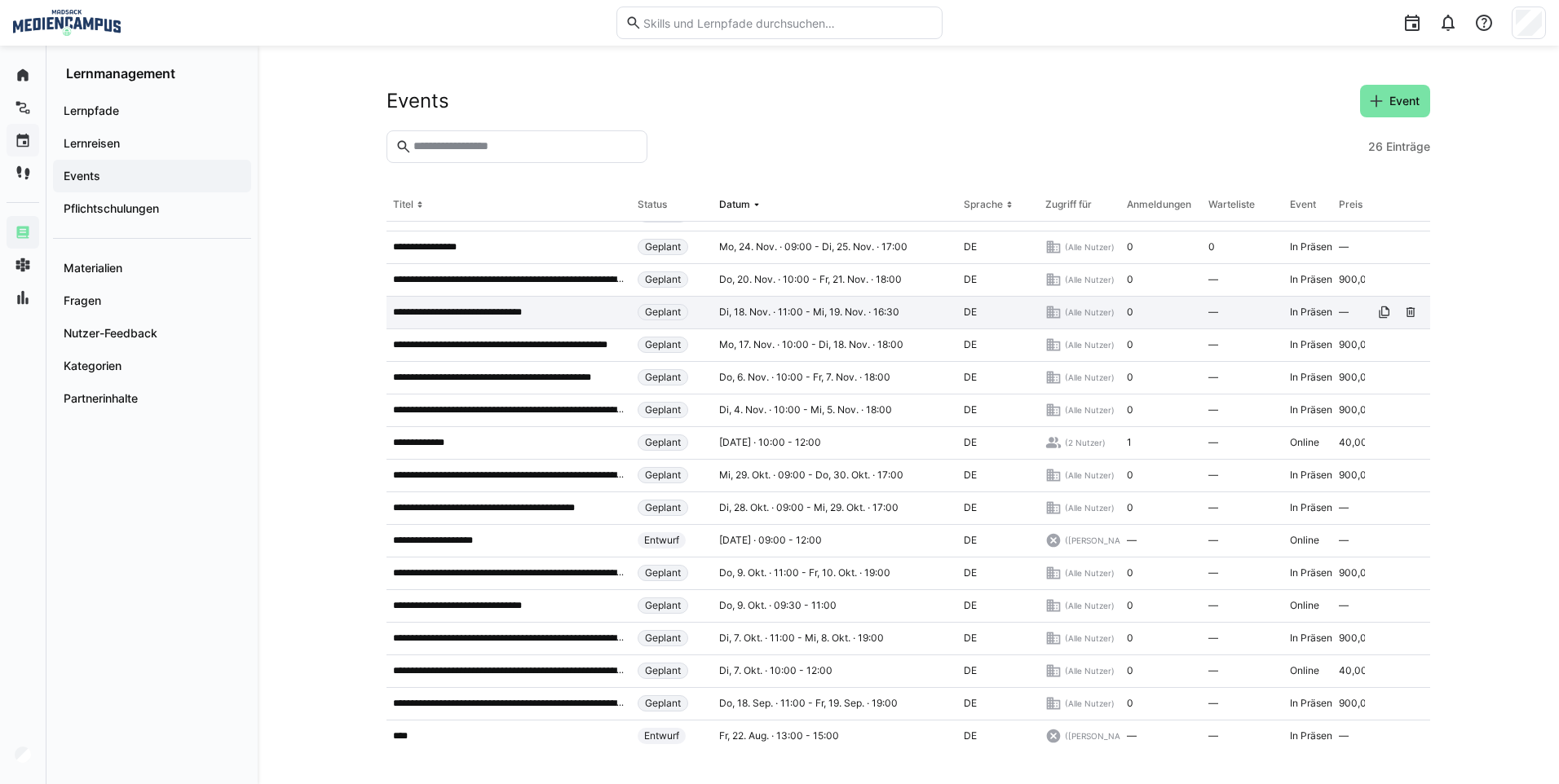
click at [487, 308] on p "**********" at bounding box center [471, 312] width 156 height 13
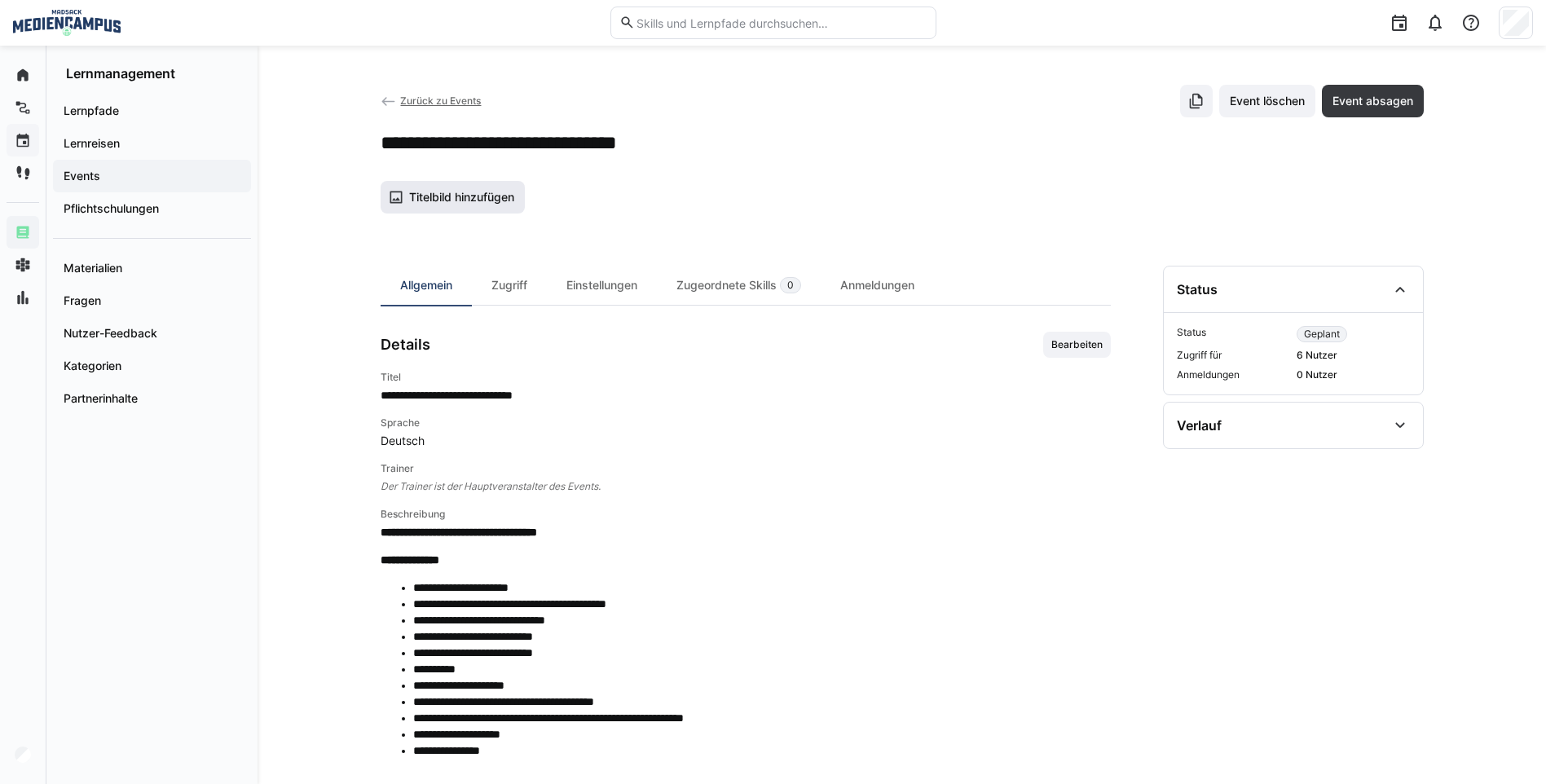
click at [439, 198] on span "Titelbild hinzufügen" at bounding box center [462, 197] width 110 height 16
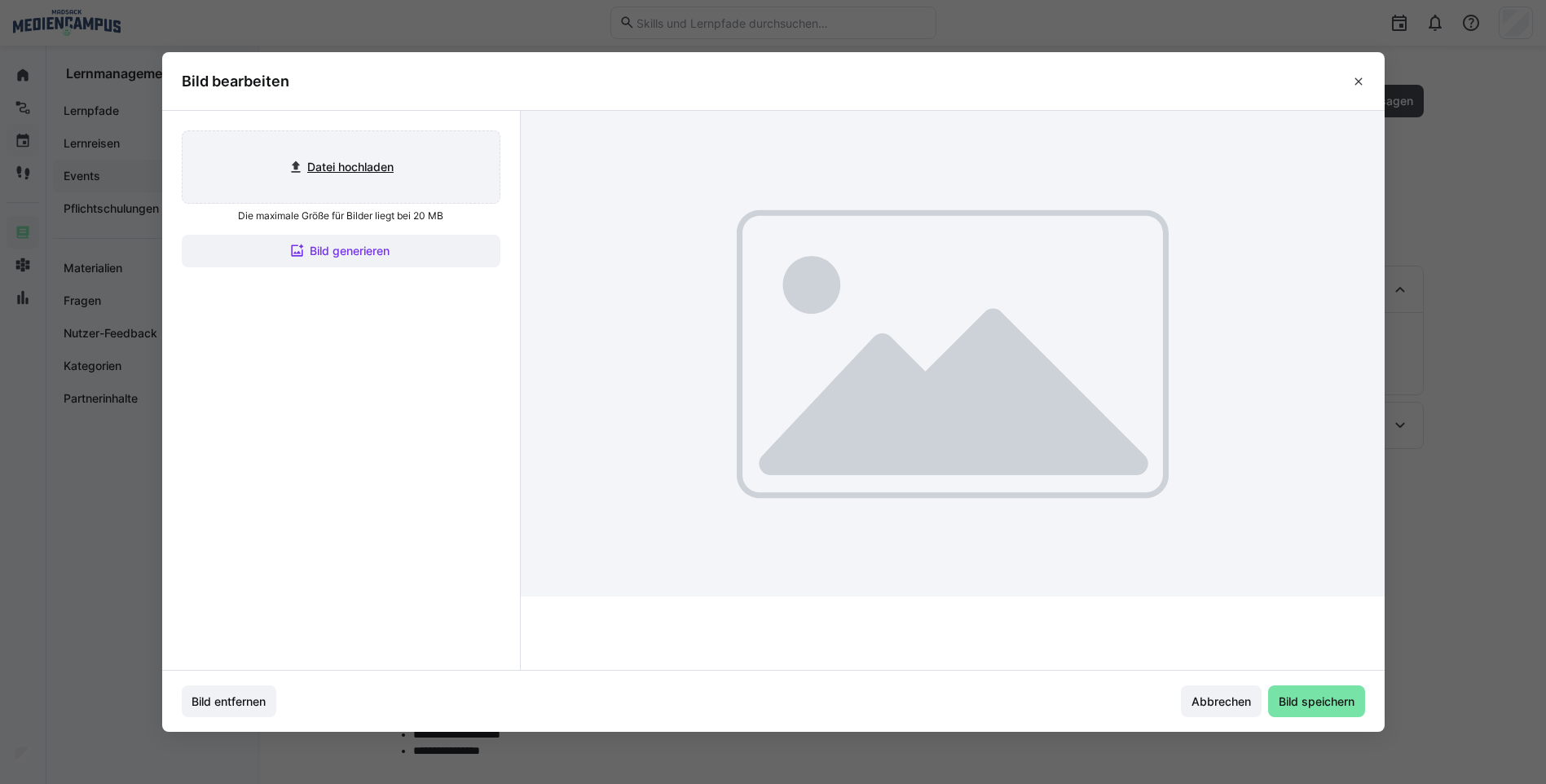
click at [419, 179] on input "file" at bounding box center [340, 167] width 317 height 72
type input "C:\fakepath\Bild4.png"
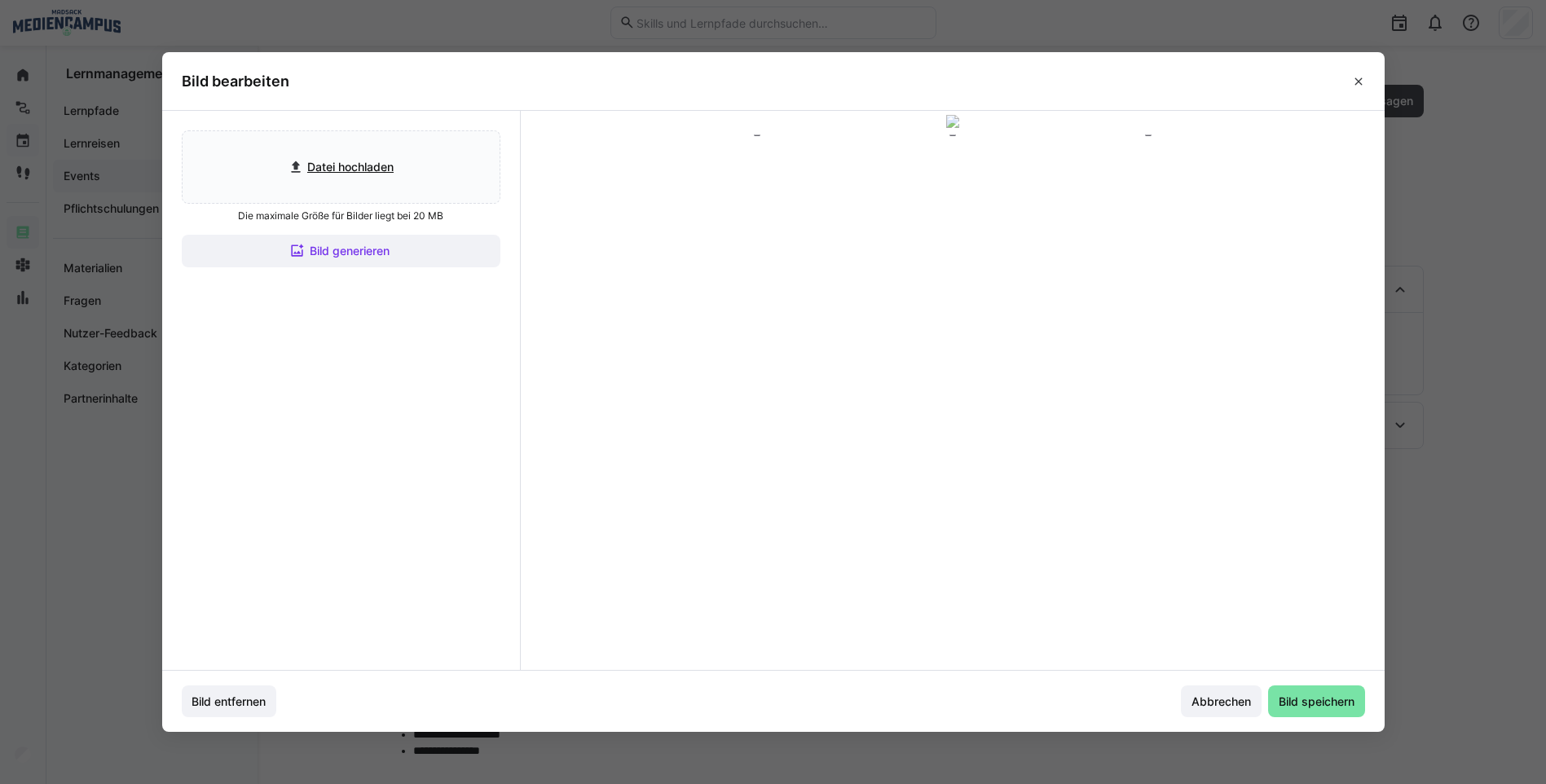
click at [866, 277] on div at bounding box center [953, 247] width 391 height 220
click at [865, 273] on div at bounding box center [953, 243] width 391 height 220
drag, startPoint x: 865, startPoint y: 273, endPoint x: 865, endPoint y: 287, distance: 14.0
click at [865, 287] on div at bounding box center [953, 258] width 391 height 220
click at [1314, 695] on span "Bild speichern" at bounding box center [1317, 702] width 81 height 16
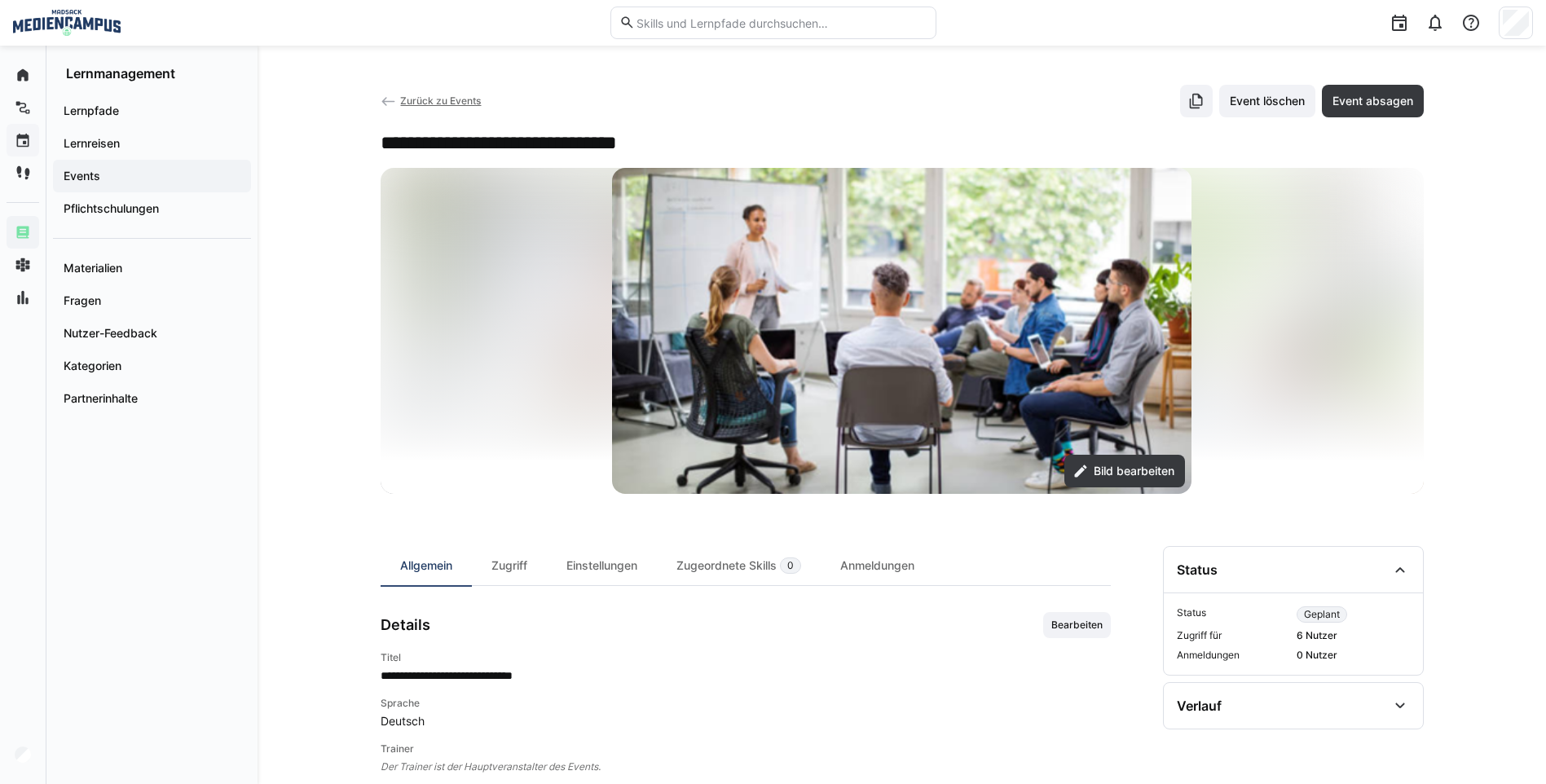
click at [458, 101] on span "Zurück zu Events" at bounding box center [440, 101] width 81 height 12
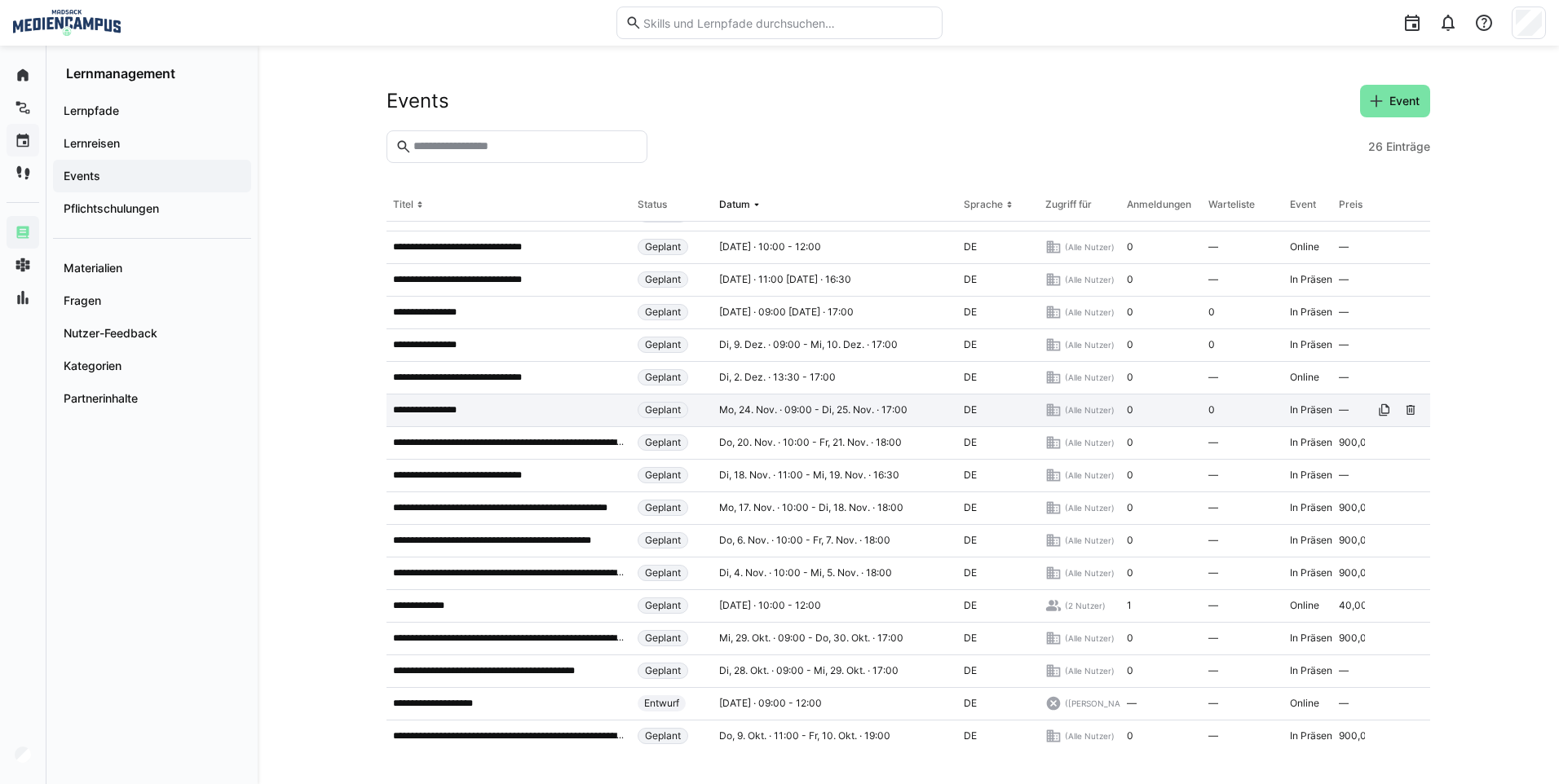
scroll to position [7, 0]
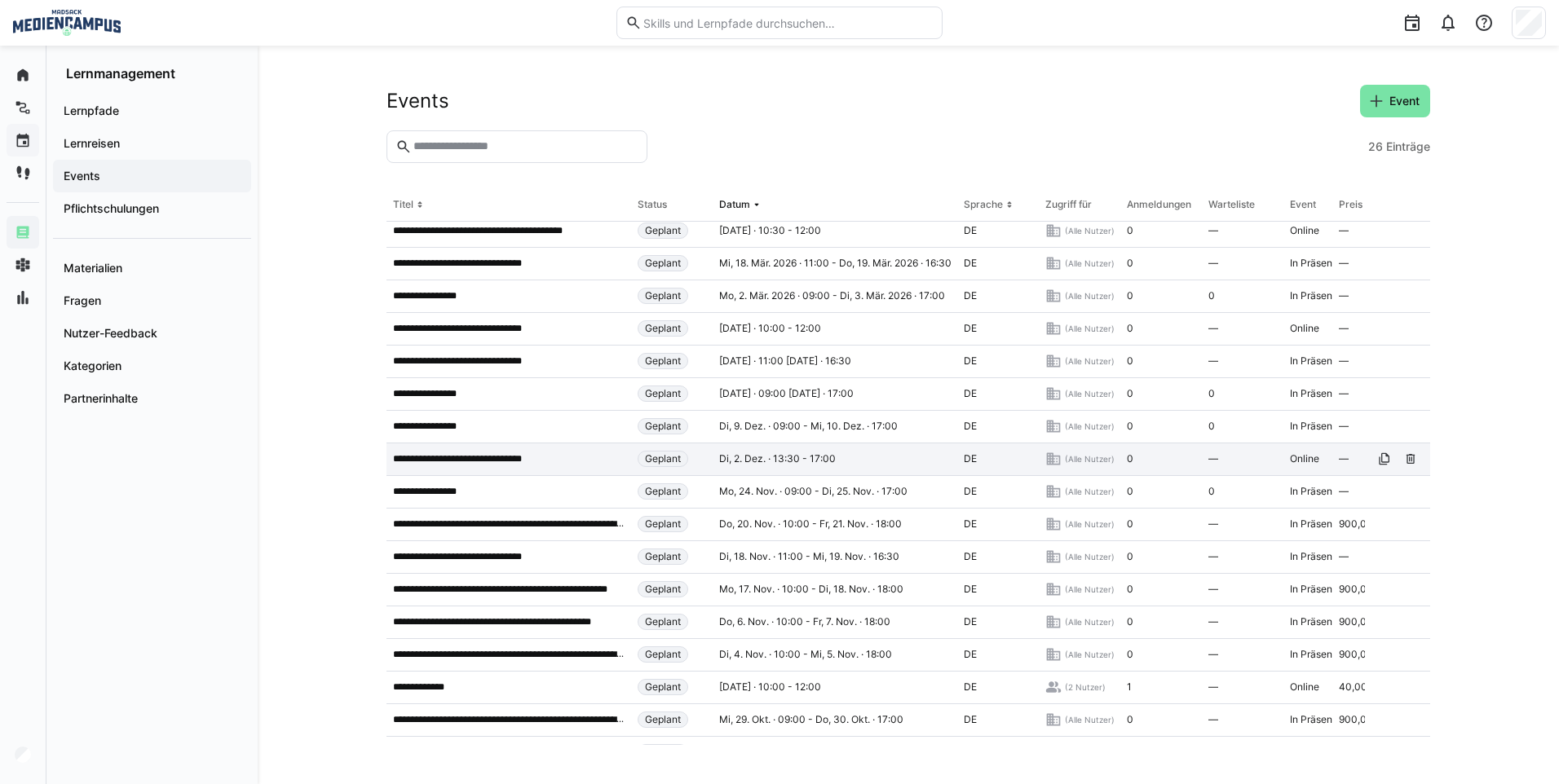
click at [500, 459] on p "**********" at bounding box center [472, 459] width 157 height 13
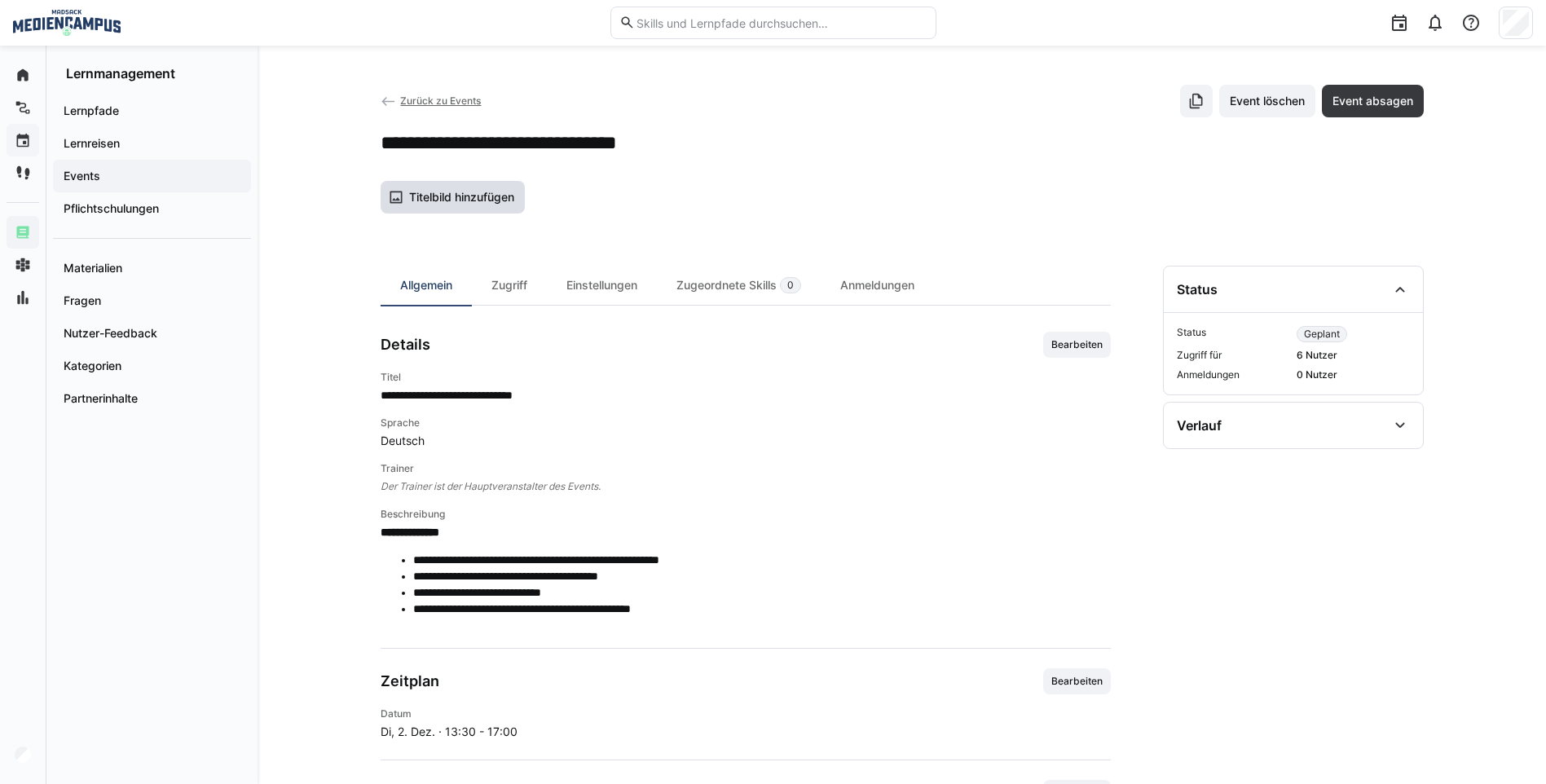
click at [465, 200] on span "Titelbild hinzufügen" at bounding box center [462, 197] width 110 height 16
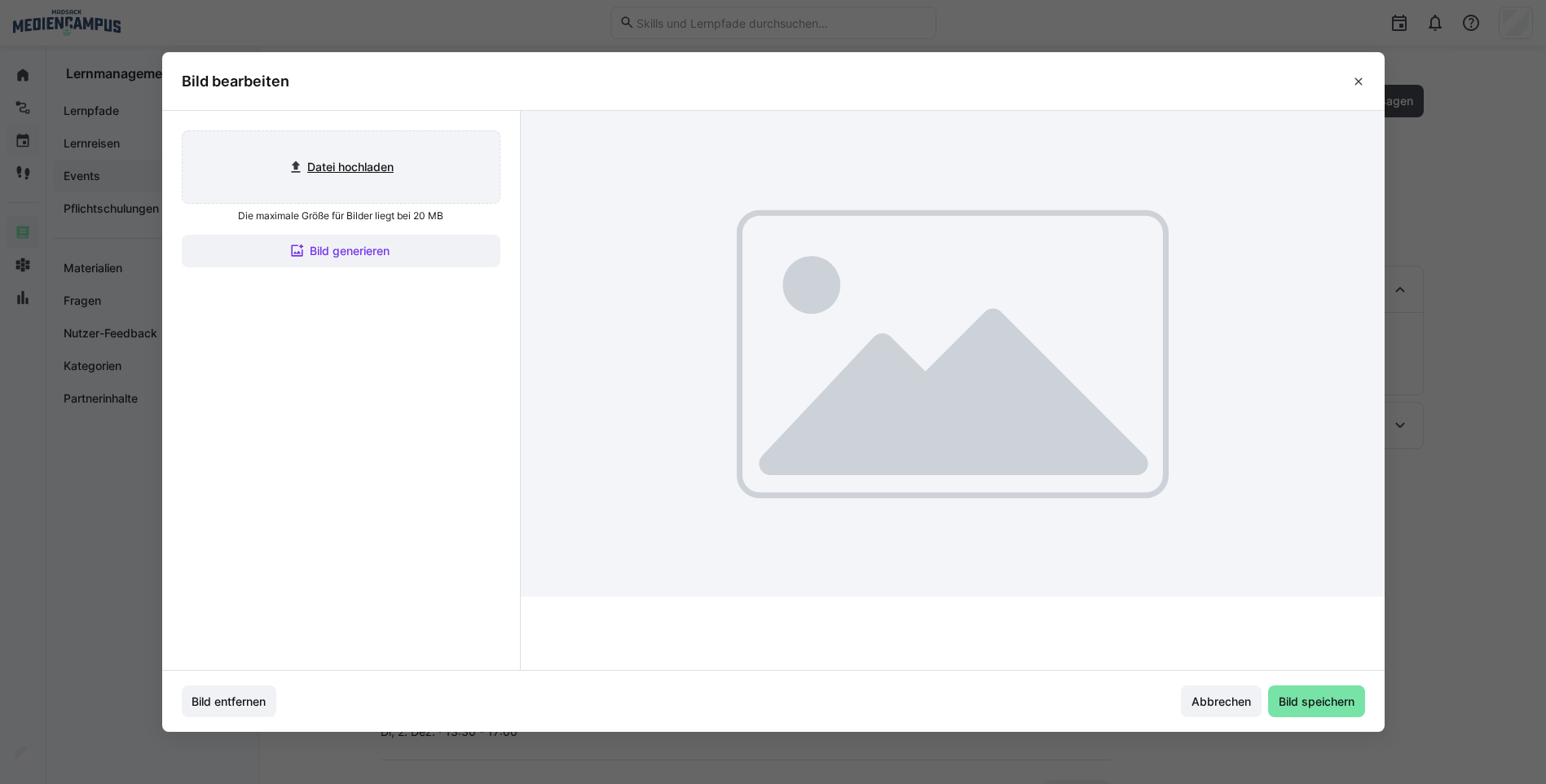
click at [386, 171] on input "file" at bounding box center [340, 167] width 317 height 72
type input "C:\fakepath\Bild4.png"
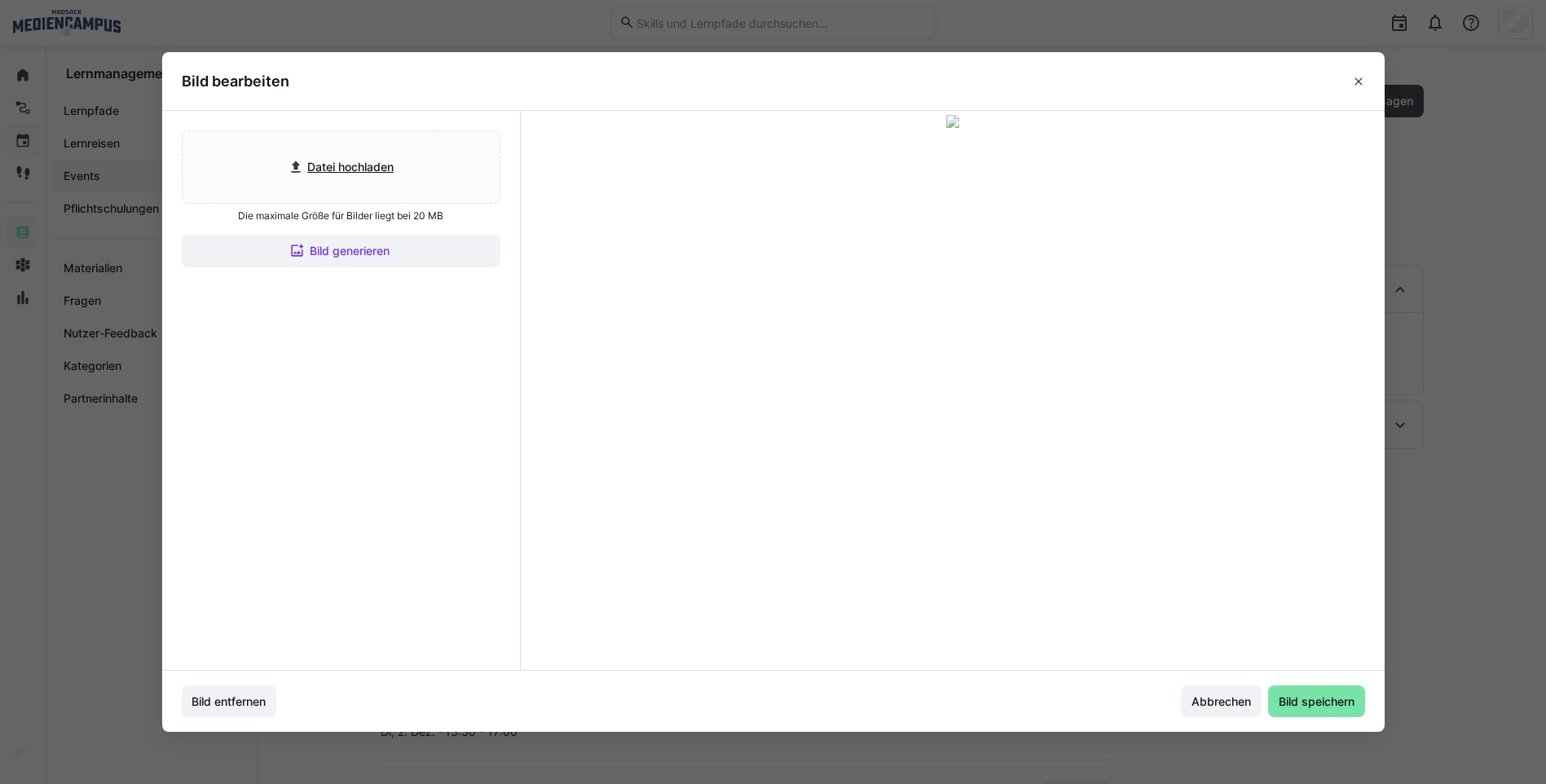
click at [832, 318] on div at bounding box center [953, 250] width 391 height 220
click at [1303, 703] on span "Bild speichern" at bounding box center [1317, 702] width 81 height 16
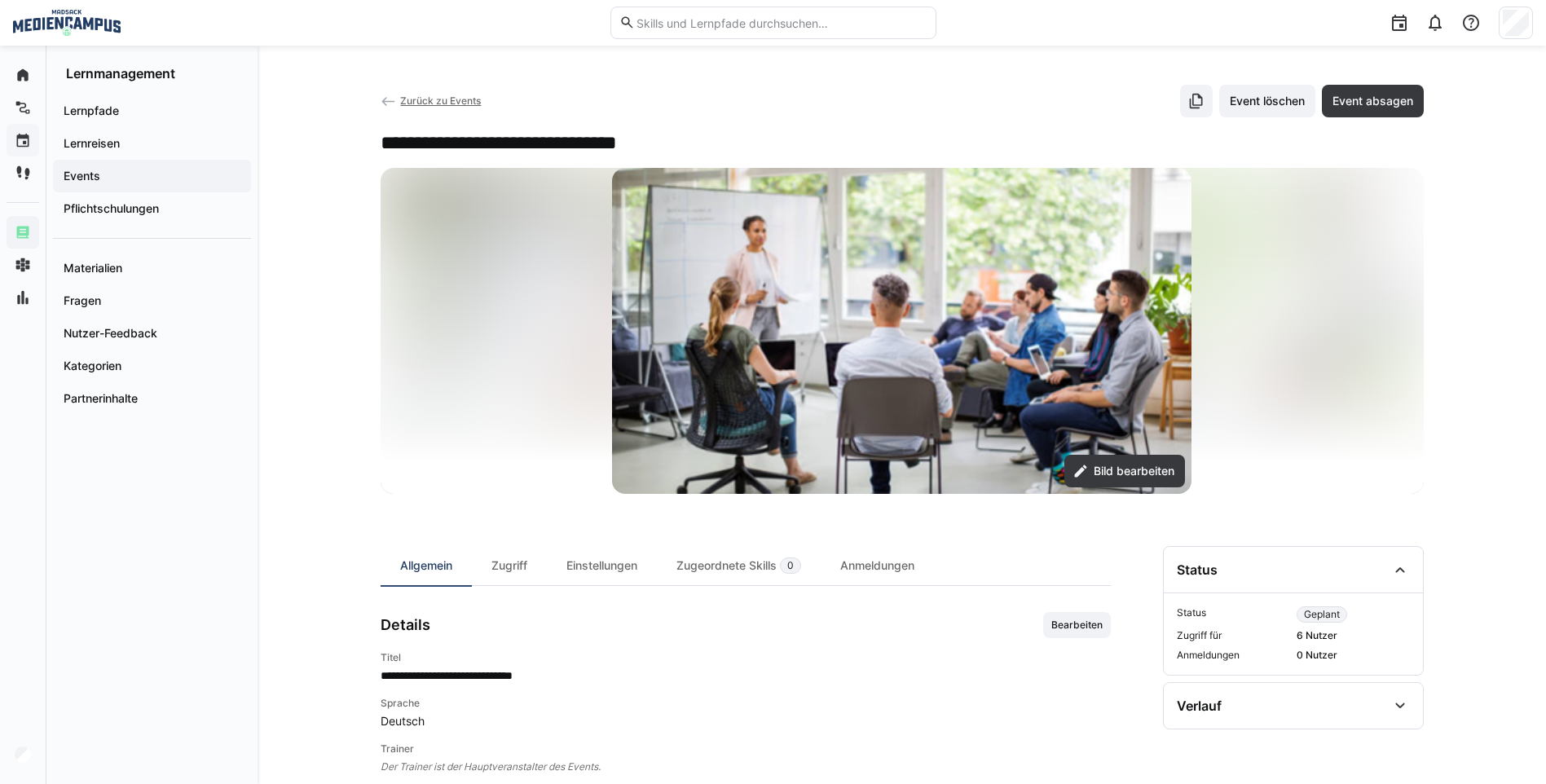
click at [438, 101] on span "Zurück zu Events" at bounding box center [440, 101] width 81 height 12
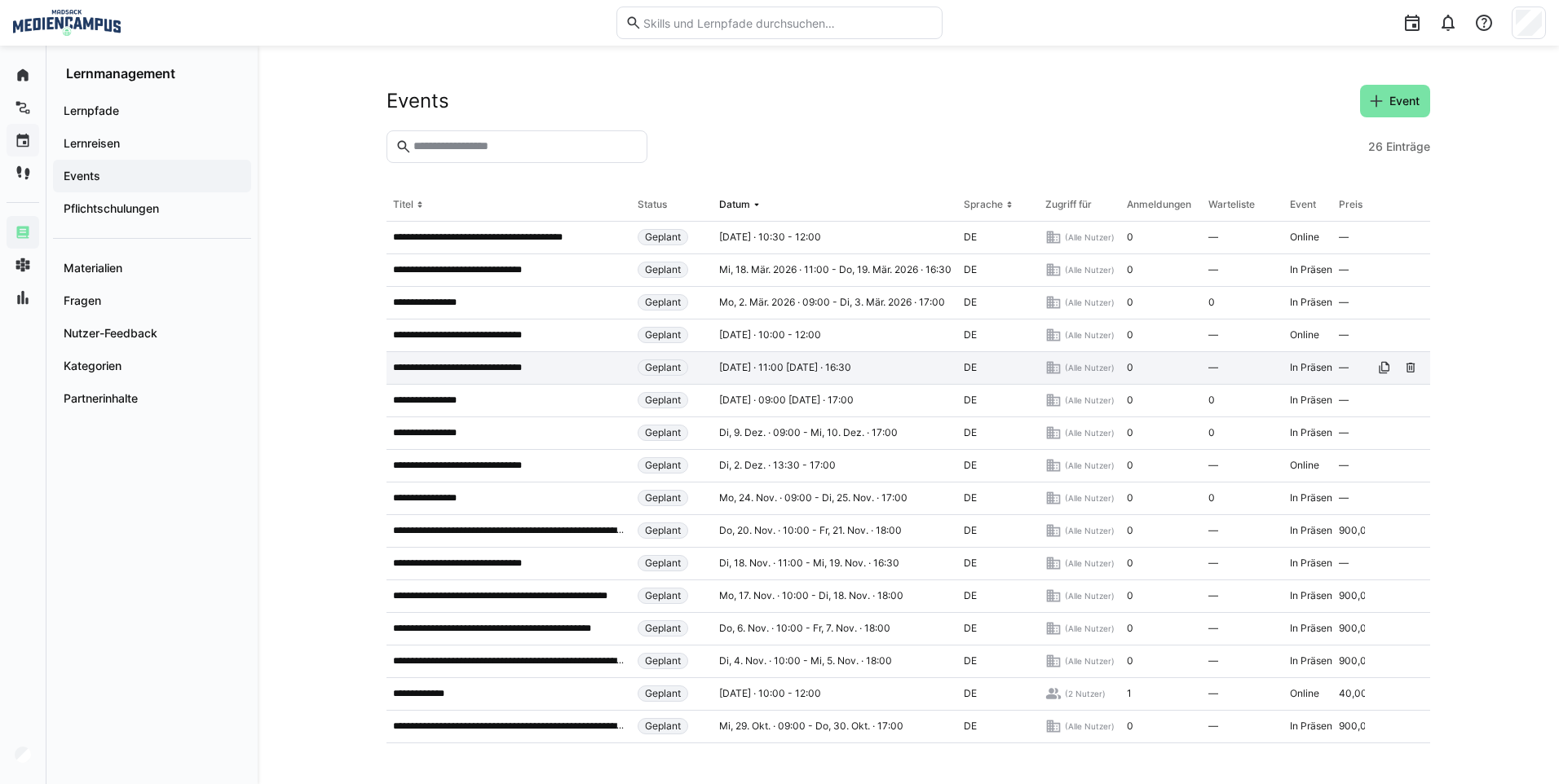
click at [545, 370] on p "**********" at bounding box center [472, 367] width 157 height 13
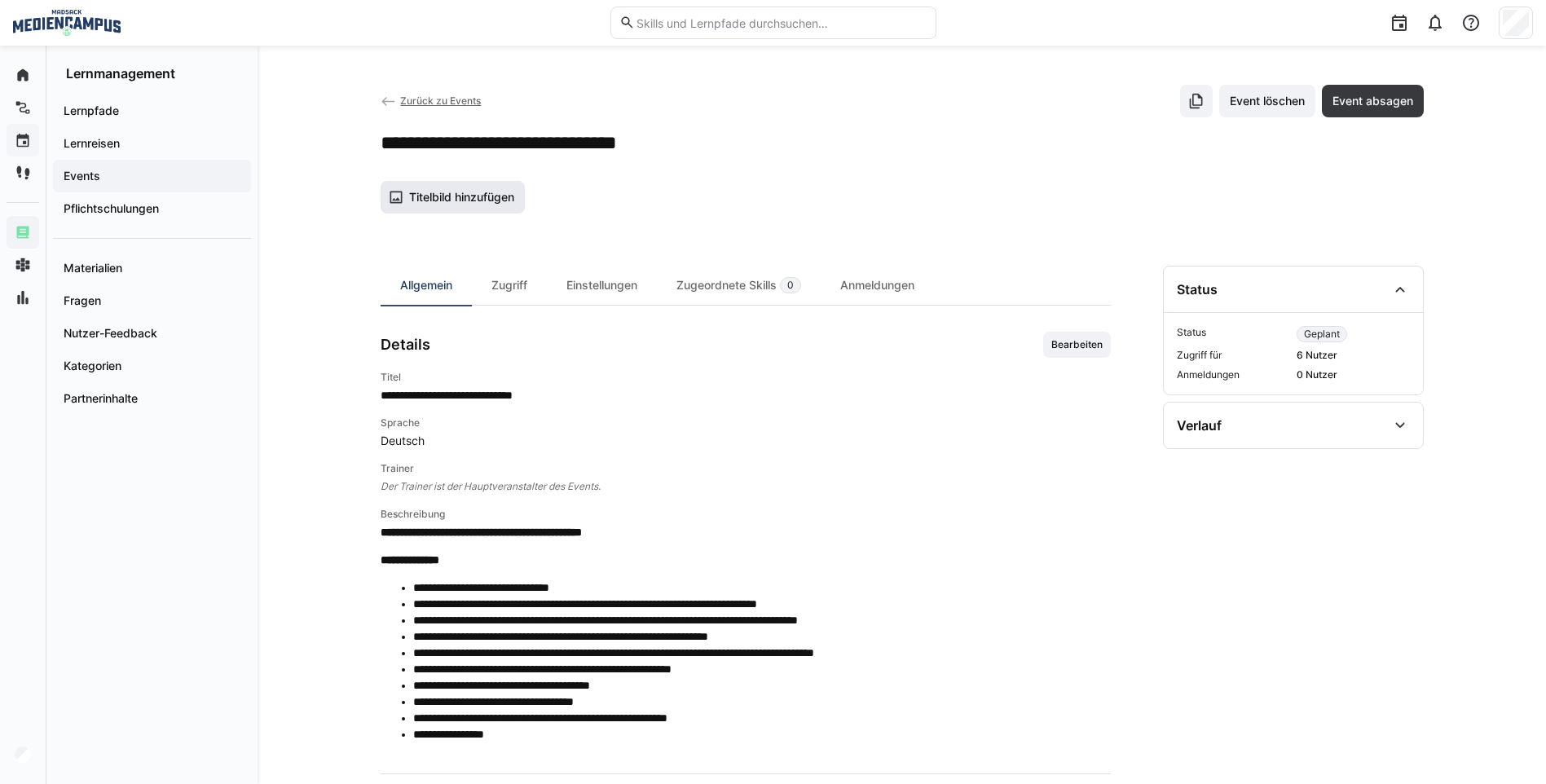
click at [515, 202] on span "Titelbild hinzufügen" at bounding box center [462, 197] width 110 height 16
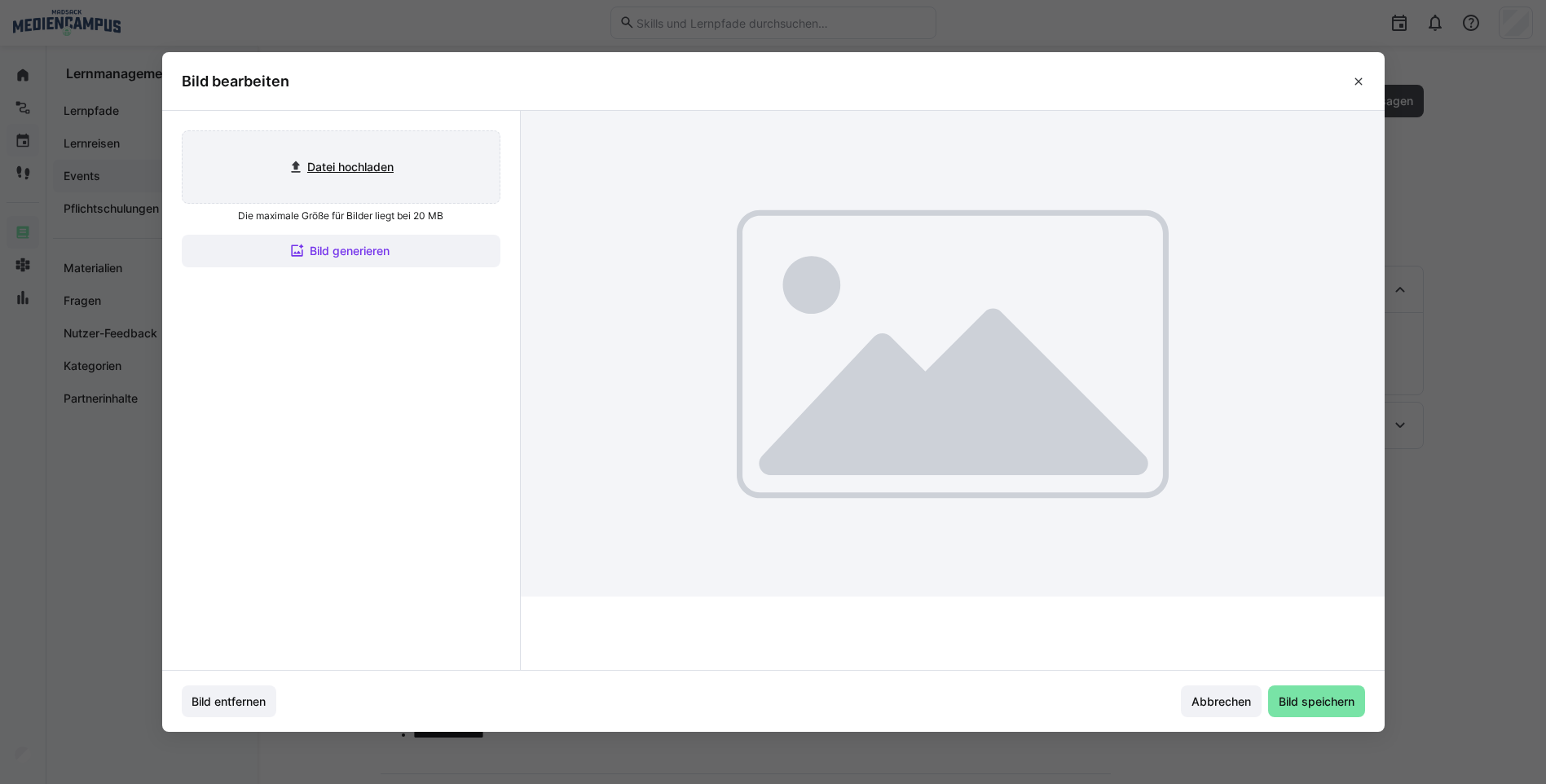
click at [406, 163] on input "file" at bounding box center [340, 167] width 317 height 72
type input "C:\fakepath\Bild4.png"
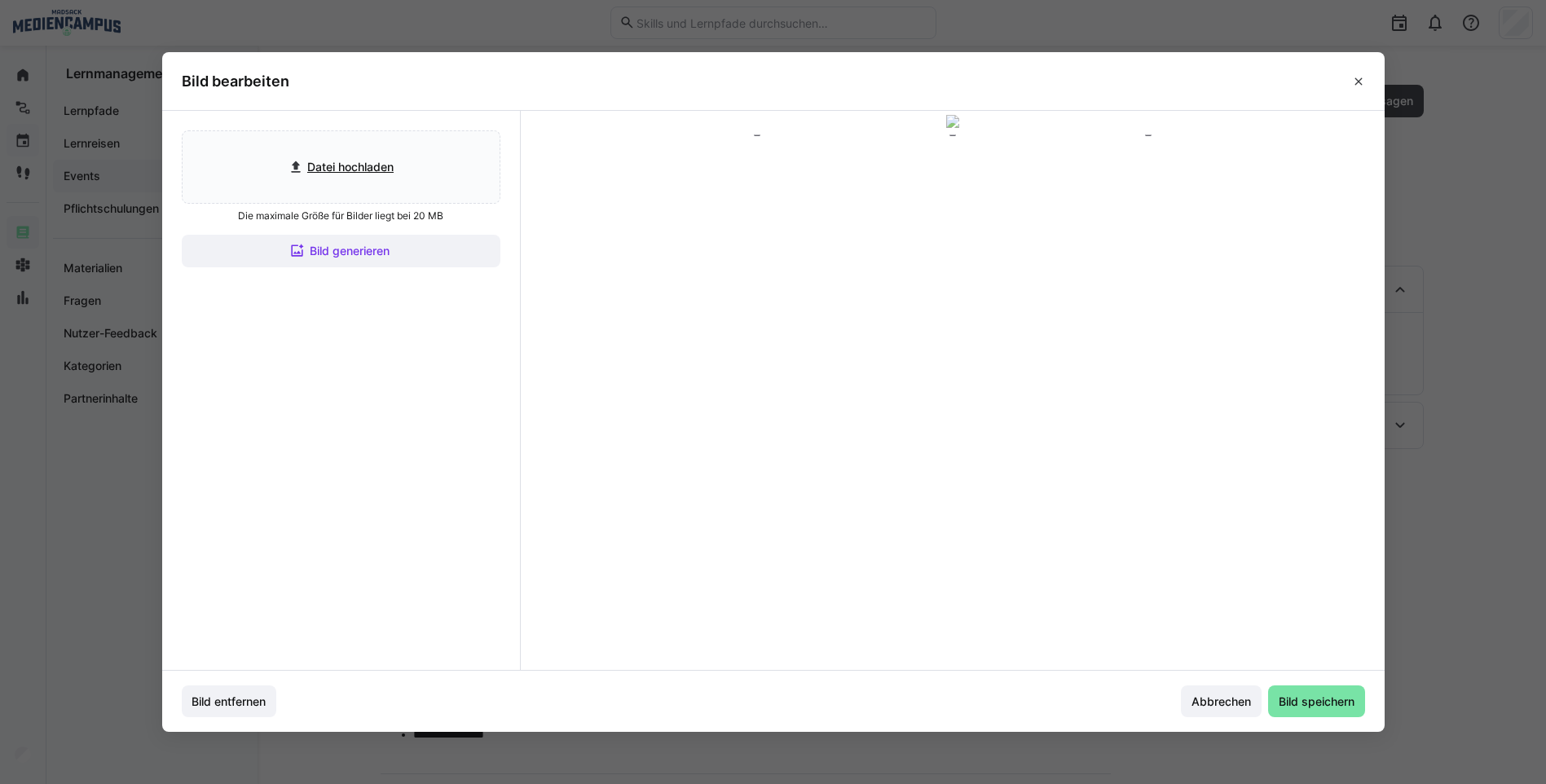
drag, startPoint x: 895, startPoint y: 302, endPoint x: 893, endPoint y: 291, distance: 11.2
click at [894, 293] on div at bounding box center [953, 247] width 391 height 220
click at [892, 288] on div at bounding box center [953, 238] width 391 height 220
drag, startPoint x: 892, startPoint y: 288, endPoint x: 885, endPoint y: 304, distance: 17.5
click at [885, 304] on div at bounding box center [953, 252] width 391 height 220
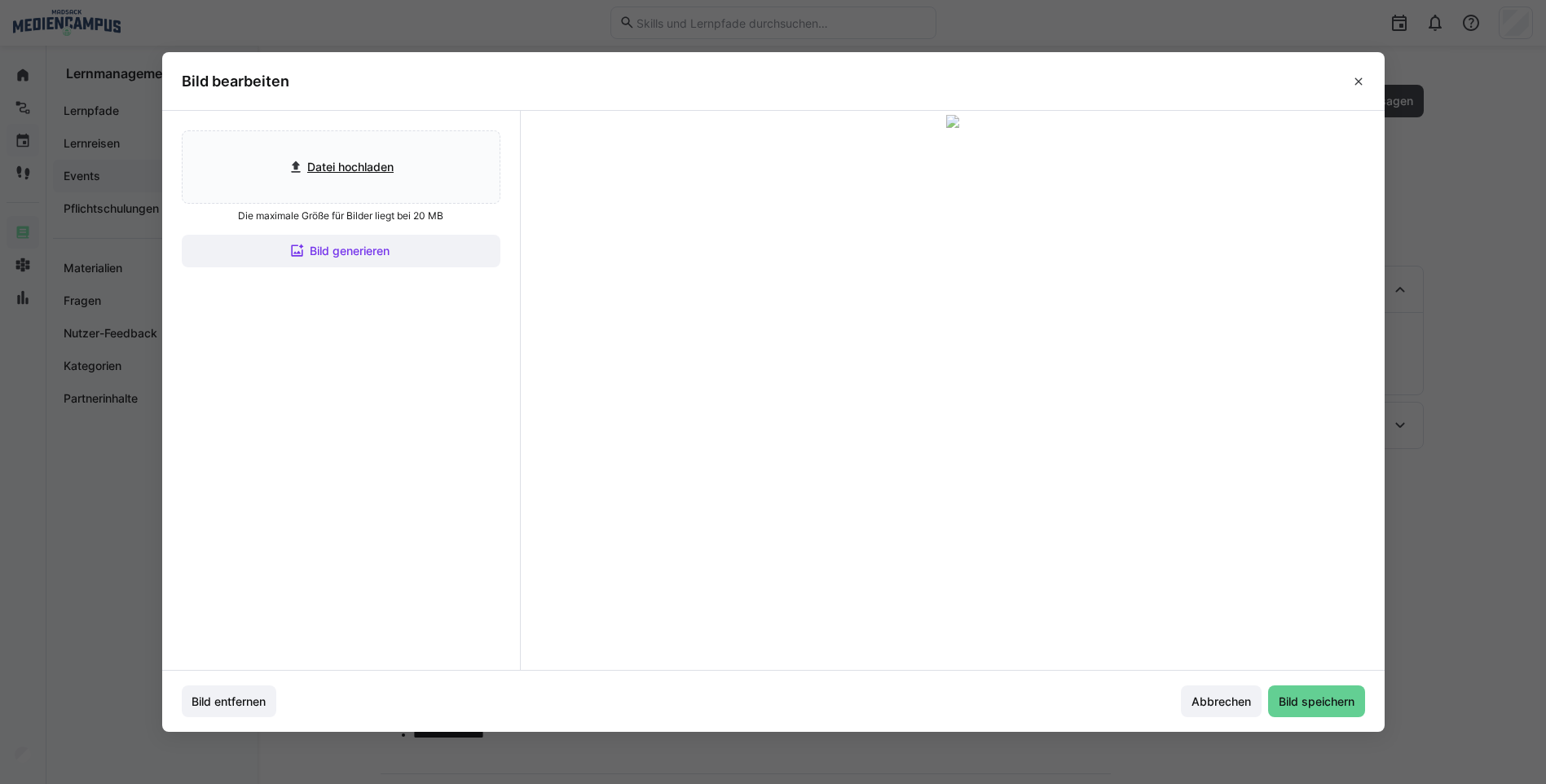
click at [1317, 709] on span "Bild speichern" at bounding box center [1317, 702] width 81 height 16
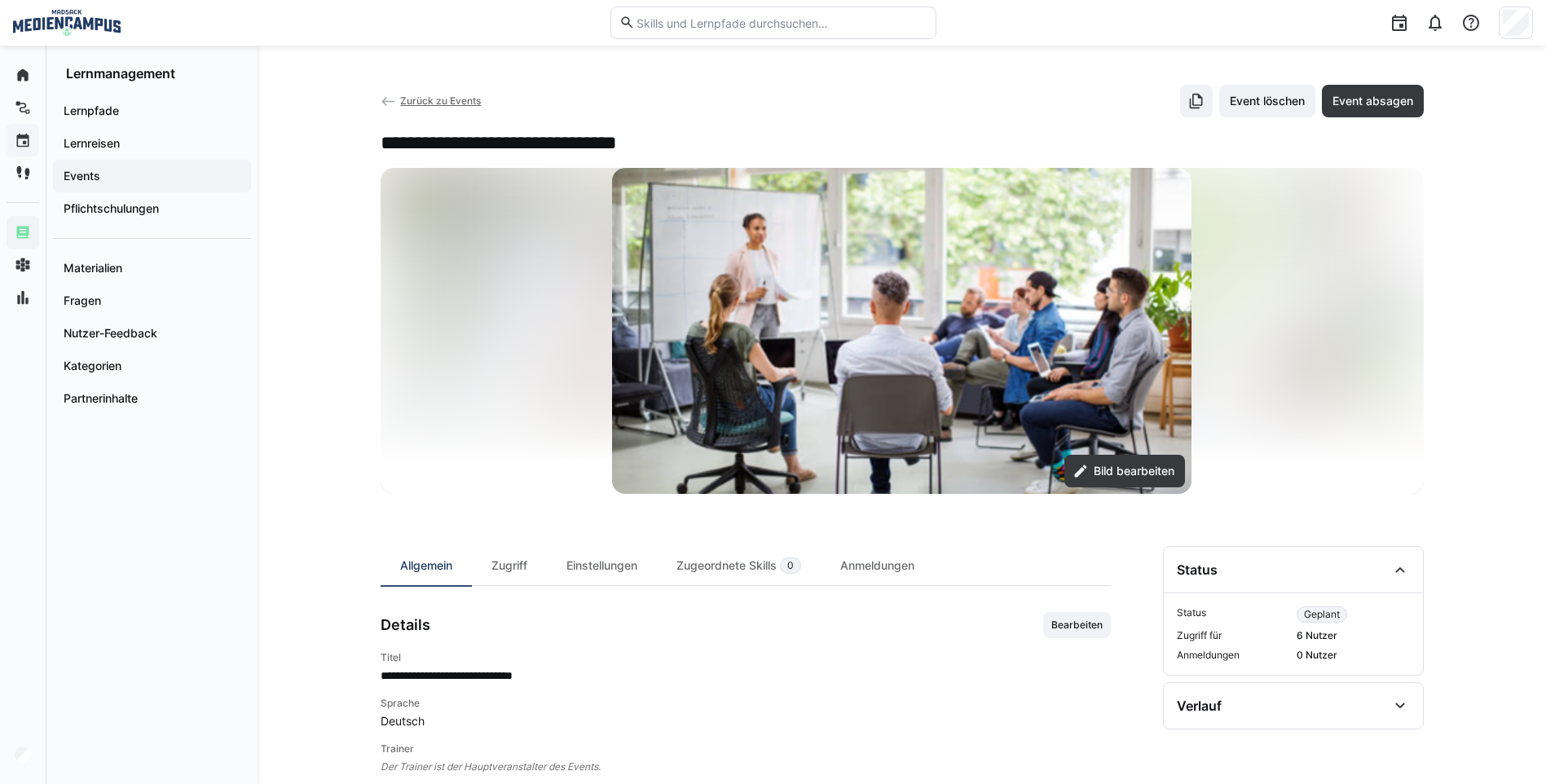
click at [399, 99] on link "Zurück zu Events" at bounding box center [431, 101] width 101 height 12
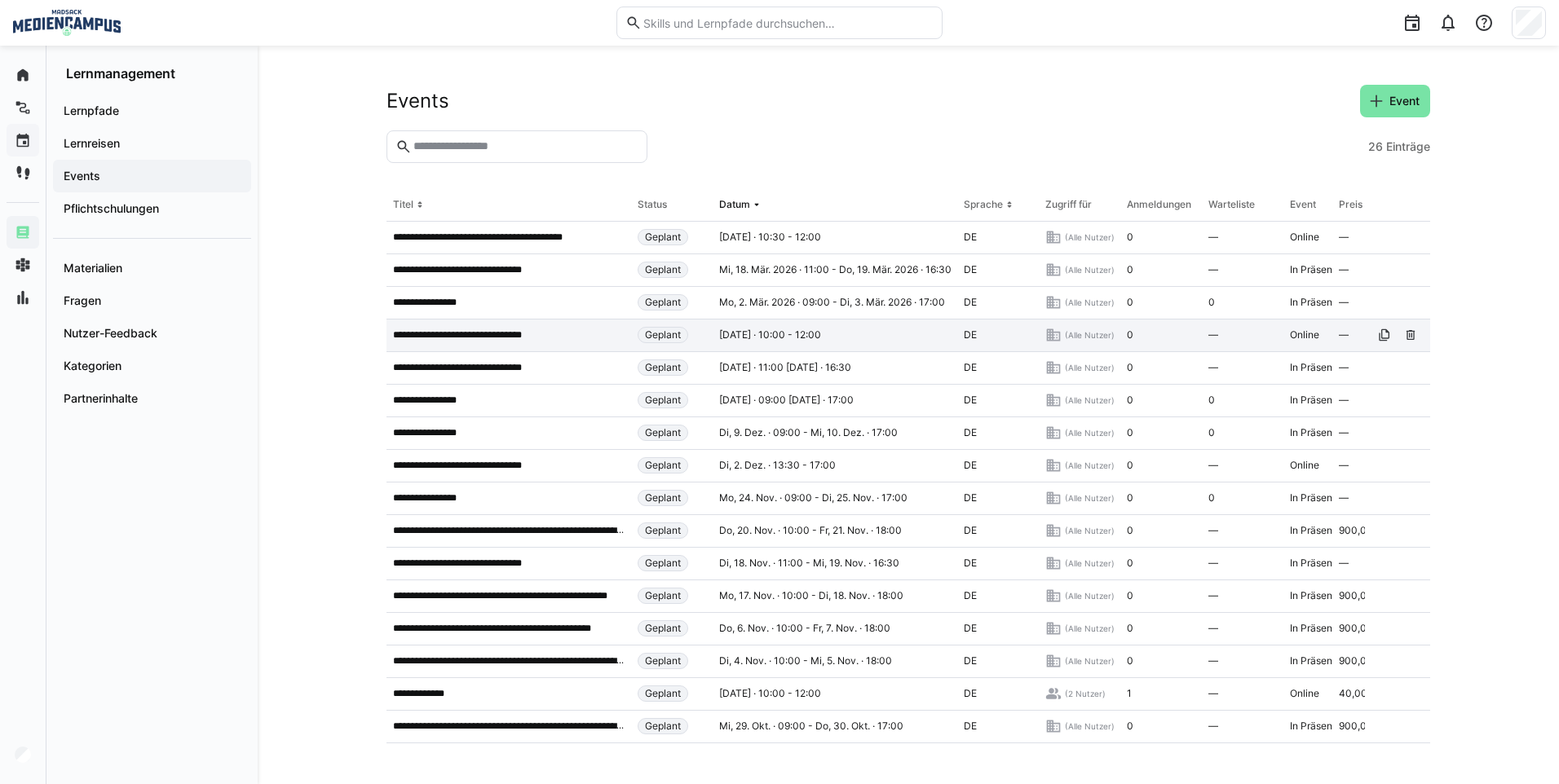
click at [550, 336] on app-table-first-column "**********" at bounding box center [508, 335] width 232 height 13
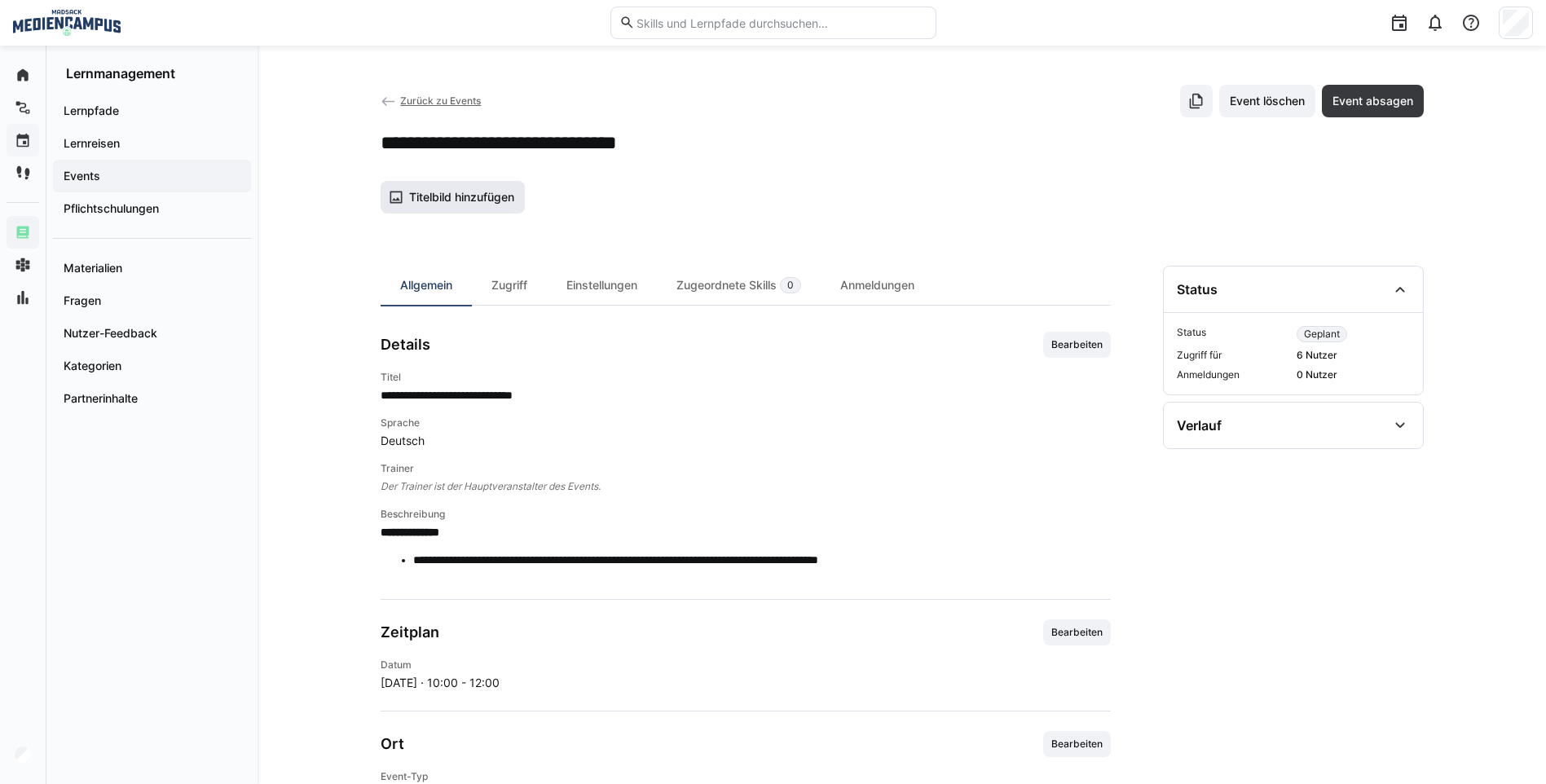
click at [464, 202] on span "Titelbild hinzufügen" at bounding box center [462, 197] width 110 height 16
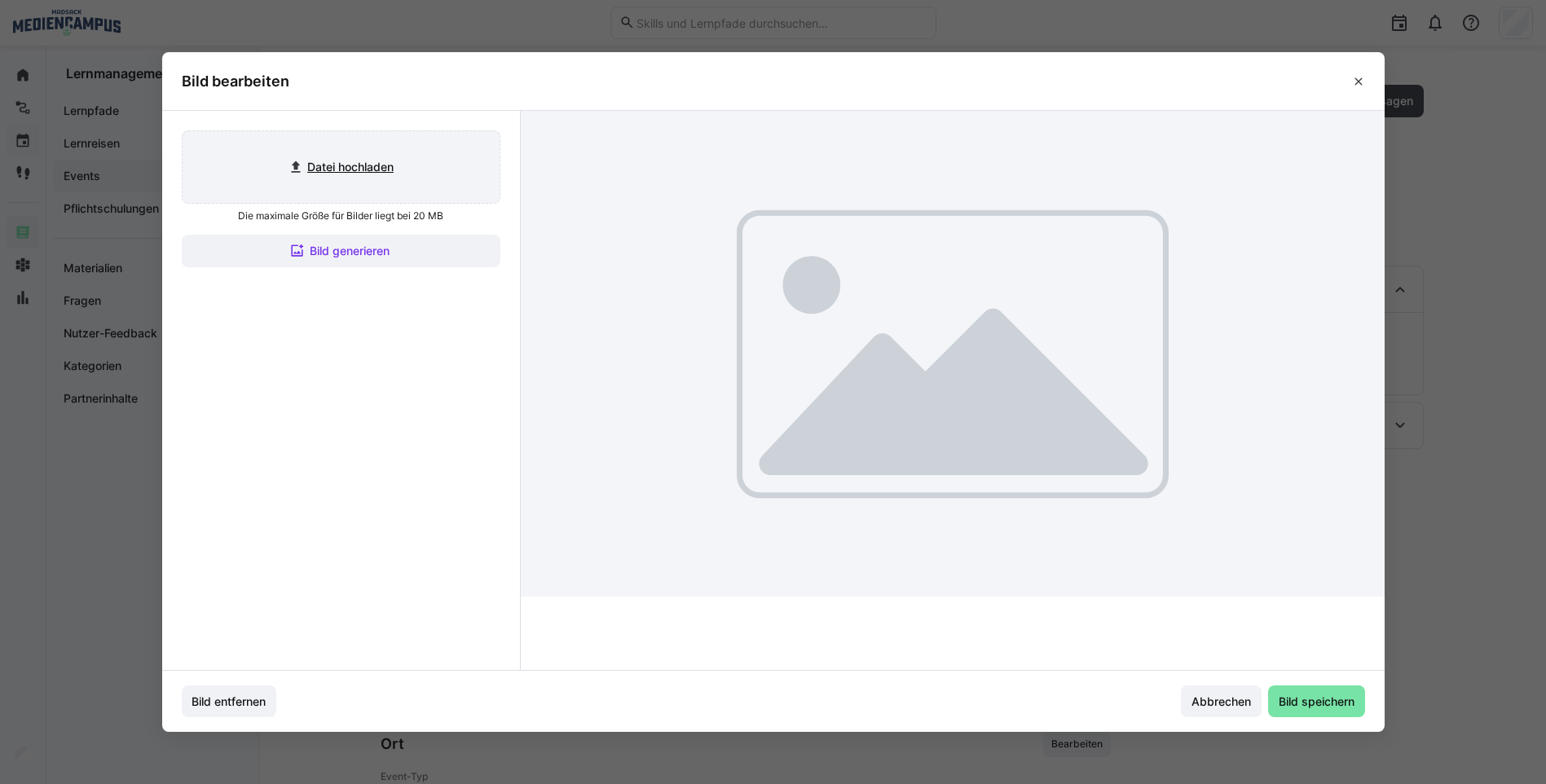
click at [418, 191] on input "file" at bounding box center [340, 167] width 317 height 72
type input "C:\fakepath\Bild4.png"
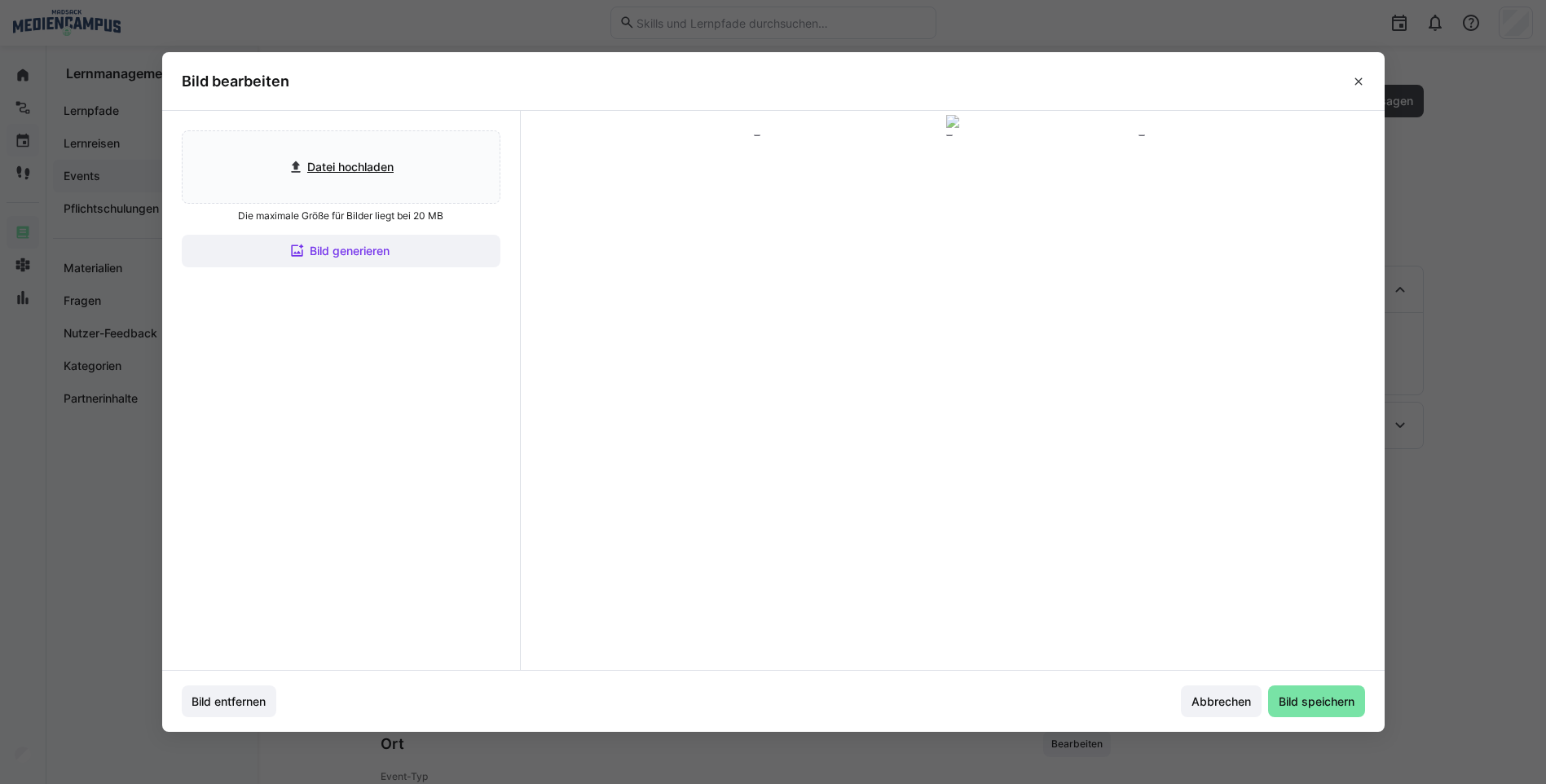
drag, startPoint x: 904, startPoint y: 350, endPoint x: 903, endPoint y: 341, distance: 9.1
click at [903, 345] on span at bounding box center [949, 354] width 367 height 18
drag, startPoint x: 903, startPoint y: 341, endPoint x: 911, endPoint y: 351, distance: 12.8
click at [911, 351] on span at bounding box center [953, 358] width 373 height 18
drag, startPoint x: 899, startPoint y: 286, endPoint x: 895, endPoint y: 300, distance: 14.6
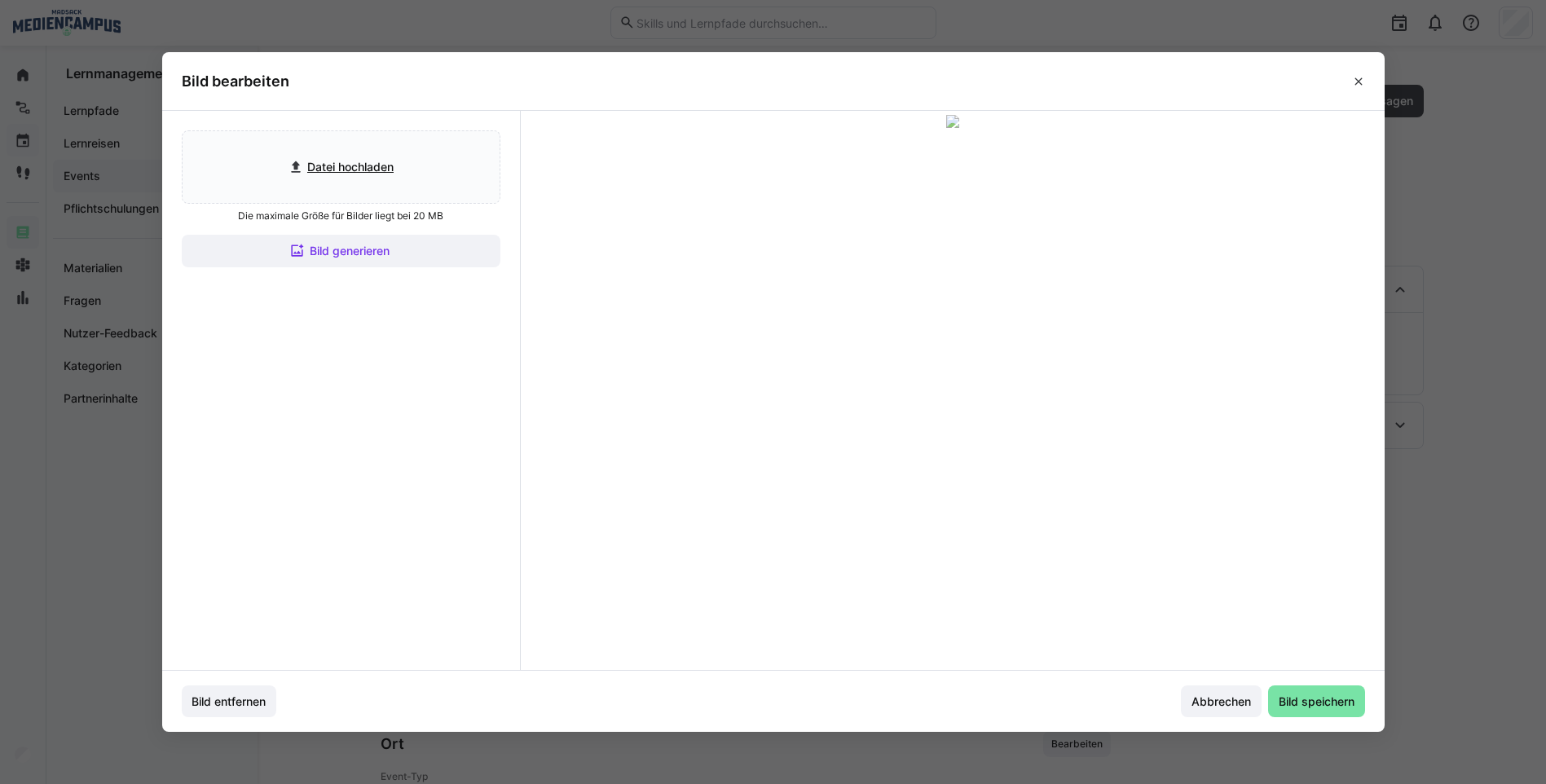
click at [895, 300] on div at bounding box center [953, 261] width 391 height 220
click at [1311, 695] on span "Bild speichern" at bounding box center [1317, 702] width 81 height 16
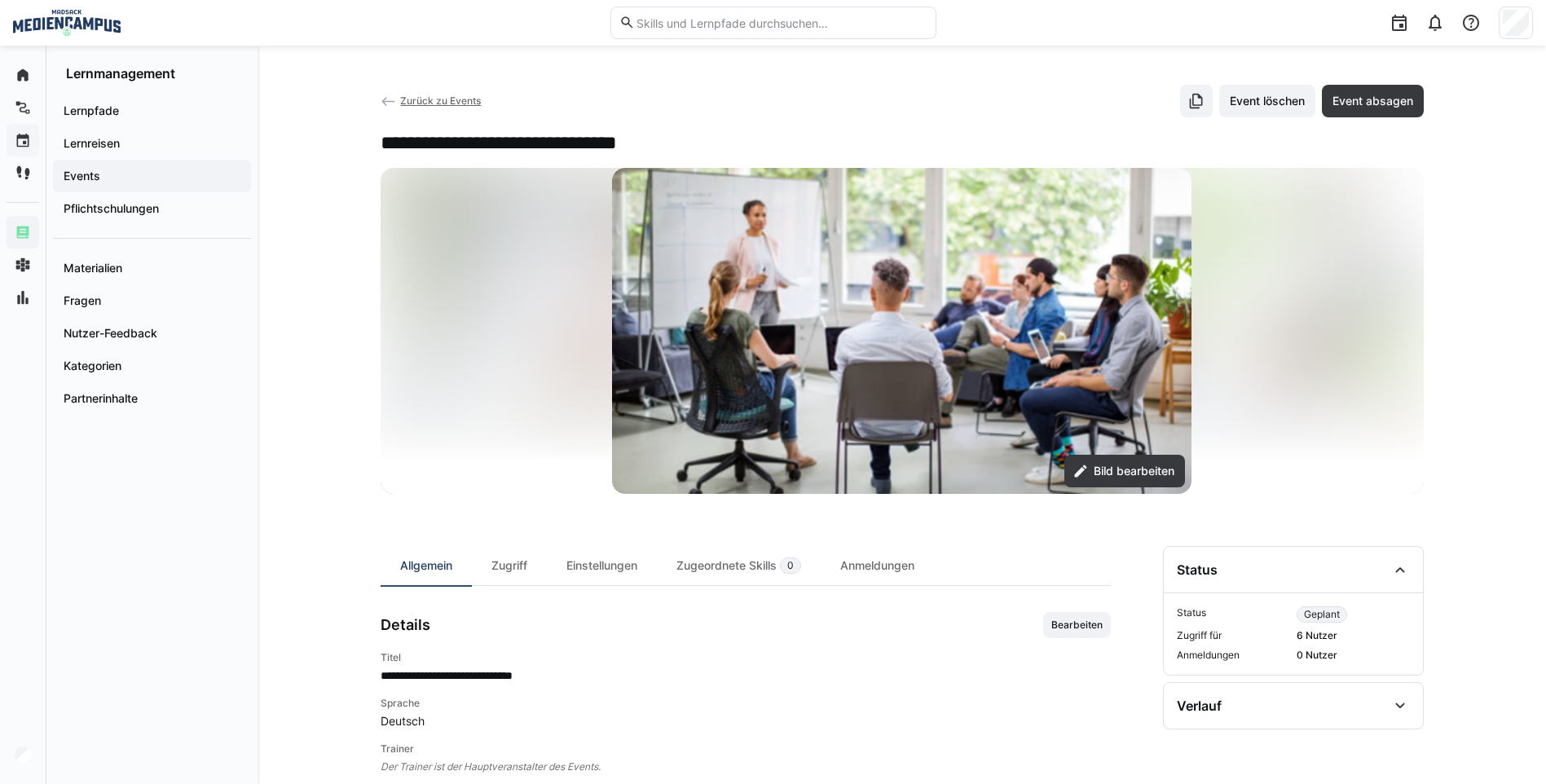
click at [444, 106] on span "Zurück zu Events" at bounding box center [440, 101] width 81 height 12
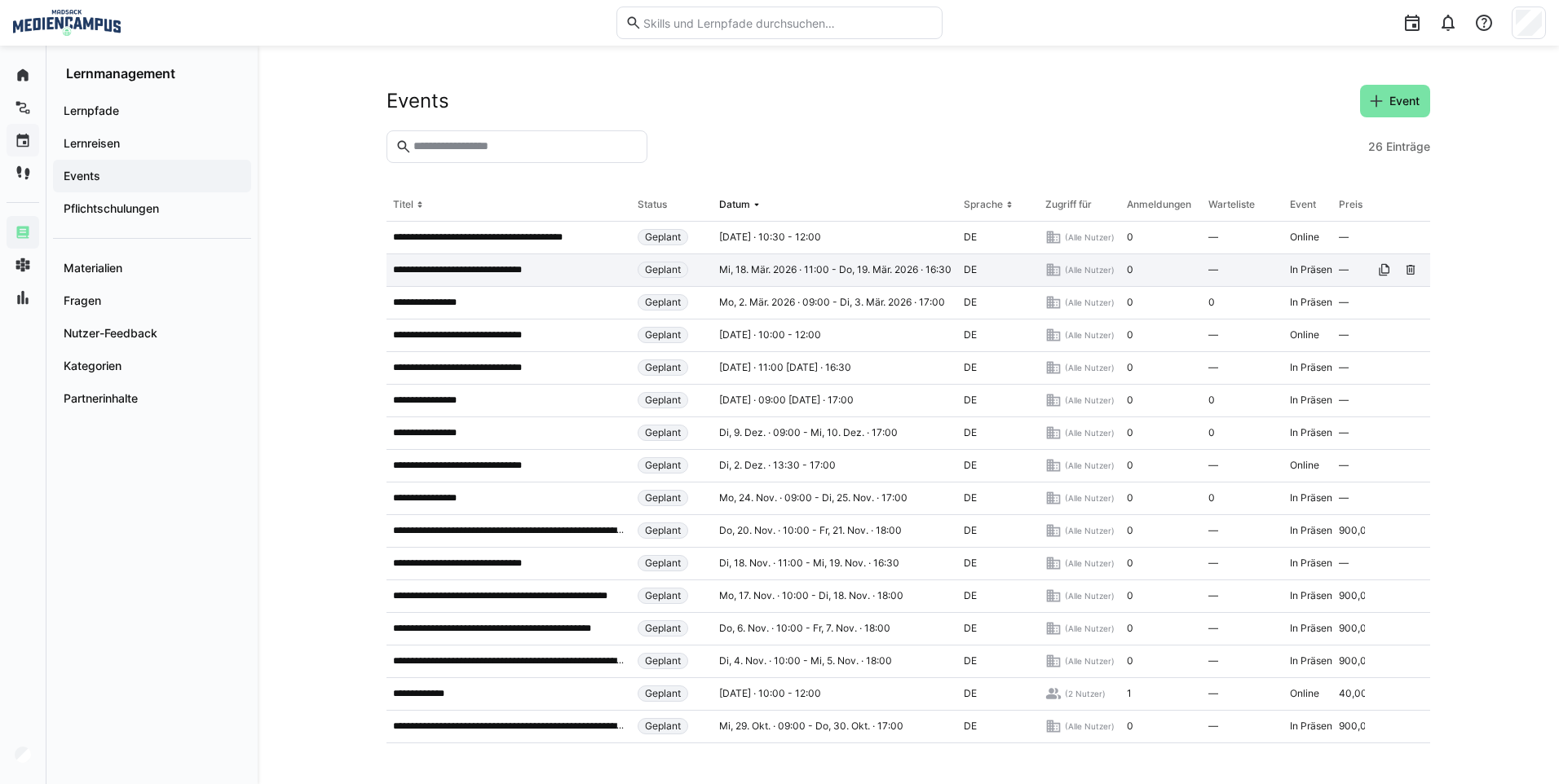
click at [495, 280] on div "**********" at bounding box center [508, 271] width 245 height 33
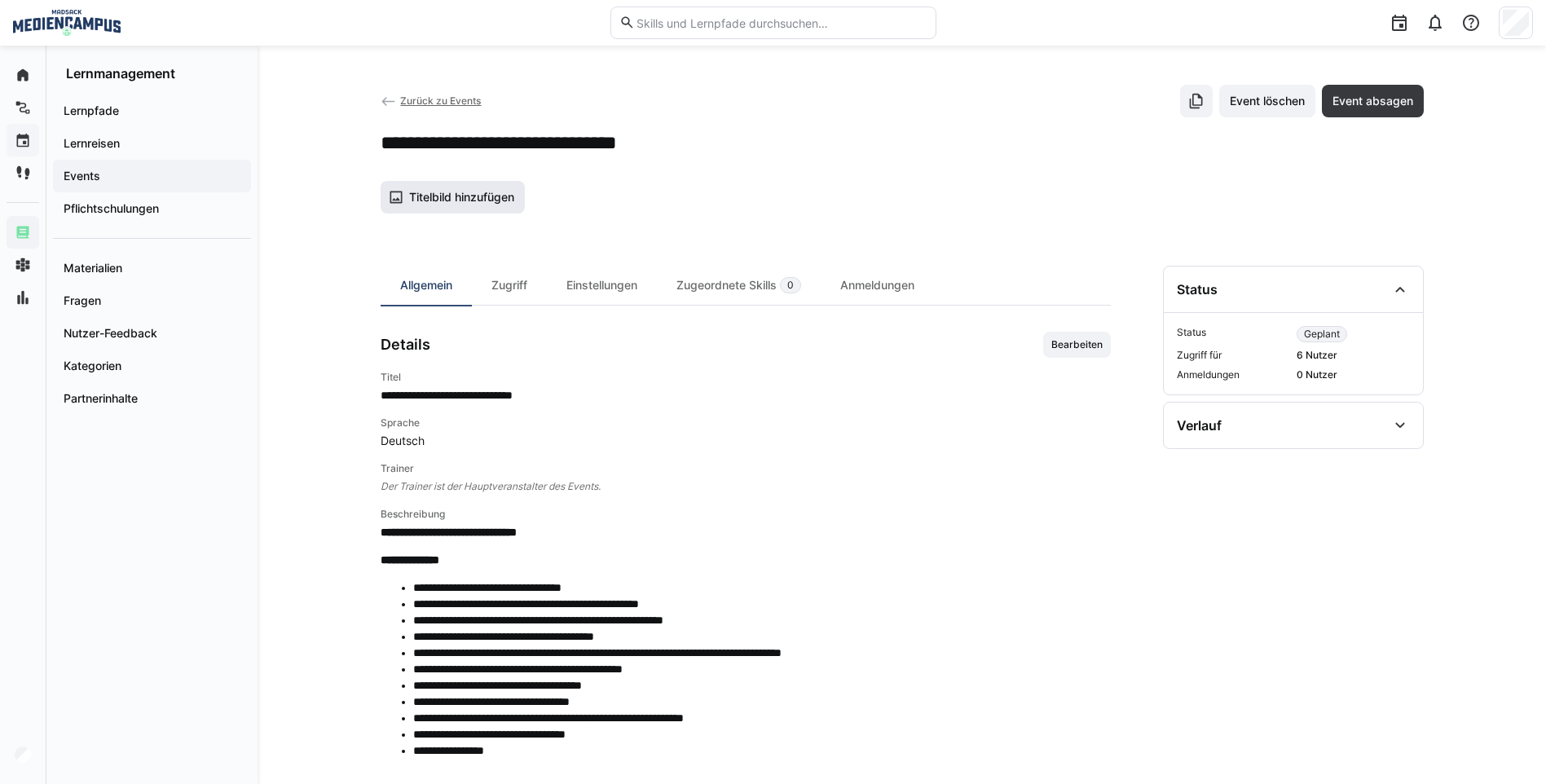
click at [457, 198] on span "Titelbild hinzufügen" at bounding box center [462, 197] width 110 height 16
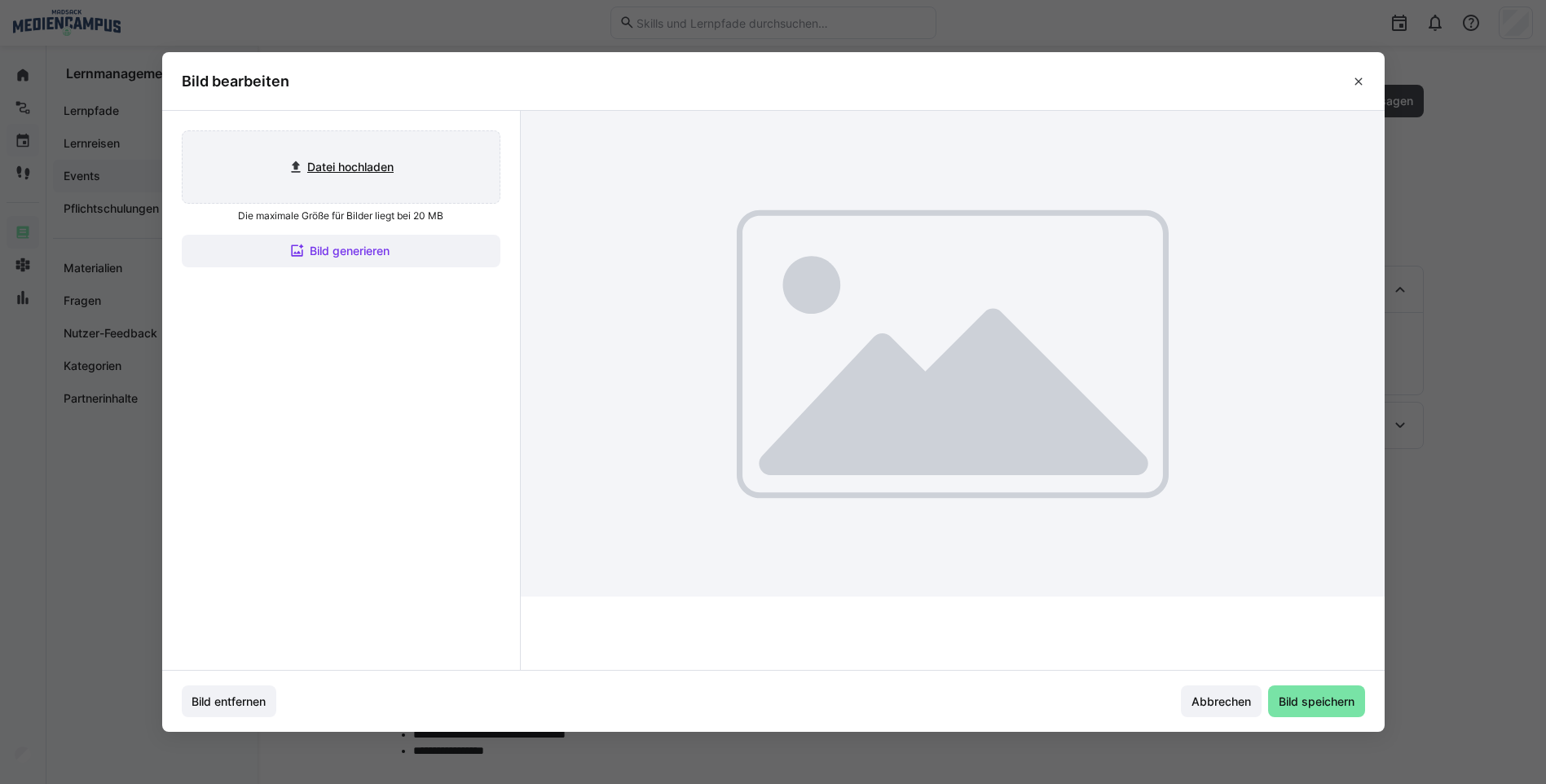
click at [329, 169] on input "file" at bounding box center [340, 167] width 317 height 72
type input "C:\fakepath\Bild4.png"
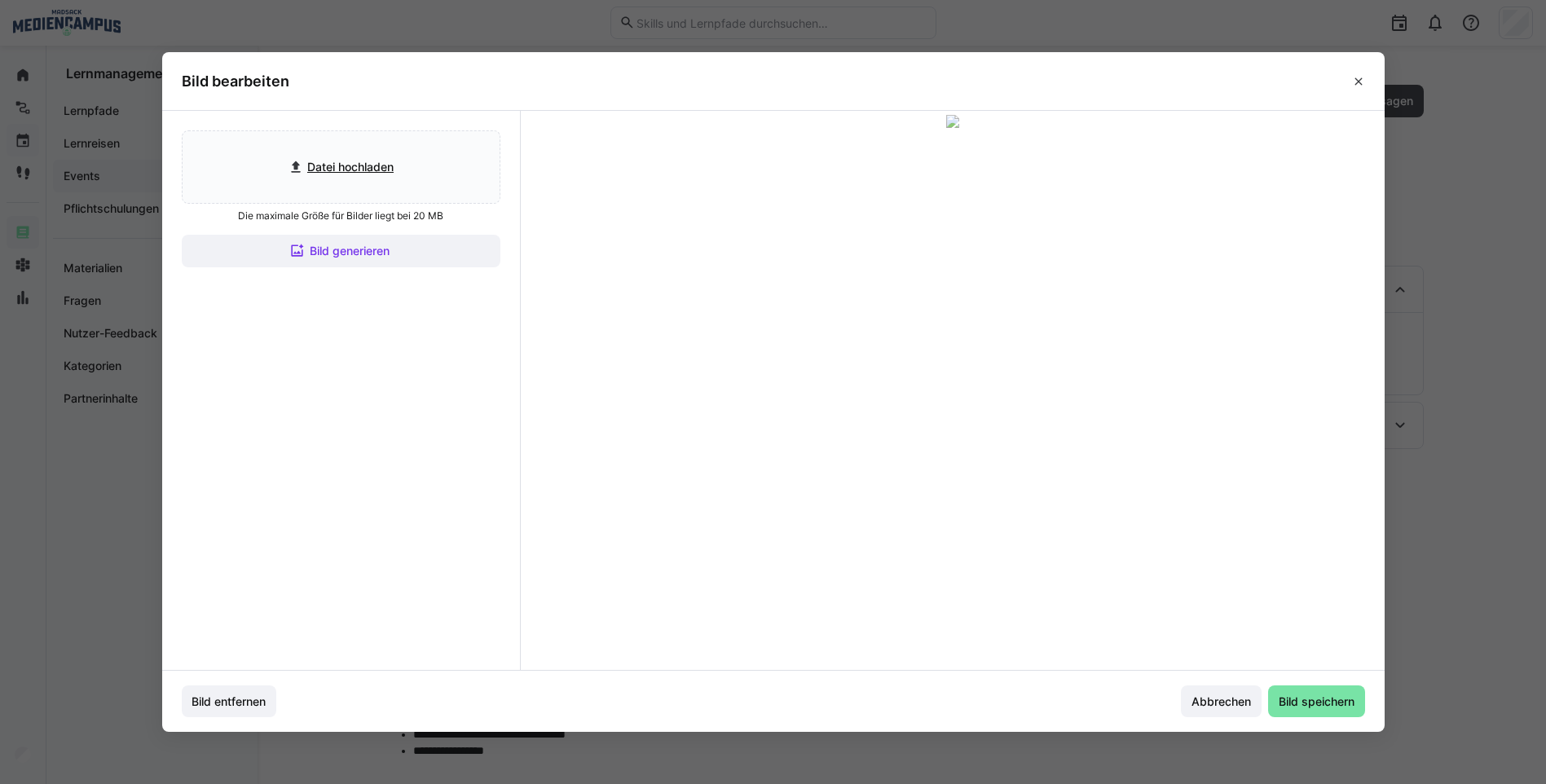
drag, startPoint x: 845, startPoint y: 324, endPoint x: 837, endPoint y: 337, distance: 15.3
click at [837, 337] on div at bounding box center [953, 260] width 391 height 220
click at [1323, 700] on span "Bild speichern" at bounding box center [1317, 702] width 81 height 16
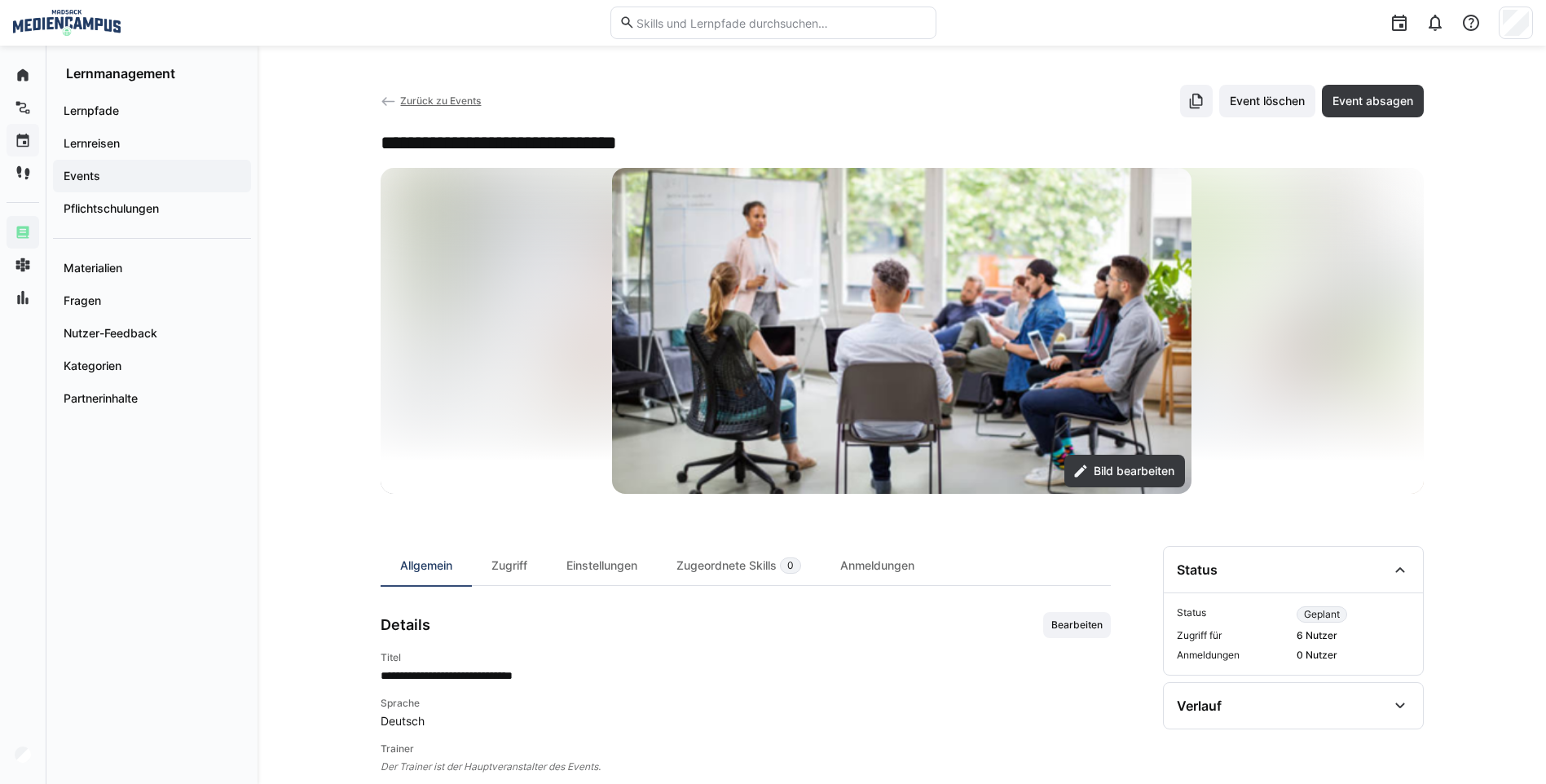
click at [406, 102] on span "Zurück zu Events" at bounding box center [440, 101] width 81 height 12
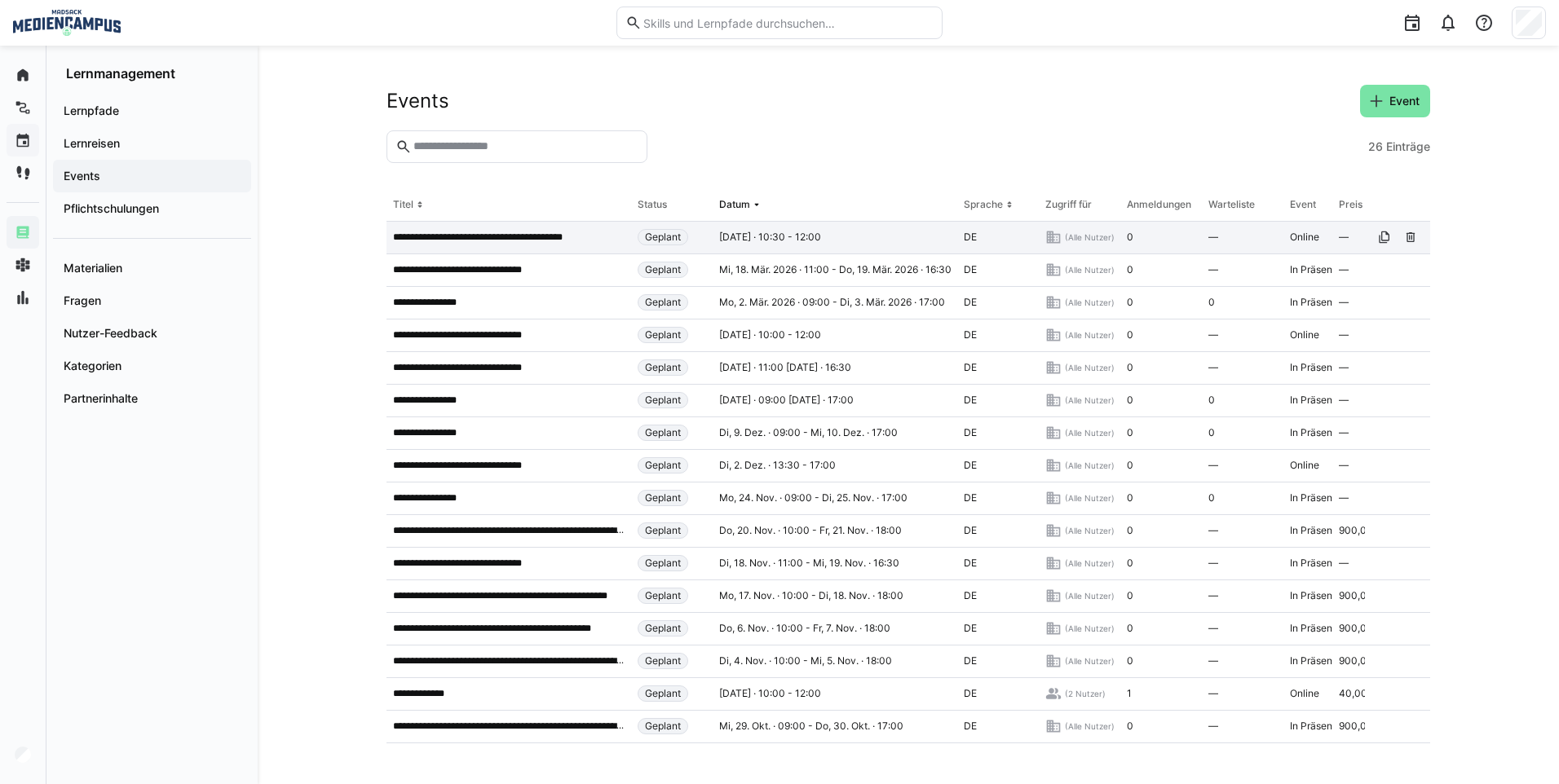
click at [519, 241] on p "**********" at bounding box center [495, 237] width 205 height 13
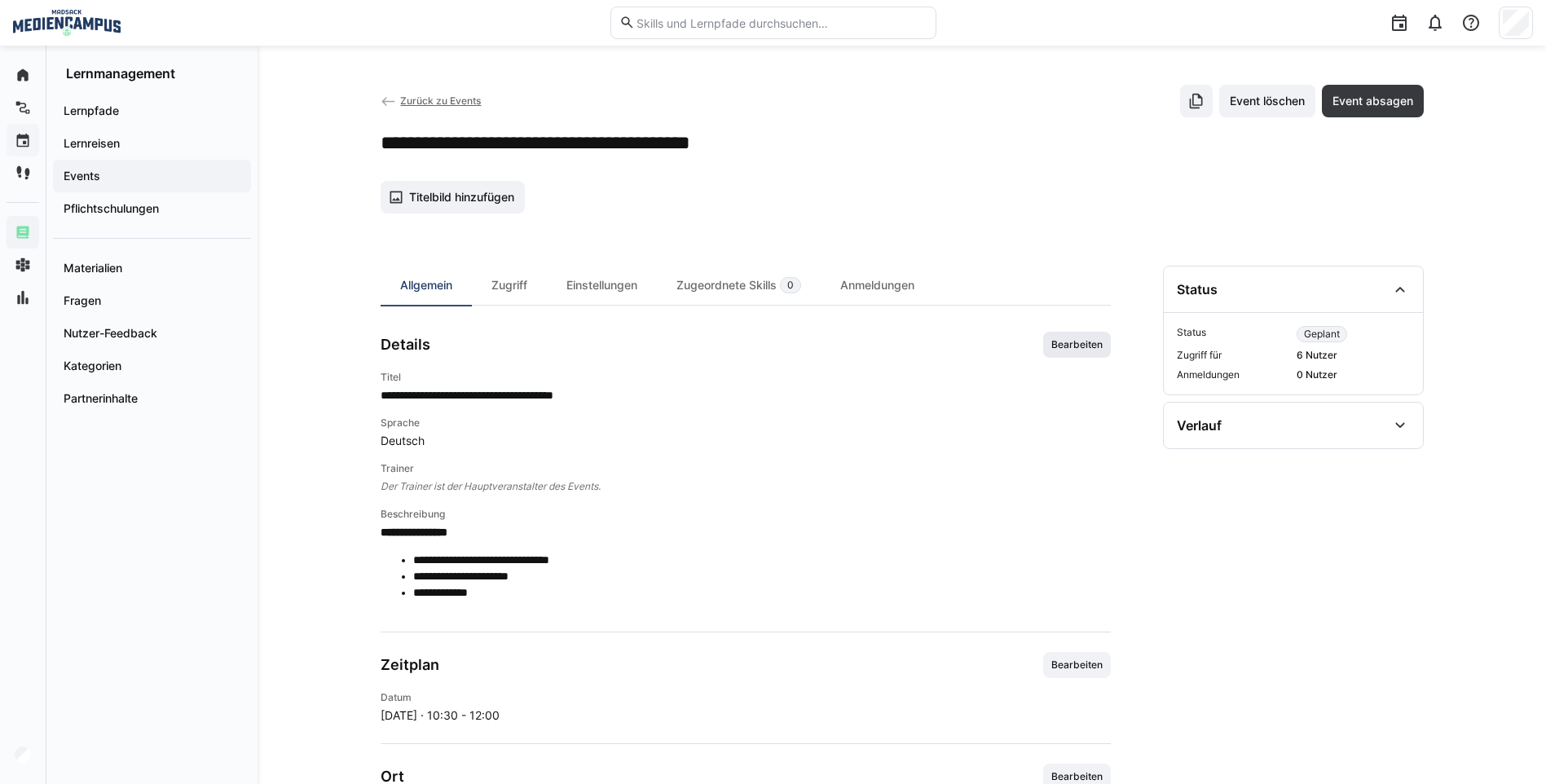
click at [1057, 350] on span "Bearbeiten" at bounding box center [1077, 345] width 55 height 13
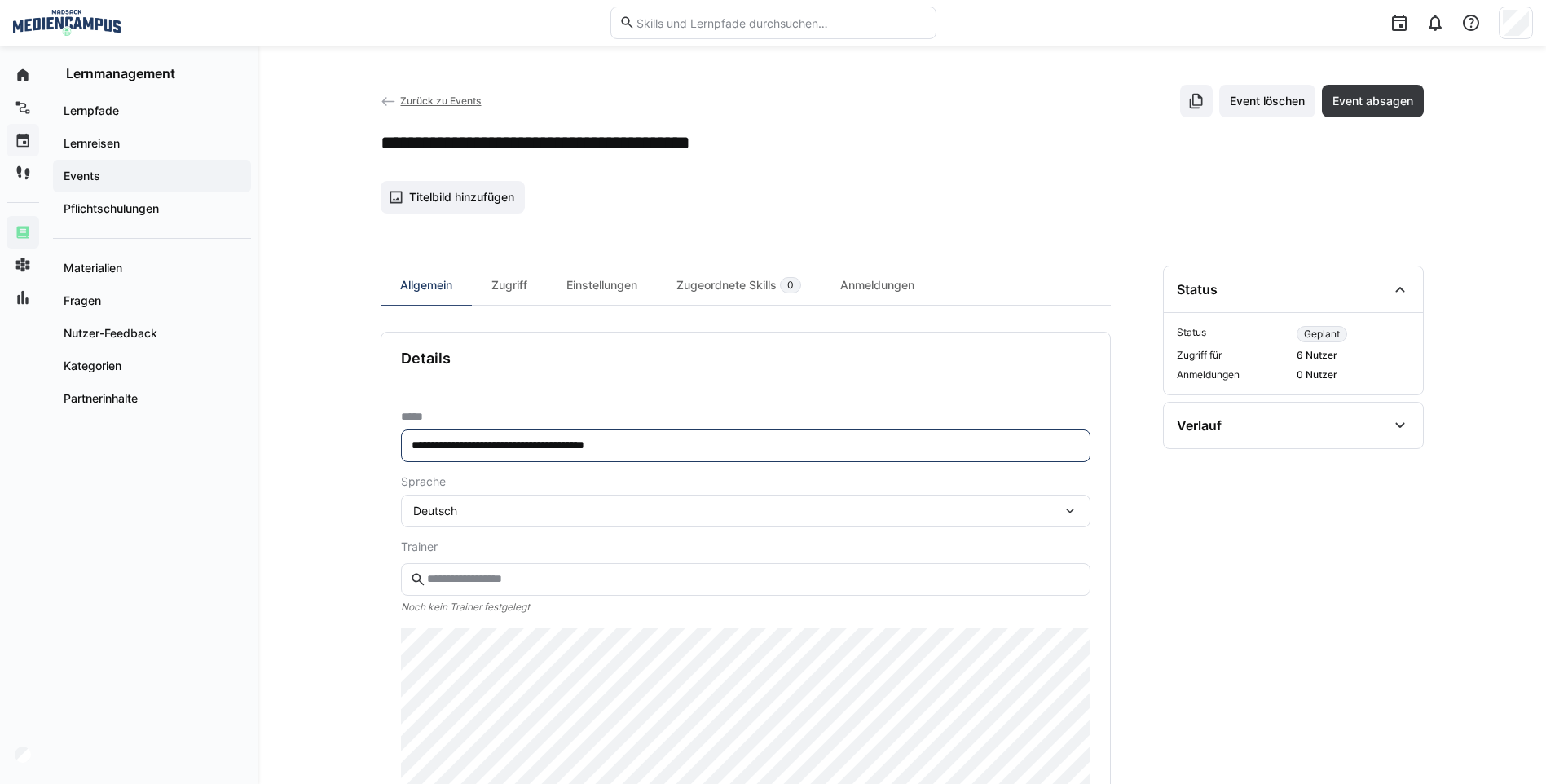
drag, startPoint x: 463, startPoint y: 444, endPoint x: 435, endPoint y: 450, distance: 28.6
click at [447, 448] on input "**********" at bounding box center [746, 446] width 672 height 15
click at [412, 456] on eds-input "**********" at bounding box center [746, 446] width 690 height 33
click at [476, 435] on eds-input "**********" at bounding box center [746, 446] width 690 height 33
click at [464, 450] on input "**********" at bounding box center [746, 446] width 672 height 15
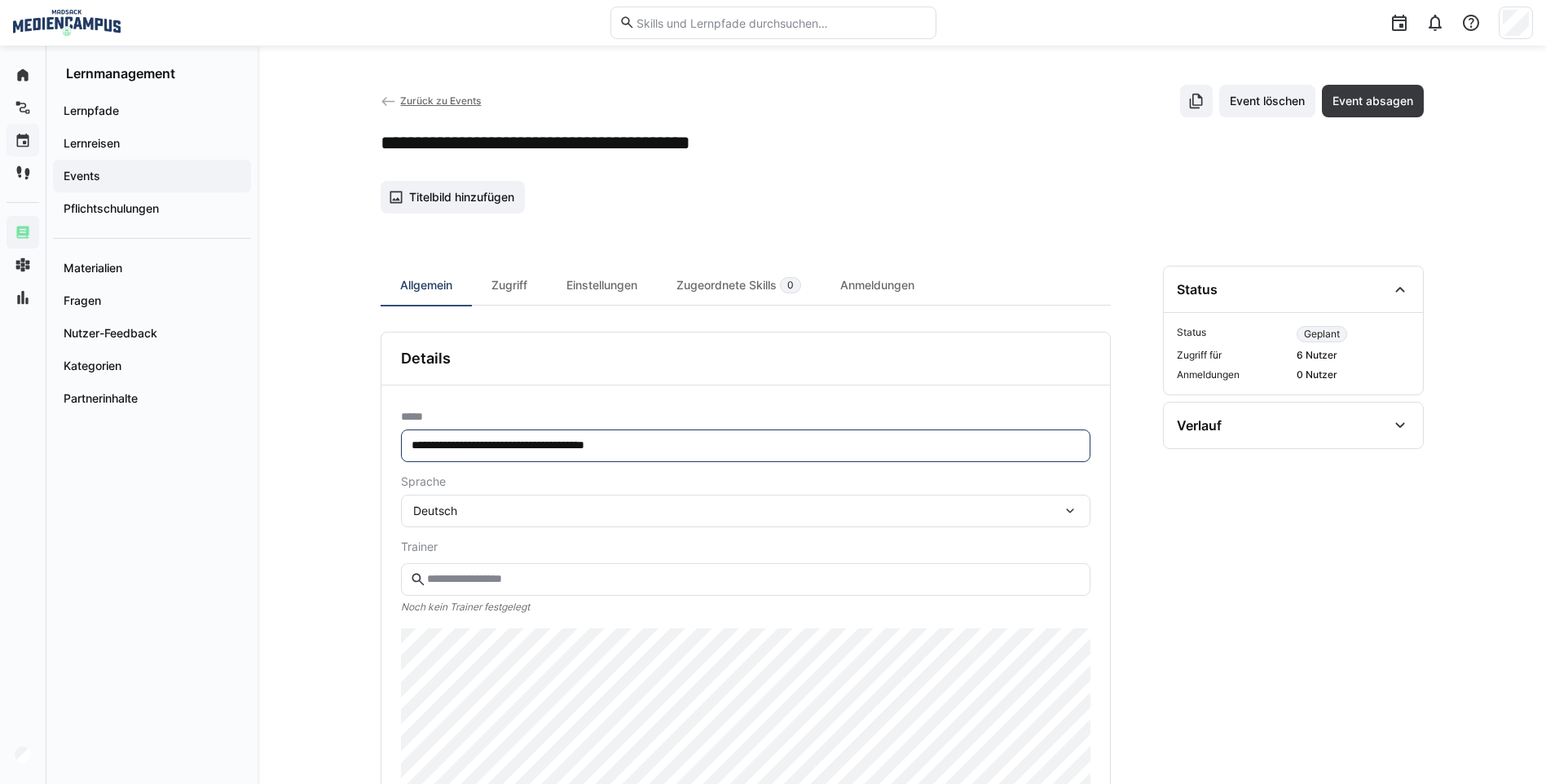
drag, startPoint x: 469, startPoint y: 448, endPoint x: 390, endPoint y: 459, distance: 79.8
click at [390, 459] on div "**********" at bounding box center [746, 626] width 728 height 481
type input "**********"
click at [480, 186] on span "Titelbild hinzufügen" at bounding box center [453, 197] width 145 height 33
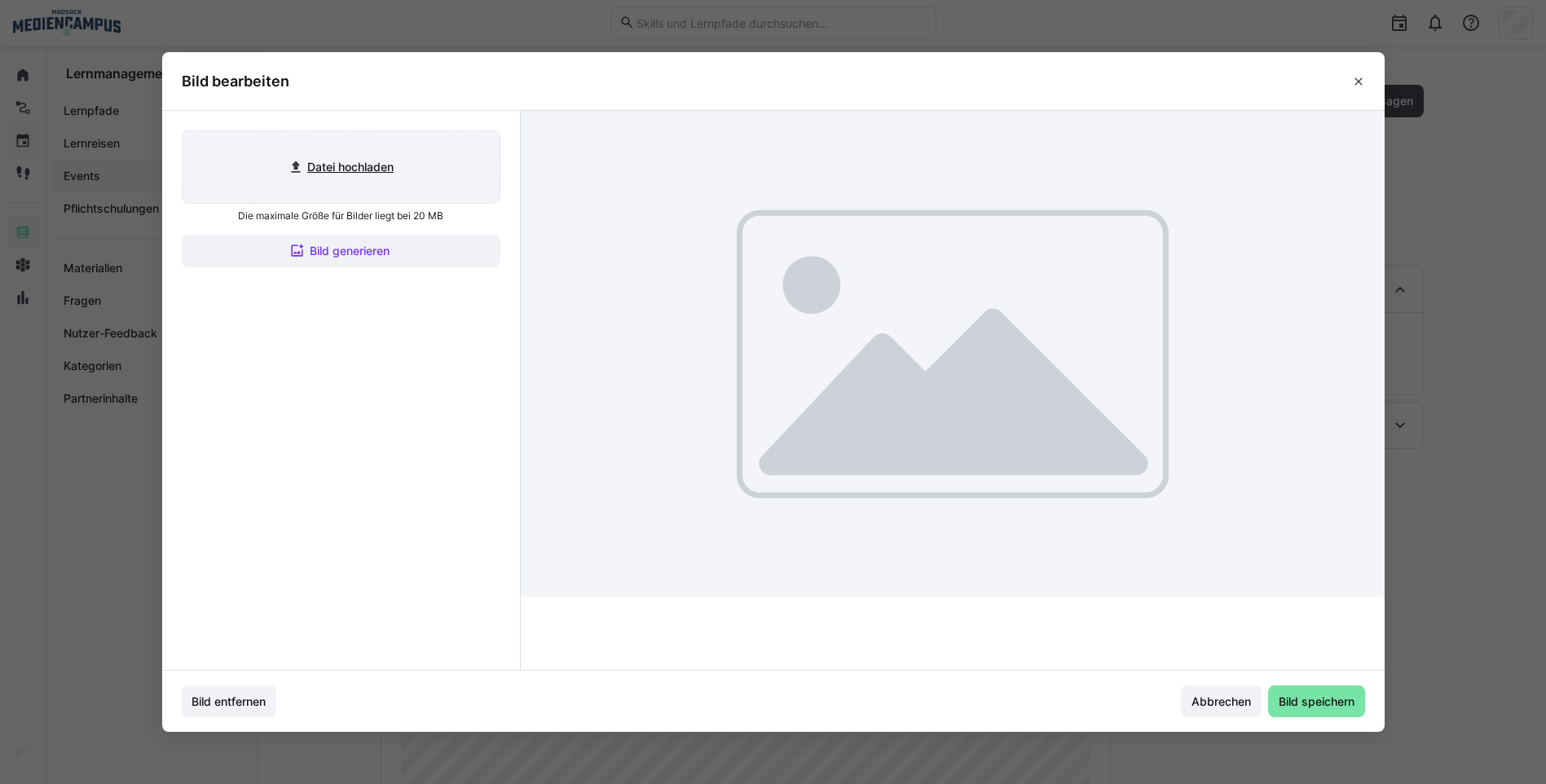
click at [439, 189] on input "file" at bounding box center [340, 167] width 317 height 72
type input "C:\fakepath\Bild4.png"
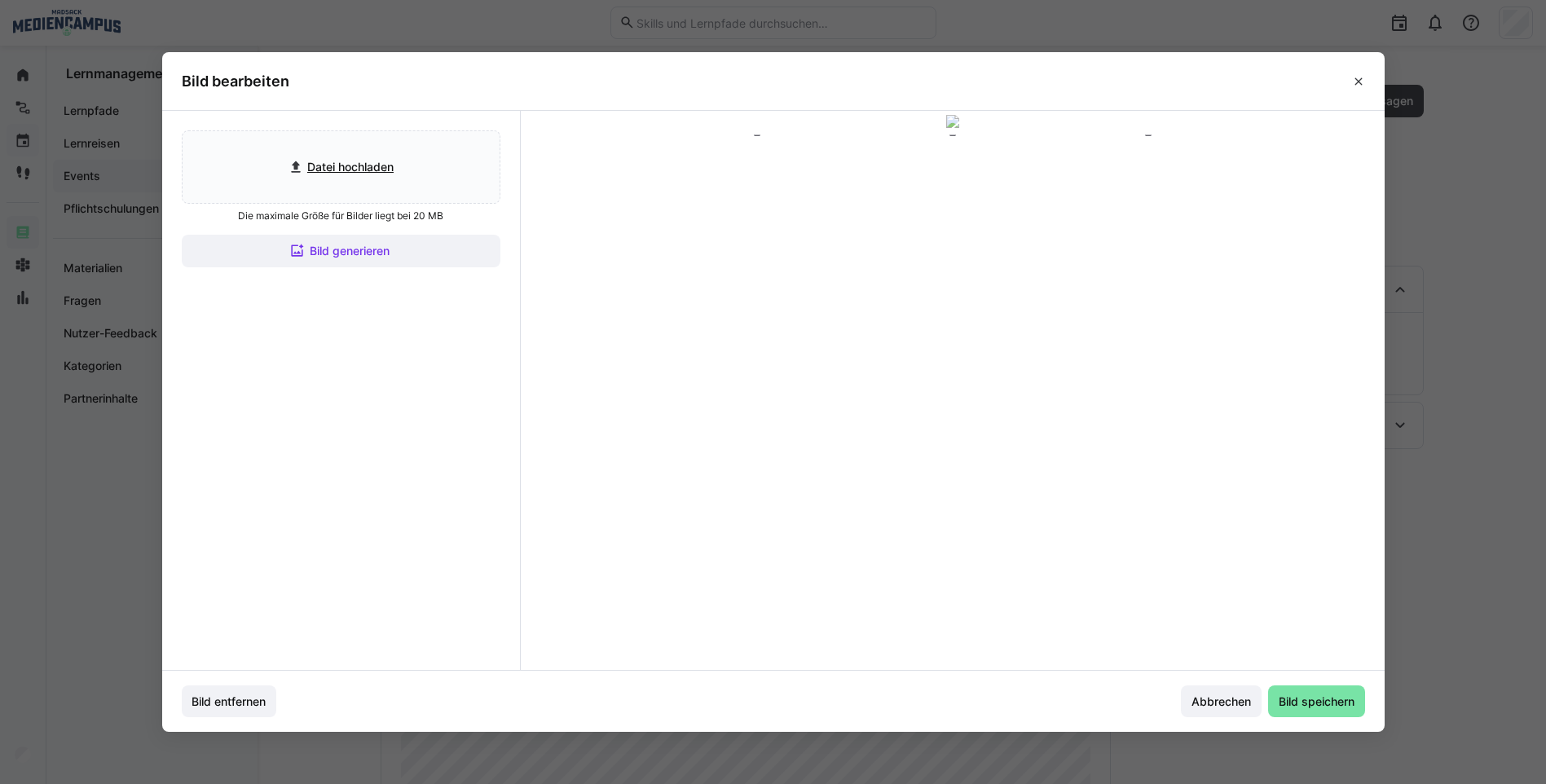
click at [872, 274] on div at bounding box center [953, 247] width 391 height 220
click at [1327, 712] on span "Bild speichern" at bounding box center [1317, 702] width 97 height 33
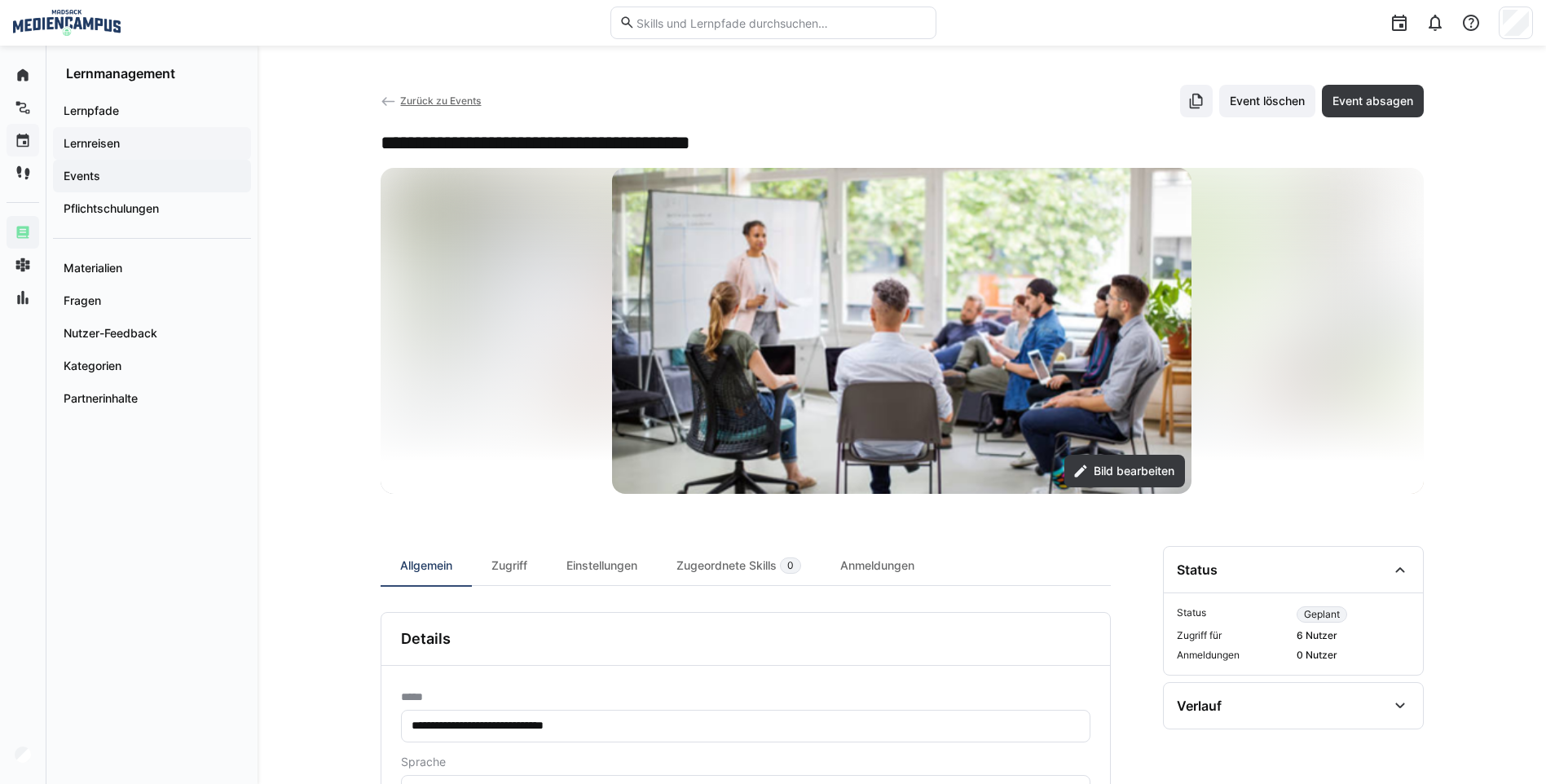
click at [114, 154] on div "Lernreisen" at bounding box center [152, 143] width 198 height 33
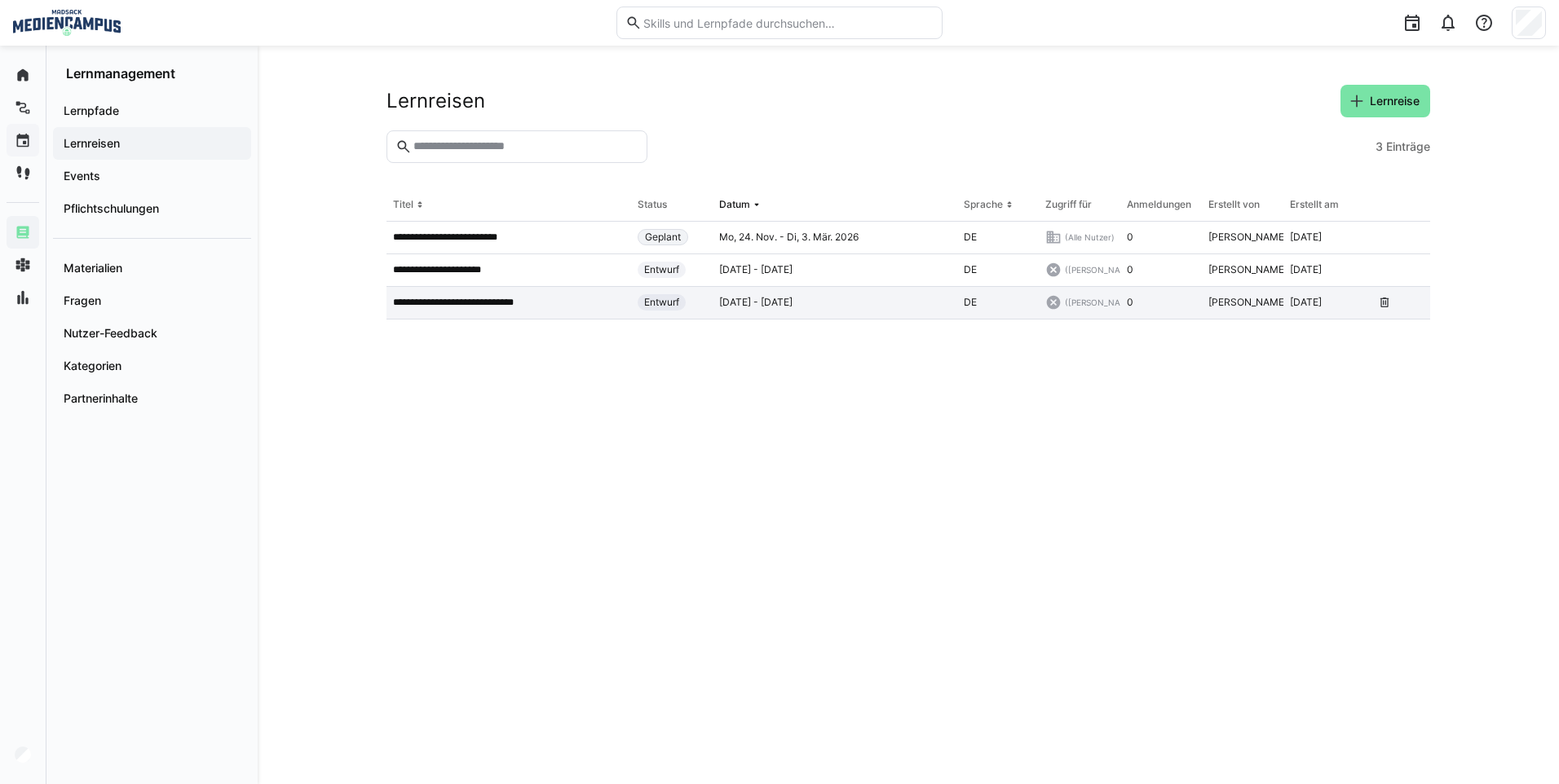
click at [496, 304] on p "**********" at bounding box center [469, 303] width 152 height 13
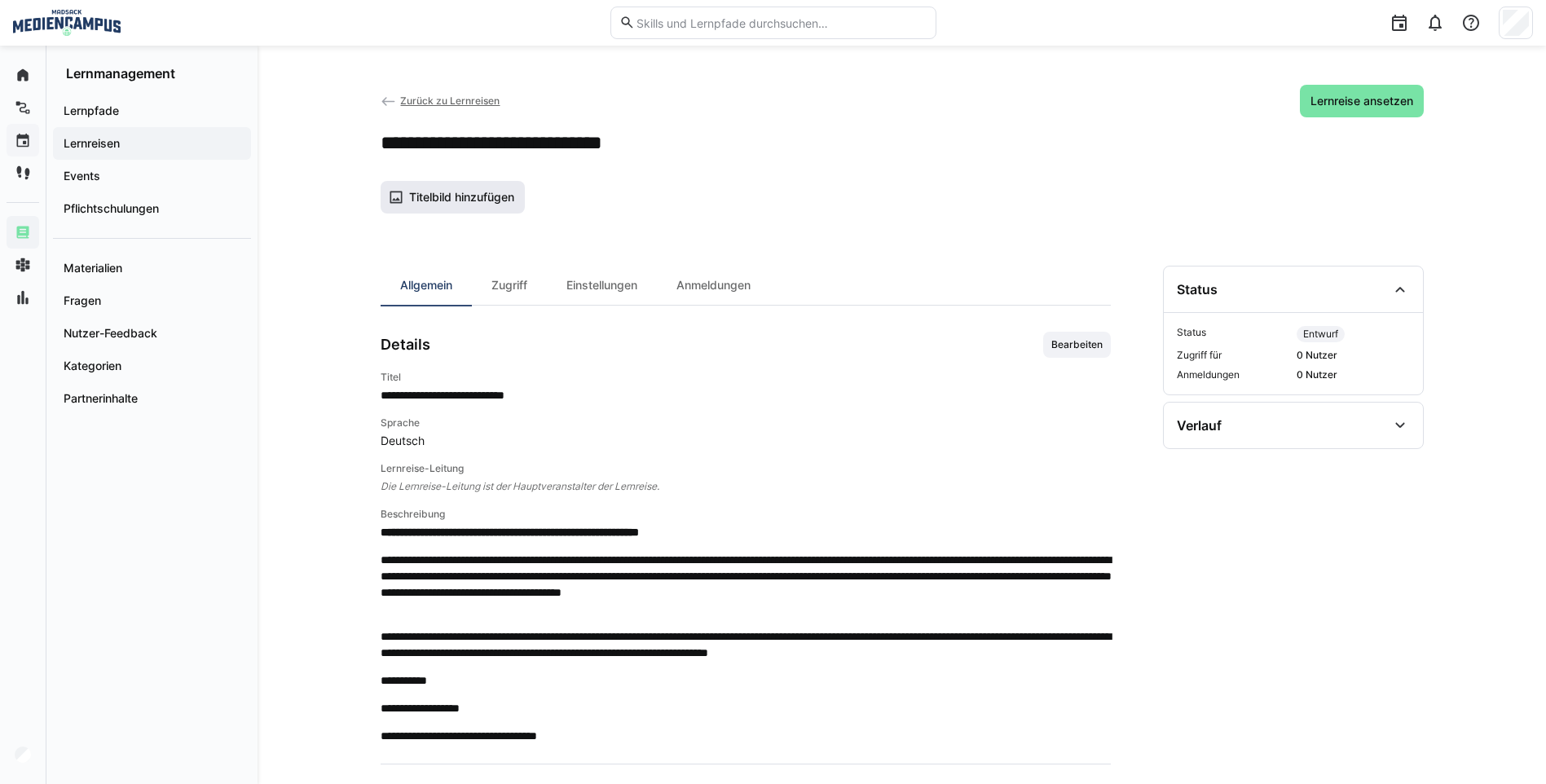
click at [445, 202] on span "Titelbild hinzufügen" at bounding box center [462, 197] width 110 height 16
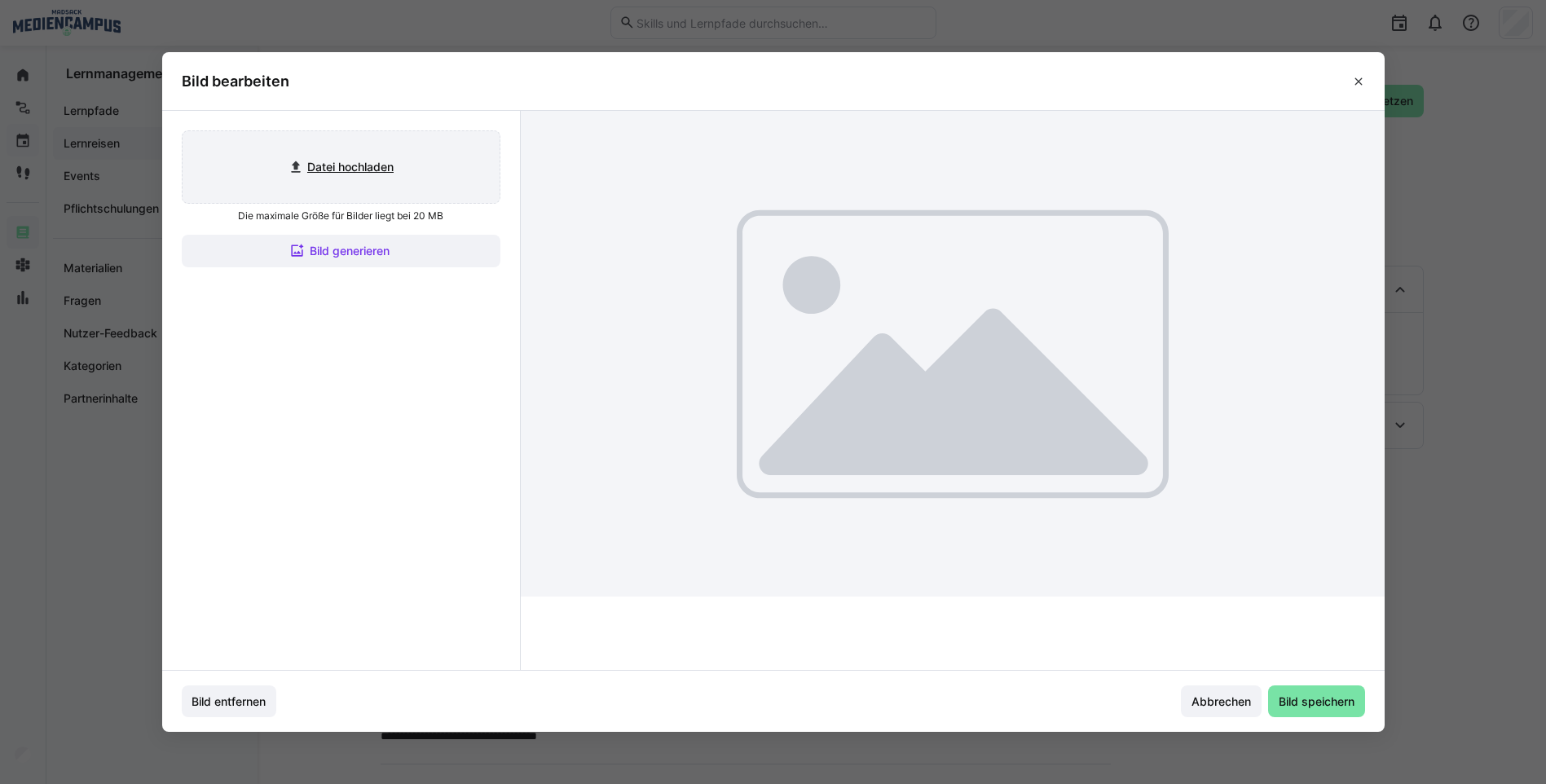
click at [412, 172] on input "file" at bounding box center [340, 167] width 317 height 72
type input "C:\fakepath\Bild4.png"
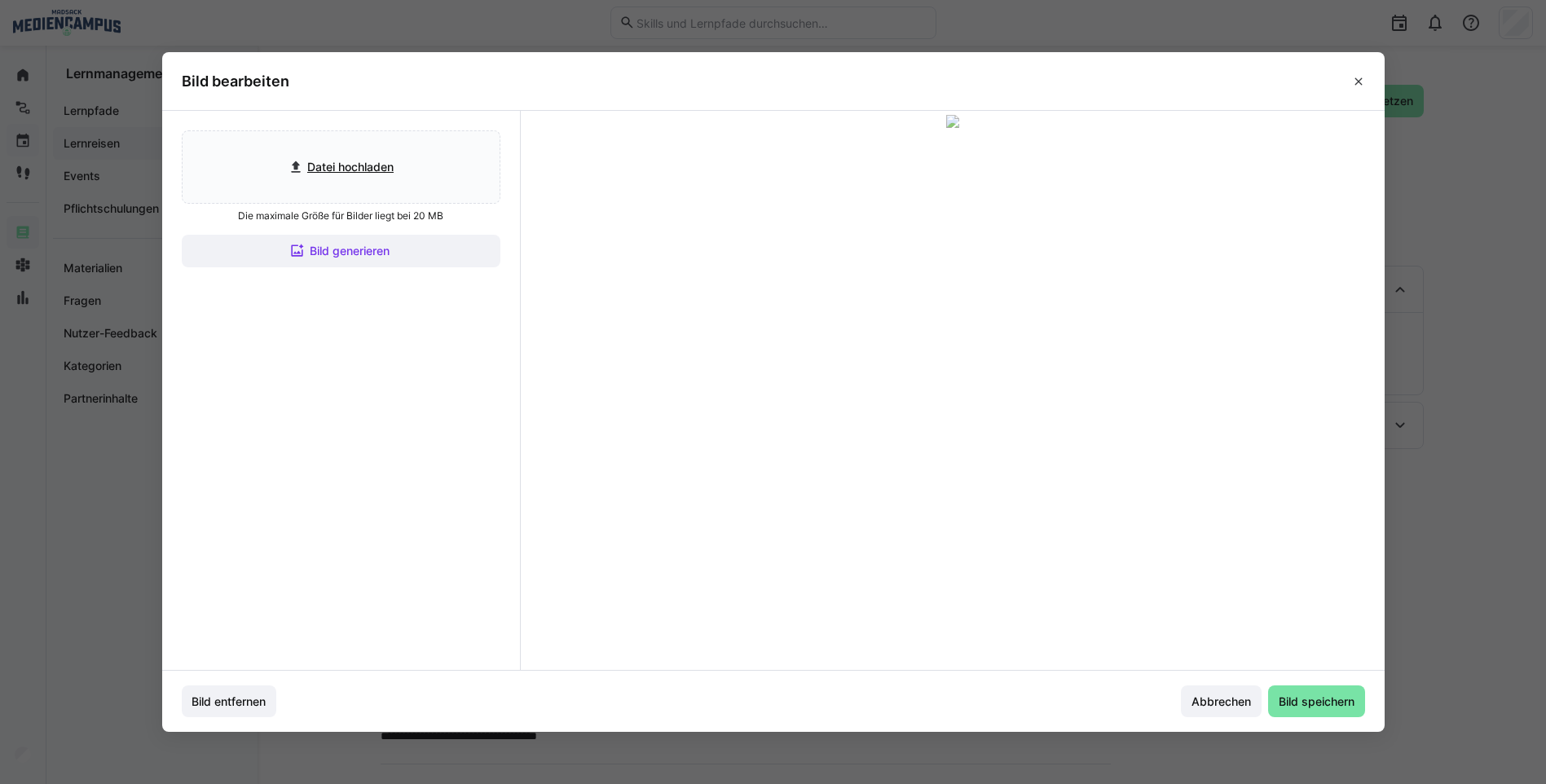
drag, startPoint x: 854, startPoint y: 317, endPoint x: 852, endPoint y: 329, distance: 12.2
click at [852, 329] on div at bounding box center [953, 259] width 391 height 220
click at [1319, 692] on span "Bild speichern" at bounding box center [1317, 702] width 97 height 33
